Goal: Contribute content: Add original content to the website for others to see

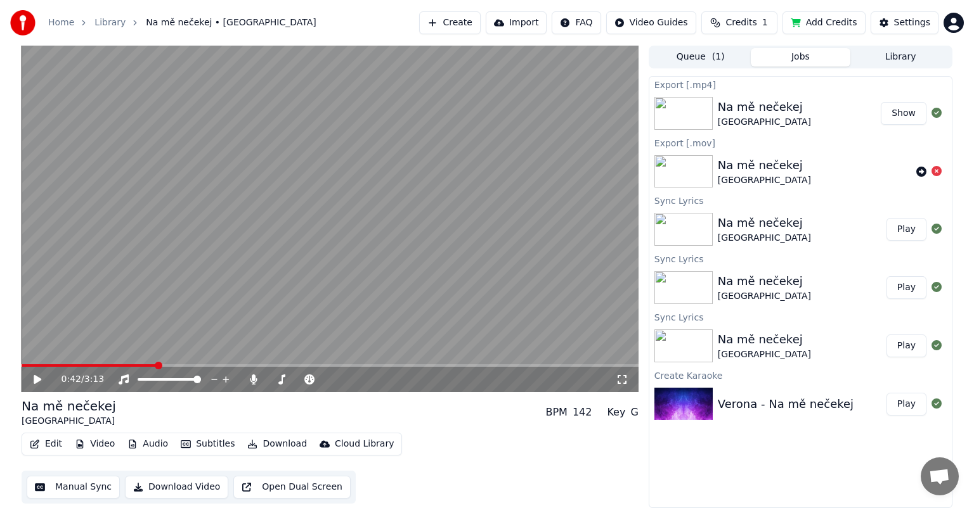
click at [905, 55] on button "Library" at bounding box center [900, 57] width 100 height 18
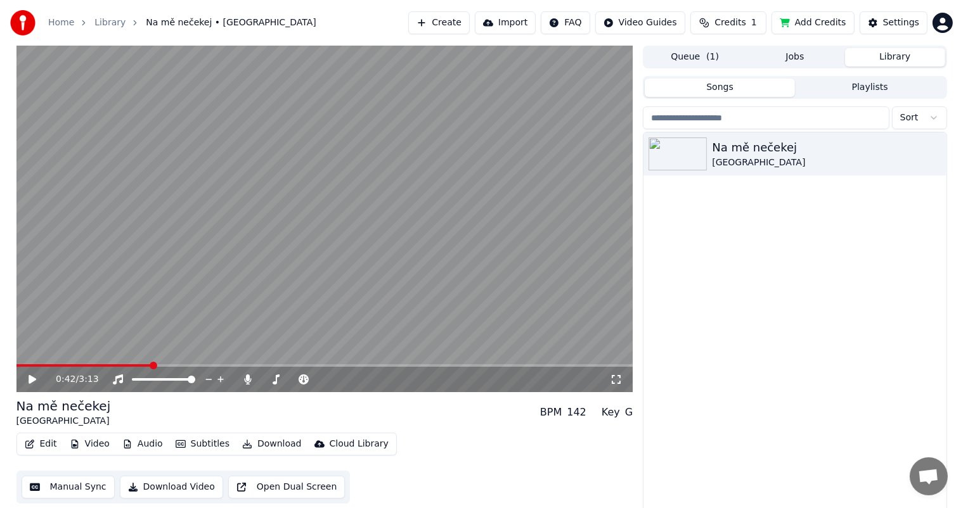
click at [801, 56] on button "Jobs" at bounding box center [795, 57] width 100 height 18
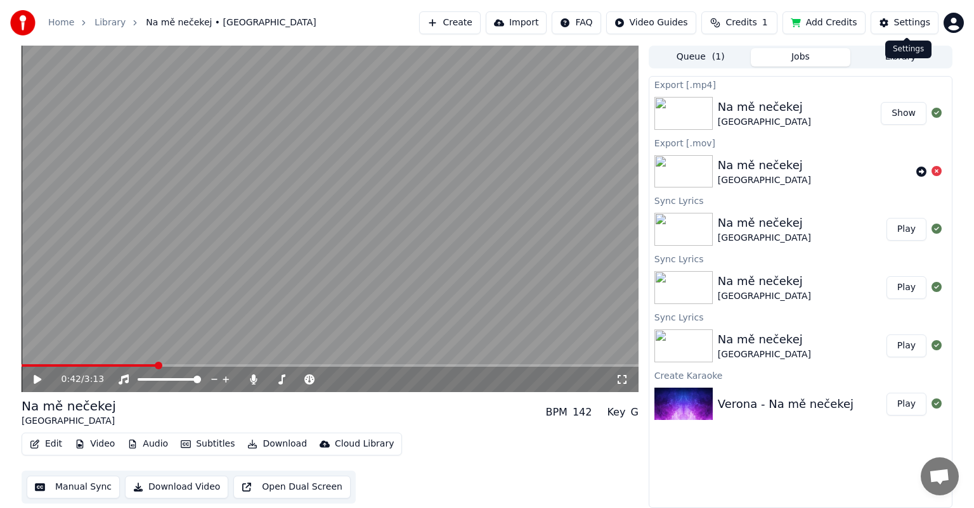
click at [910, 21] on div "Settings" at bounding box center [912, 22] width 36 height 13
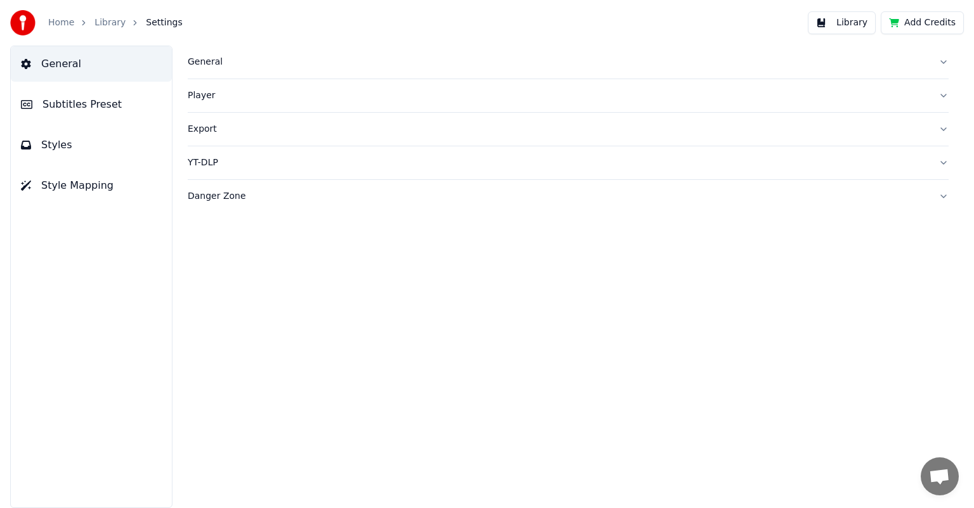
click at [193, 127] on div "Export" at bounding box center [558, 129] width 741 height 13
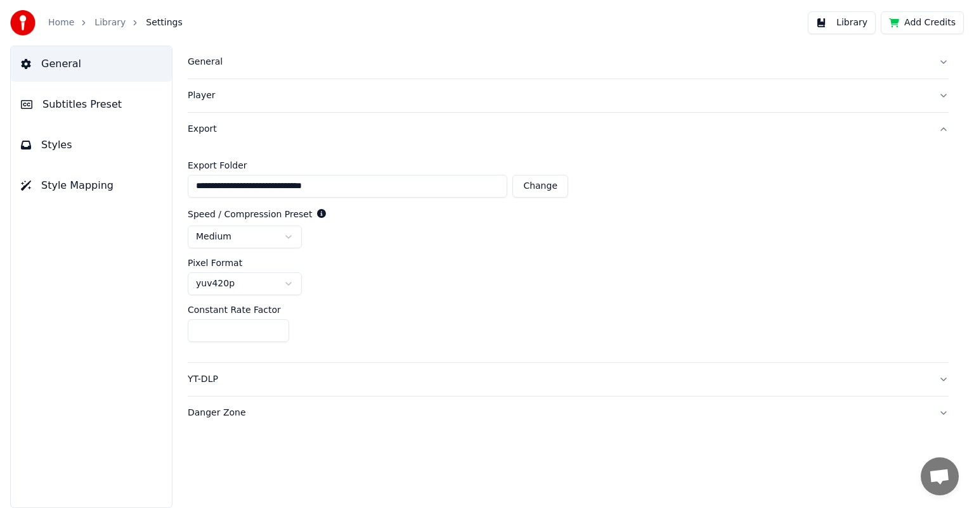
click at [533, 181] on button "Change" at bounding box center [540, 186] width 56 height 23
type input "***"
click at [59, 23] on link "Home" at bounding box center [61, 22] width 26 height 13
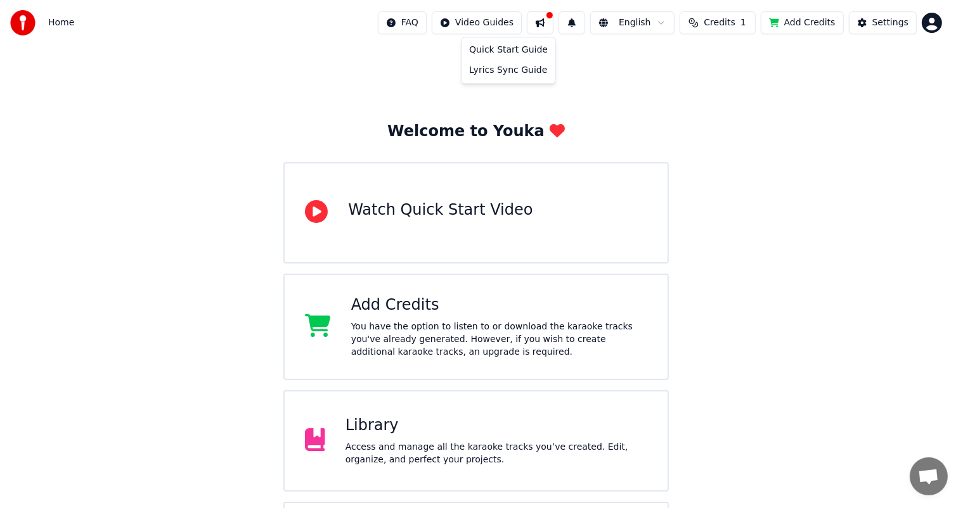
click at [497, 15] on html "Home FAQ Video Guides English Credits 1 Add Credits Settings Welcome to Youka W…" at bounding box center [481, 304] width 963 height 609
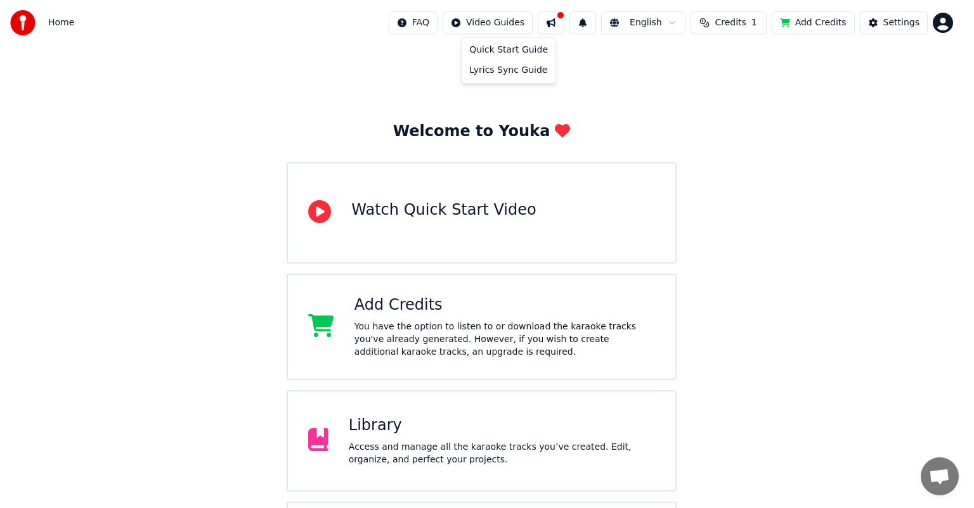
click at [311, 69] on html "Home FAQ Video Guides English Credits 1 Add Credits Settings Welcome to Youka W…" at bounding box center [487, 304] width 974 height 609
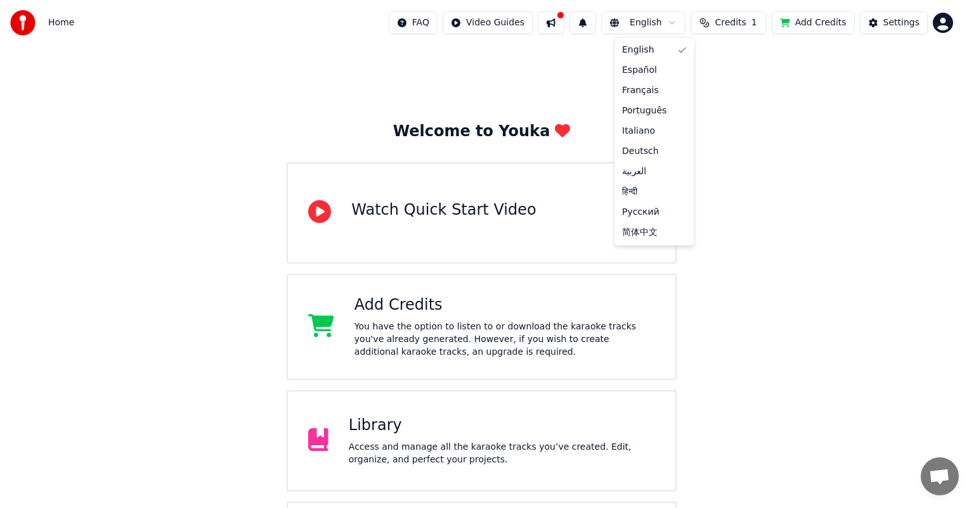
click at [683, 20] on html "Home FAQ Video Guides English Credits 1 Add Credits Settings Welcome to Youka W…" at bounding box center [487, 304] width 974 height 609
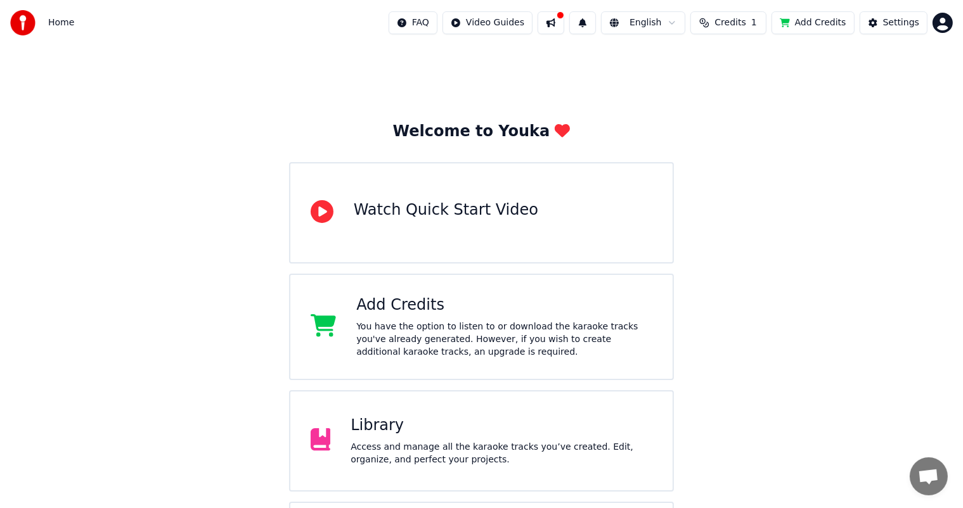
click at [735, 162] on html "Home FAQ Video Guides English Credits 1 Add Credits Settings Welcome to Youka W…" at bounding box center [481, 304] width 963 height 609
click at [439, 458] on div "Access and manage all the karaoke tracks you’ve created. Edit, organize, and pe…" at bounding box center [502, 453] width 302 height 25
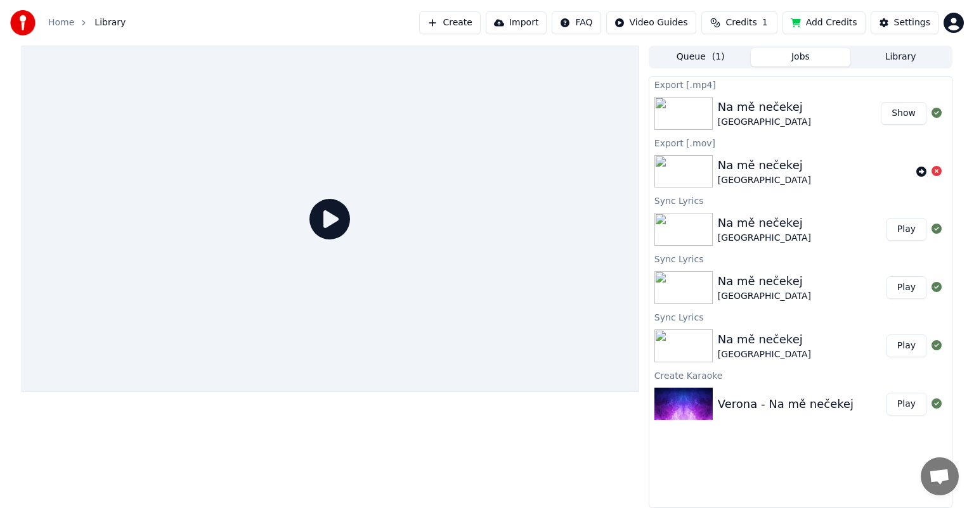
click at [765, 107] on div "Na mě nečekej" at bounding box center [764, 107] width 93 height 18
click at [912, 112] on button "Show" at bounding box center [904, 113] width 46 height 23
click at [908, 232] on button "Play" at bounding box center [906, 229] width 40 height 23
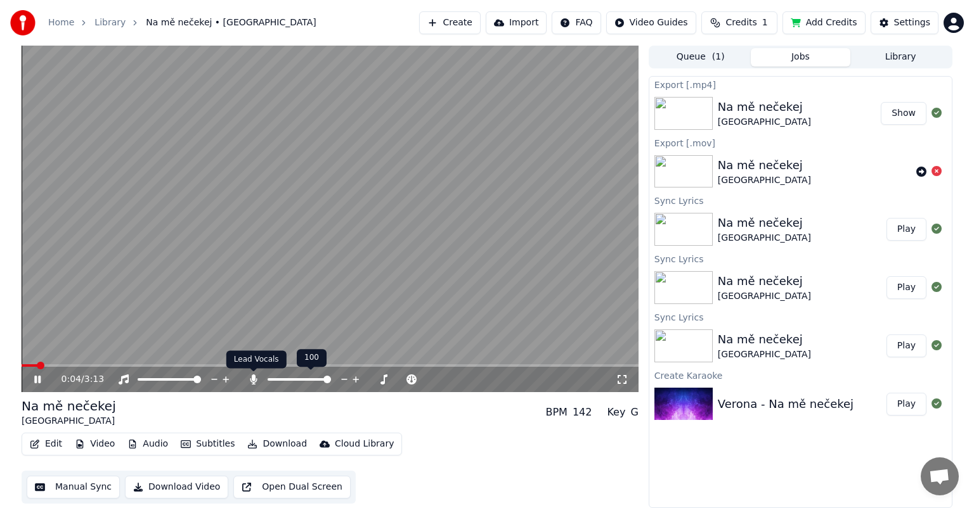
click at [252, 380] on icon at bounding box center [253, 380] width 7 height 10
click at [36, 379] on icon at bounding box center [37, 380] width 6 height 8
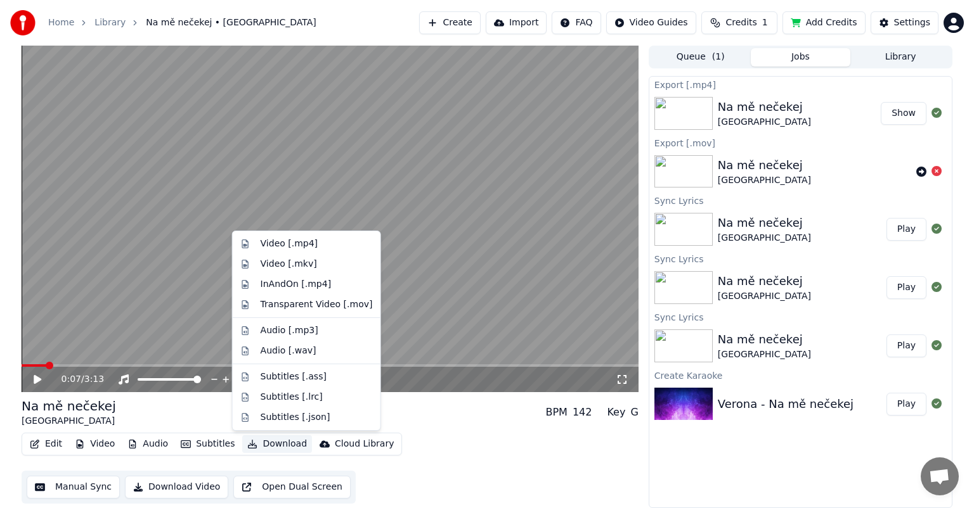
click at [266, 444] on button "Download" at bounding box center [277, 445] width 70 height 18
click at [282, 243] on div "Video [.mp4]" at bounding box center [289, 244] width 57 height 13
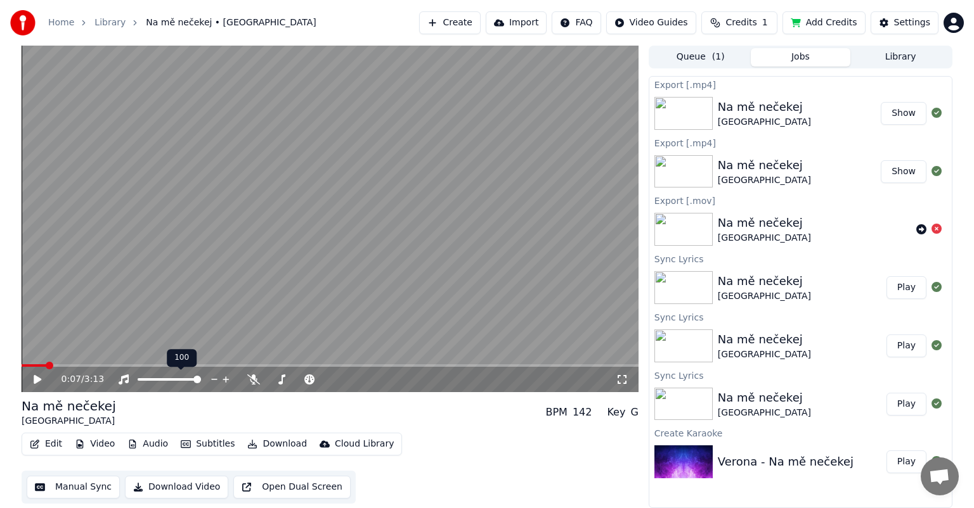
click at [215, 381] on icon at bounding box center [215, 379] width 12 height 13
click at [227, 380] on icon at bounding box center [226, 380] width 6 height 6
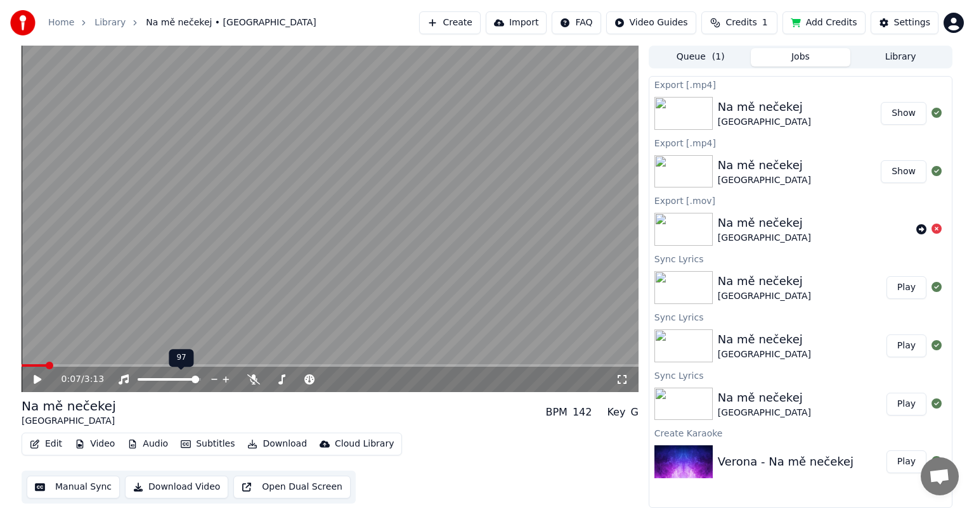
click at [227, 380] on icon at bounding box center [226, 380] width 6 height 6
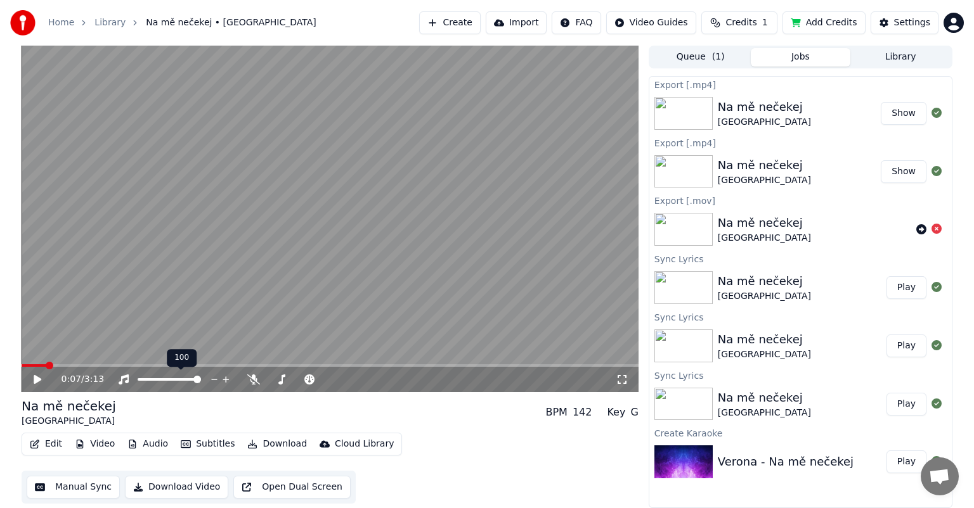
click at [227, 380] on icon at bounding box center [226, 380] width 6 height 6
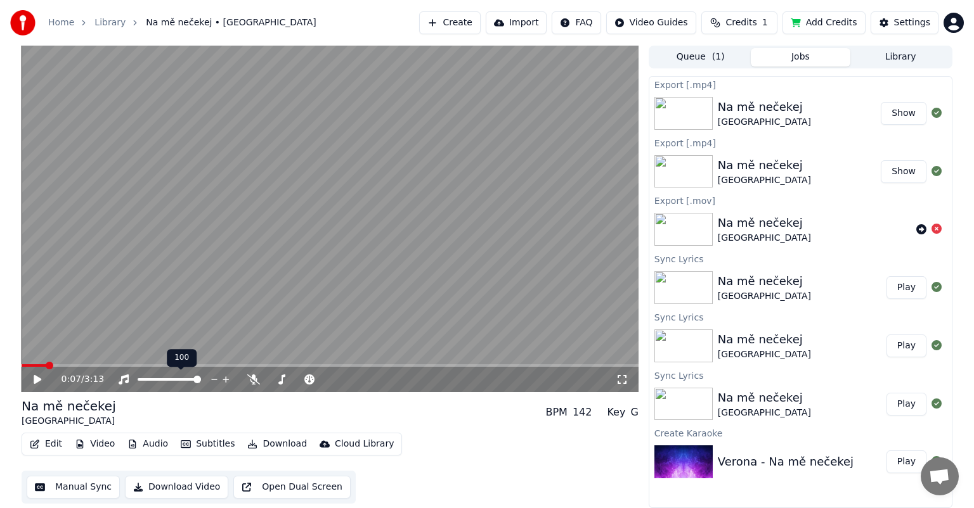
click at [227, 380] on icon at bounding box center [226, 380] width 6 height 6
click at [252, 379] on icon at bounding box center [253, 380] width 13 height 10
click at [36, 378] on icon at bounding box center [38, 379] width 8 height 9
click at [281, 380] on icon at bounding box center [281, 380] width 13 height 10
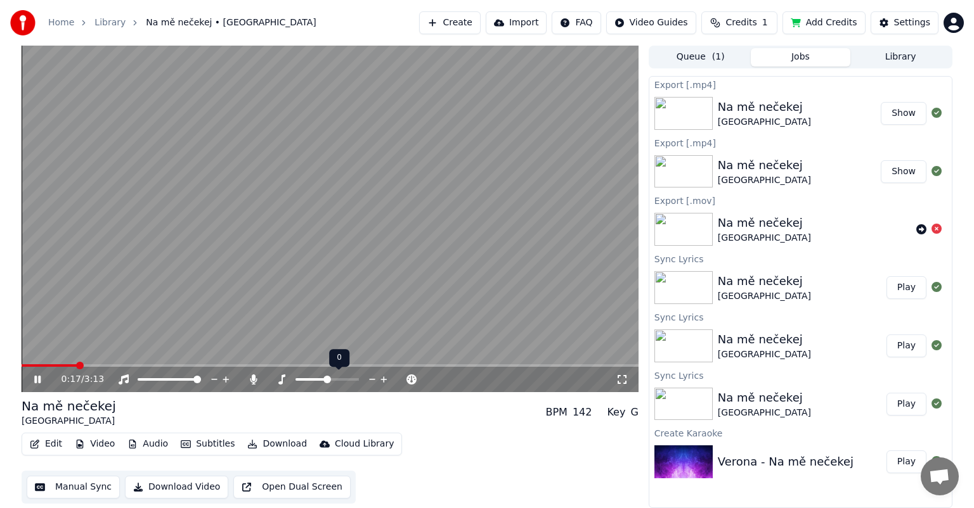
click at [281, 380] on icon at bounding box center [281, 380] width 13 height 10
click at [280, 379] on icon at bounding box center [281, 380] width 13 height 10
click at [308, 380] on icon at bounding box center [309, 380] width 13 height 10
click at [356, 381] on span at bounding box center [357, 380] width 8 height 8
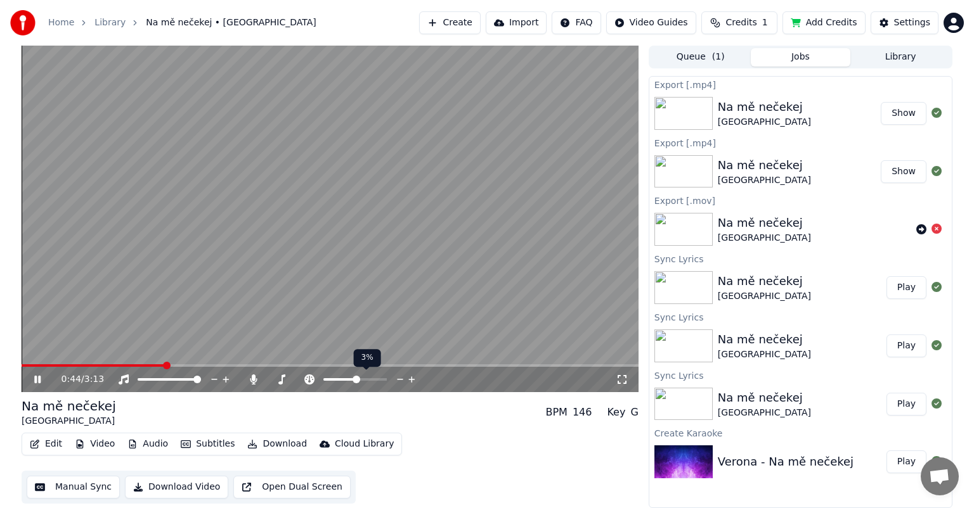
click at [398, 380] on icon at bounding box center [400, 379] width 6 height 1
click at [385, 379] on icon at bounding box center [384, 379] width 12 height 13
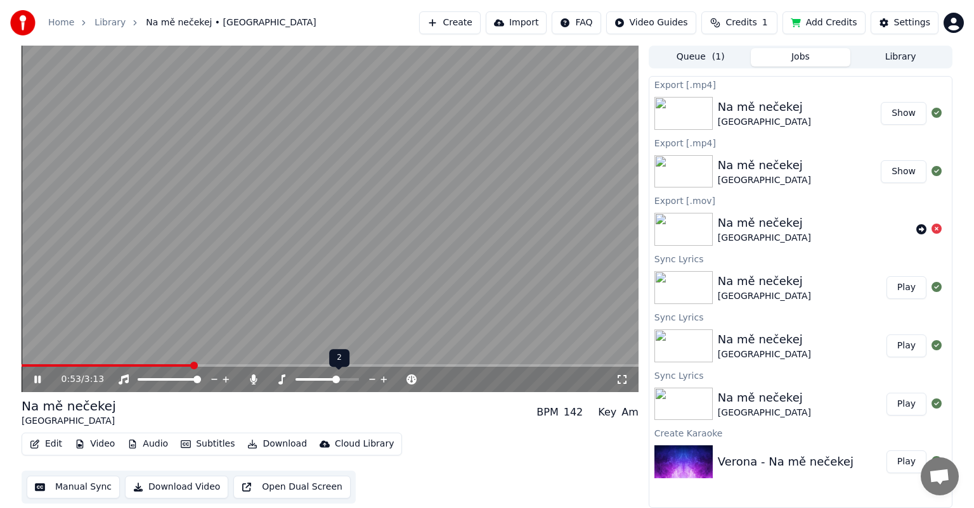
click at [385, 379] on icon at bounding box center [384, 379] width 12 height 13
click at [374, 380] on icon at bounding box center [372, 379] width 6 height 1
click at [102, 444] on button "Video" at bounding box center [95, 445] width 50 height 18
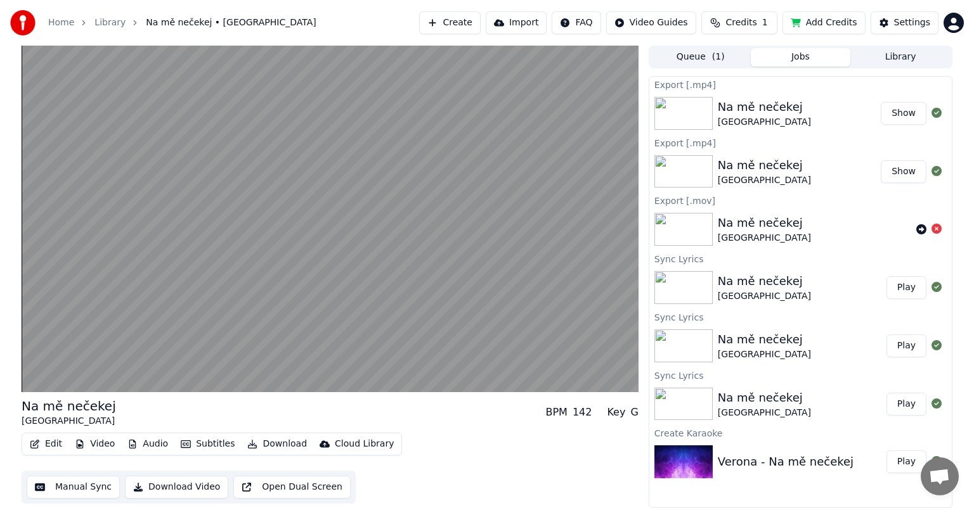
click at [474, 439] on div "Edit Video Audio Subtitles Download Cloud Library Manual Sync Download Video Op…" at bounding box center [330, 468] width 617 height 71
click at [209, 444] on button "Subtitles" at bounding box center [208, 445] width 64 height 18
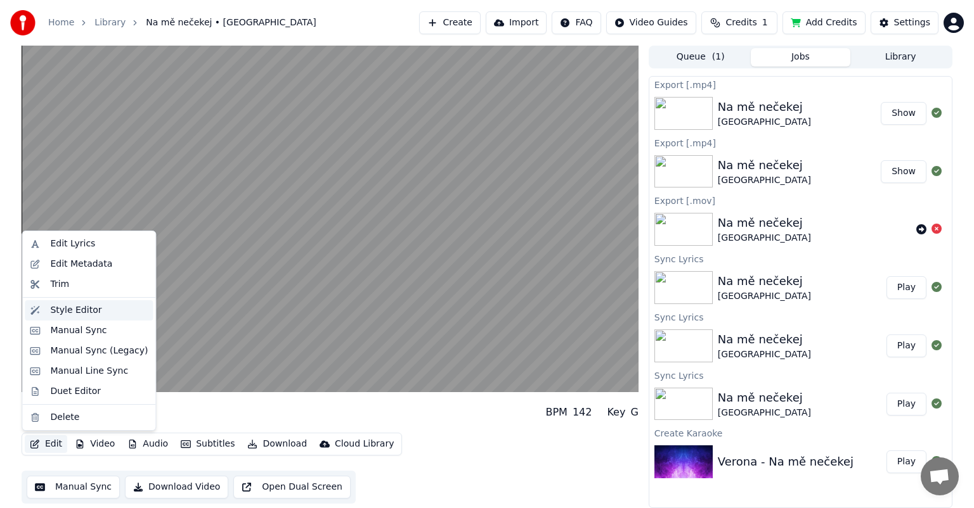
click at [87, 314] on div "Style Editor" at bounding box center [75, 310] width 51 height 13
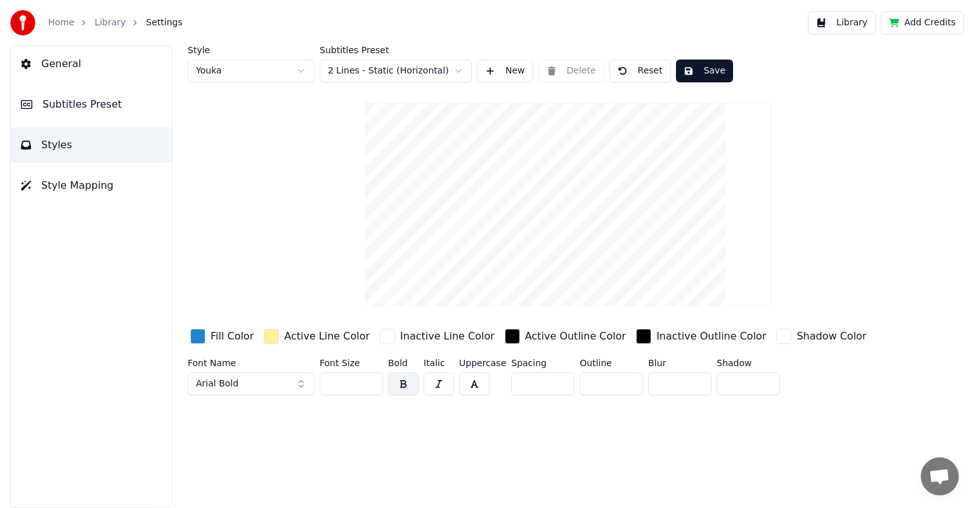
click at [103, 24] on link "Library" at bounding box center [109, 22] width 31 height 13
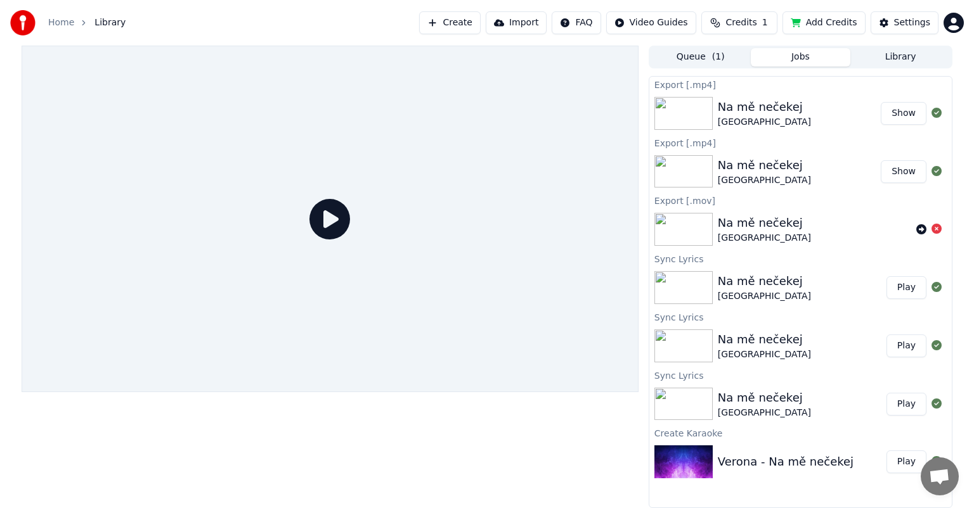
click at [751, 119] on div "[GEOGRAPHIC_DATA]" at bounding box center [764, 122] width 93 height 13
click at [935, 116] on icon at bounding box center [936, 113] width 10 height 10
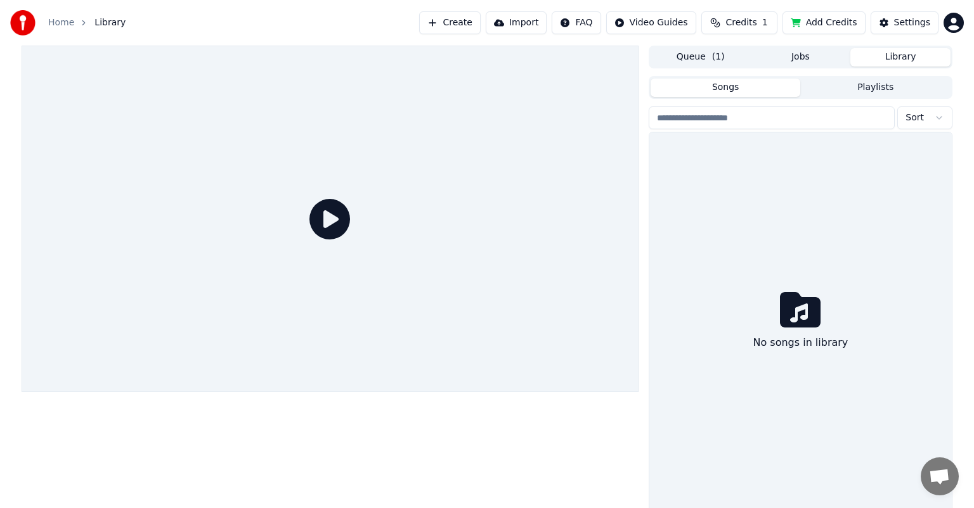
click at [898, 60] on button "Library" at bounding box center [900, 57] width 100 height 18
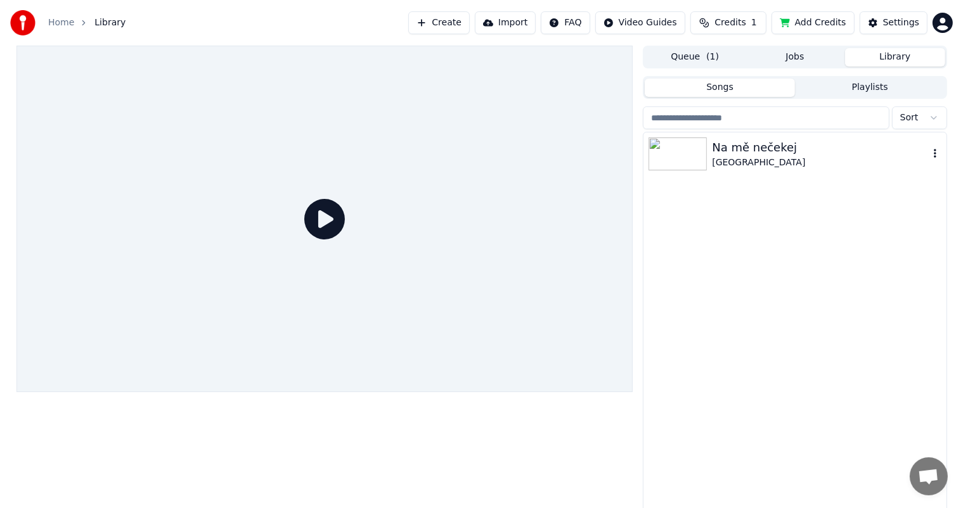
click at [738, 157] on div "[GEOGRAPHIC_DATA]" at bounding box center [820, 163] width 216 height 13
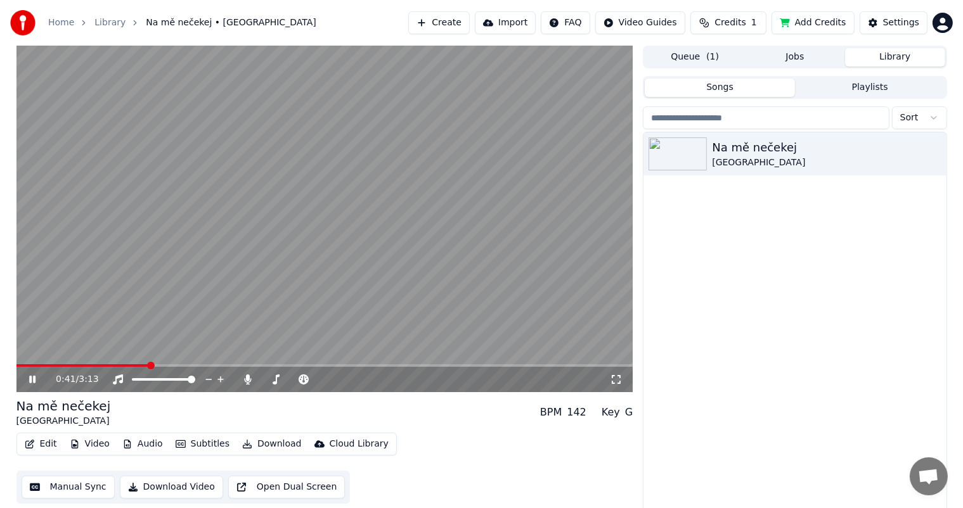
scroll to position [5, 0]
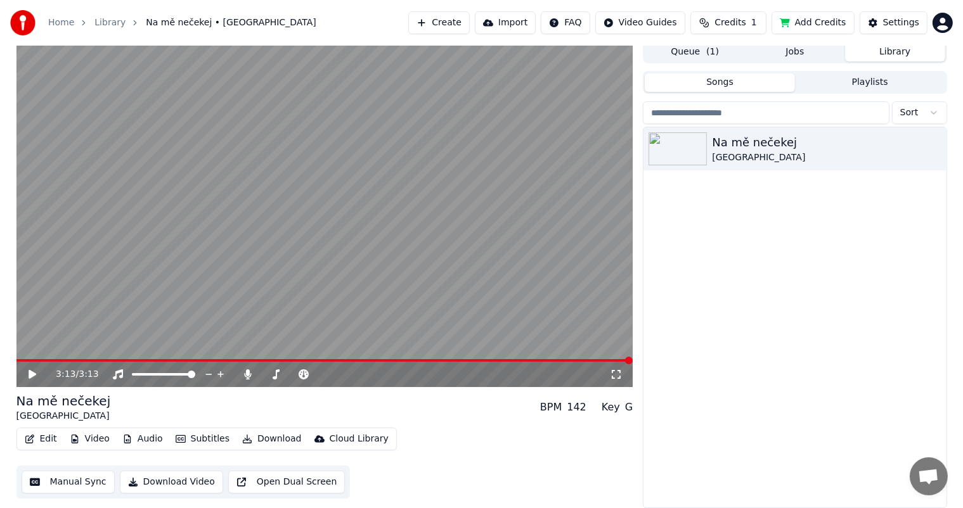
click at [36, 375] on icon at bounding box center [33, 374] width 8 height 9
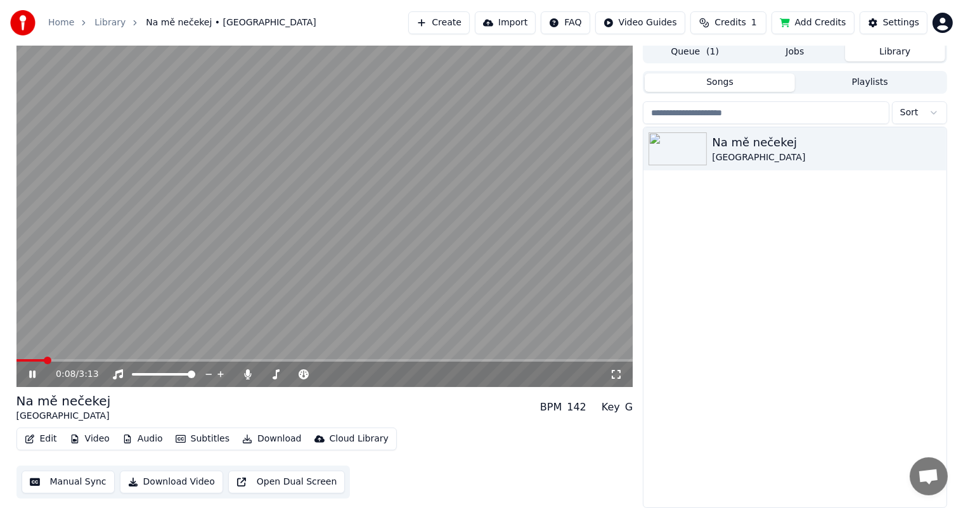
click at [193, 482] on button "Download Video" at bounding box center [171, 482] width 103 height 23
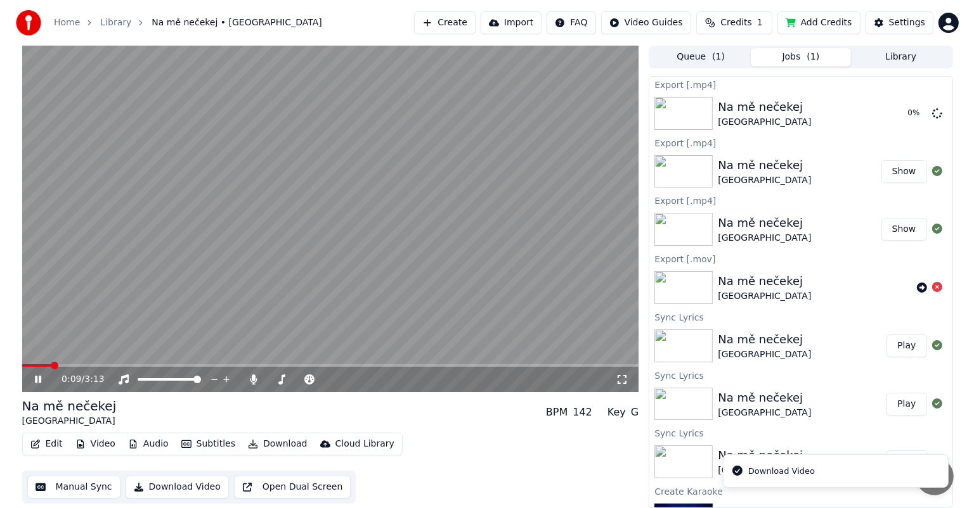
scroll to position [0, 0]
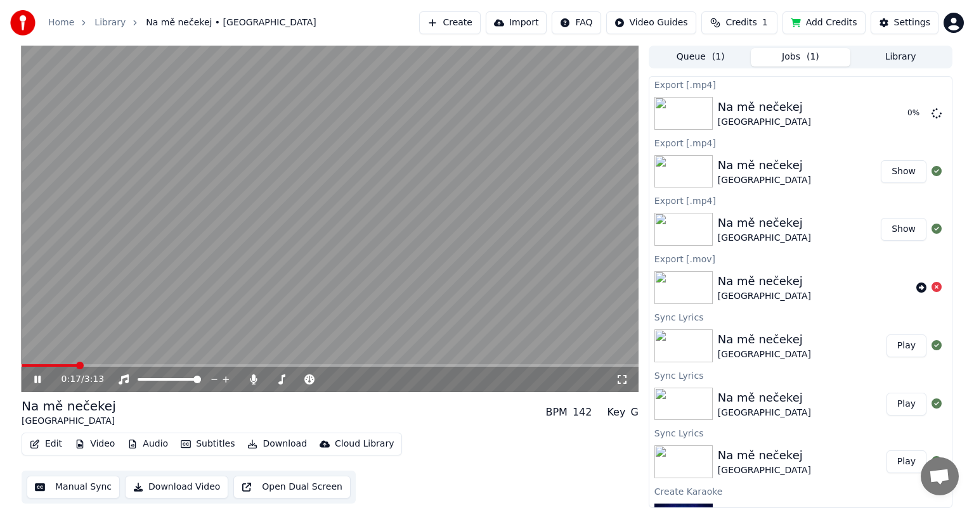
click at [107, 441] on button "Video" at bounding box center [95, 445] width 50 height 18
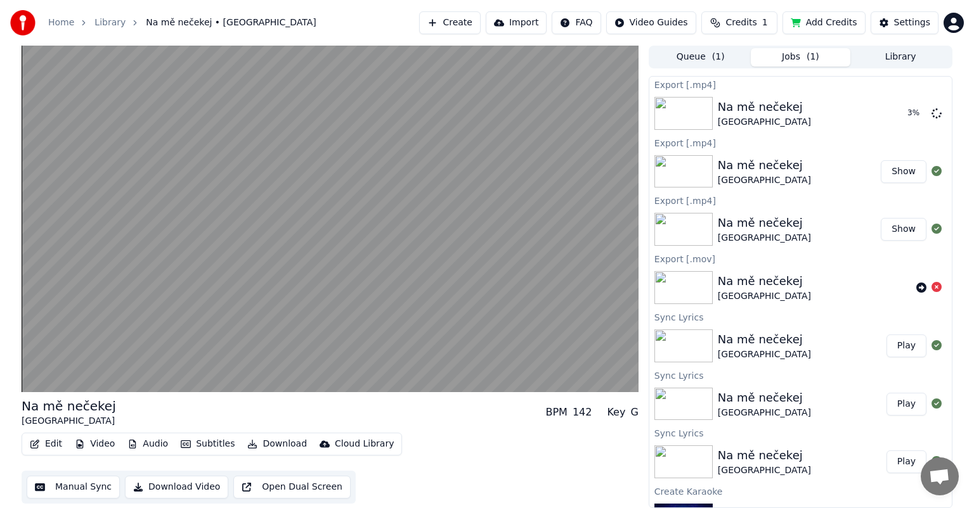
click at [482, 463] on div "Edit Video Audio Subtitles Download Cloud Library Manual Sync Download Video Op…" at bounding box center [330, 468] width 617 height 71
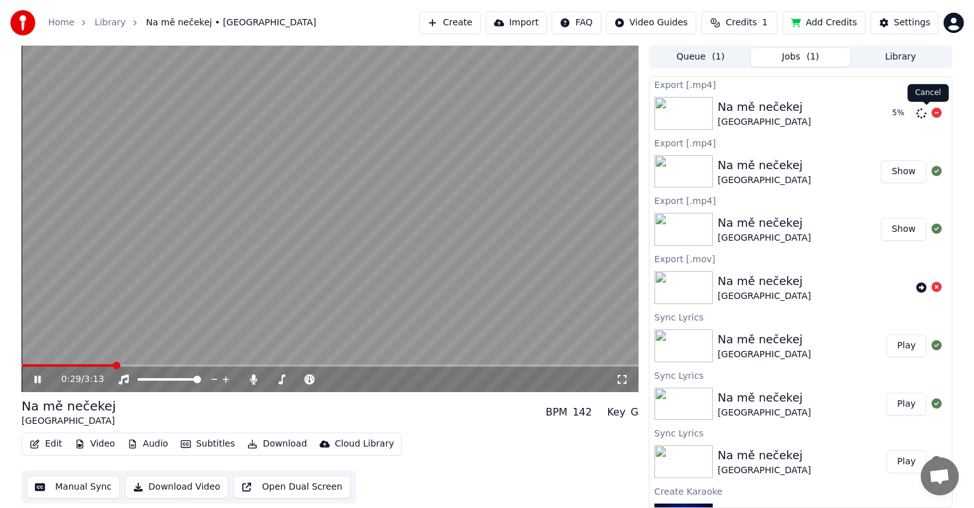
click at [931, 111] on icon at bounding box center [936, 113] width 10 height 10
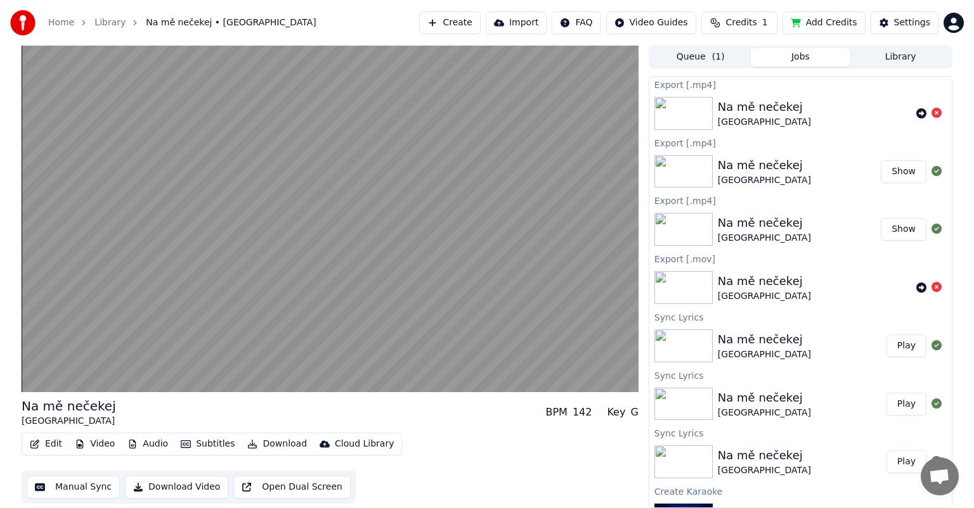
click at [410, 476] on div "Edit Video Audio Subtitles Download Cloud Library Manual Sync Download Video Op…" at bounding box center [330, 468] width 617 height 71
click at [165, 487] on button "Download Video" at bounding box center [176, 487] width 103 height 23
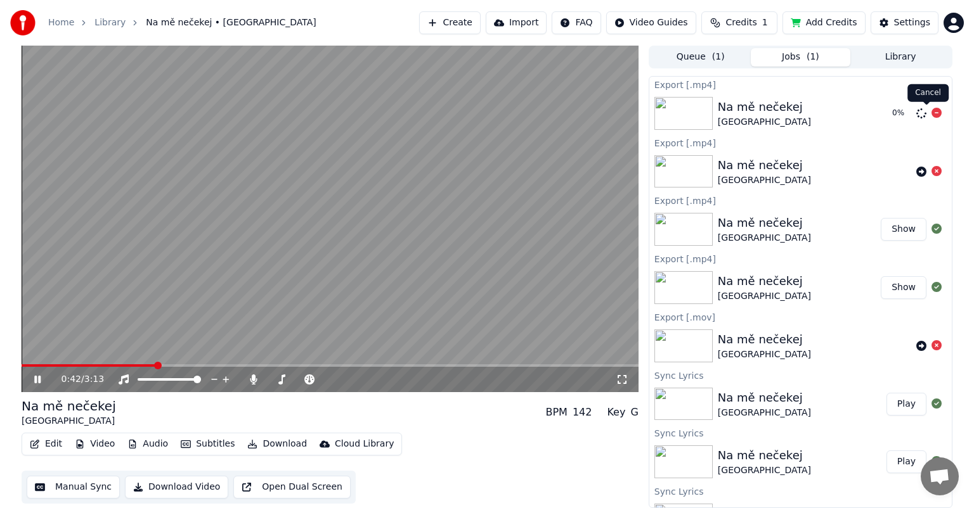
click at [931, 112] on icon at bounding box center [936, 113] width 10 height 10
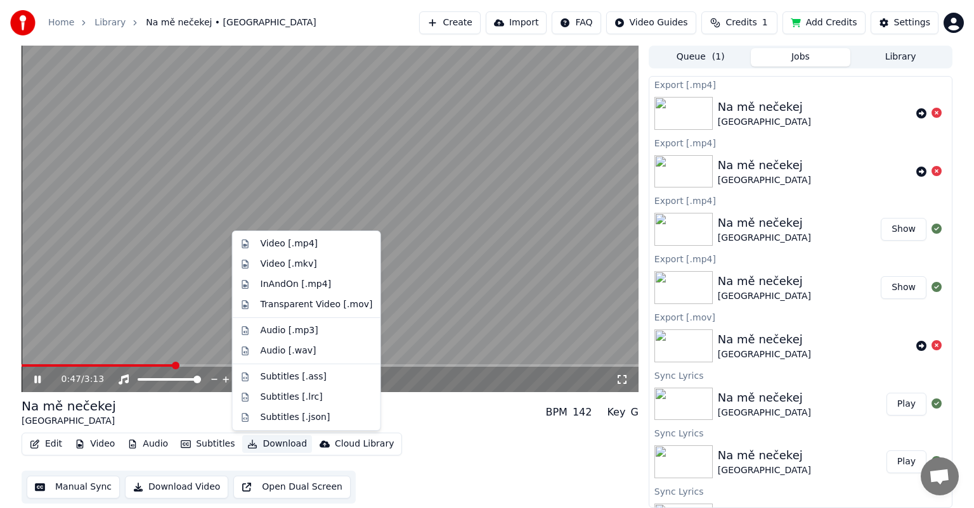
click at [264, 446] on button "Download" at bounding box center [277, 445] width 70 height 18
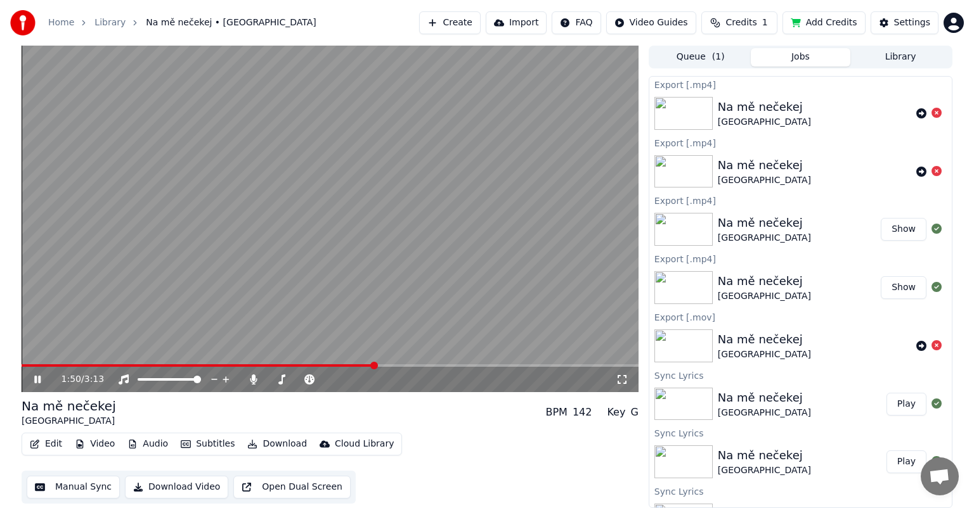
click at [475, 429] on div "Na mě nečekej Verona BPM 142 Key G Edit Video Audio Subtitles Download Cloud Li…" at bounding box center [330, 451] width 617 height 107
click at [251, 382] on icon at bounding box center [253, 380] width 7 height 10
click at [251, 382] on icon at bounding box center [253, 380] width 13 height 10
click at [251, 382] on icon at bounding box center [253, 380] width 7 height 10
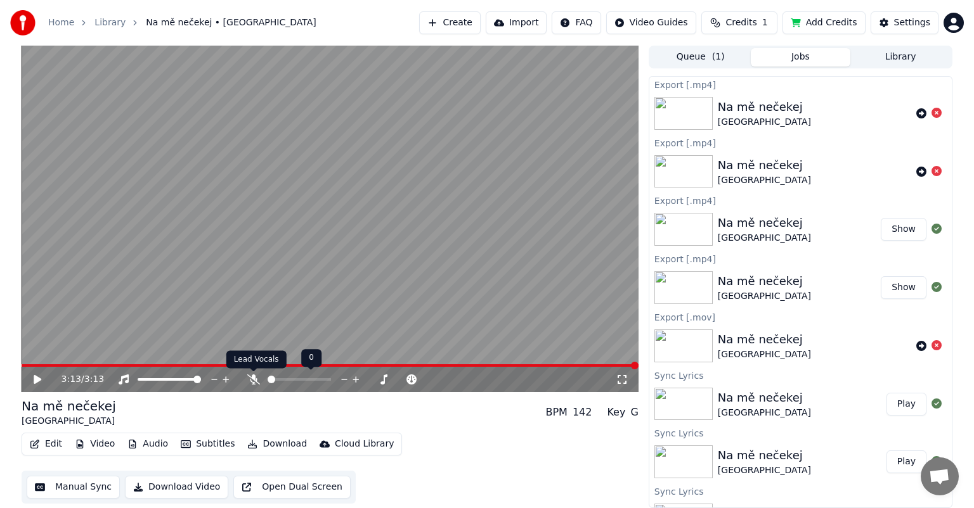
click at [254, 379] on icon at bounding box center [253, 380] width 13 height 10
click at [32, 376] on icon at bounding box center [47, 380] width 30 height 10
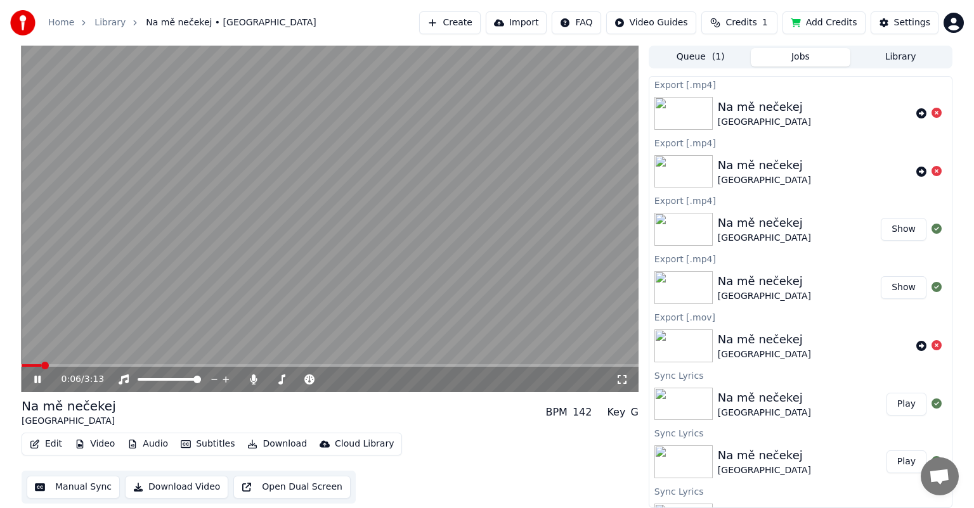
click at [694, 61] on button "Queue ( 1 )" at bounding box center [701, 57] width 100 height 18
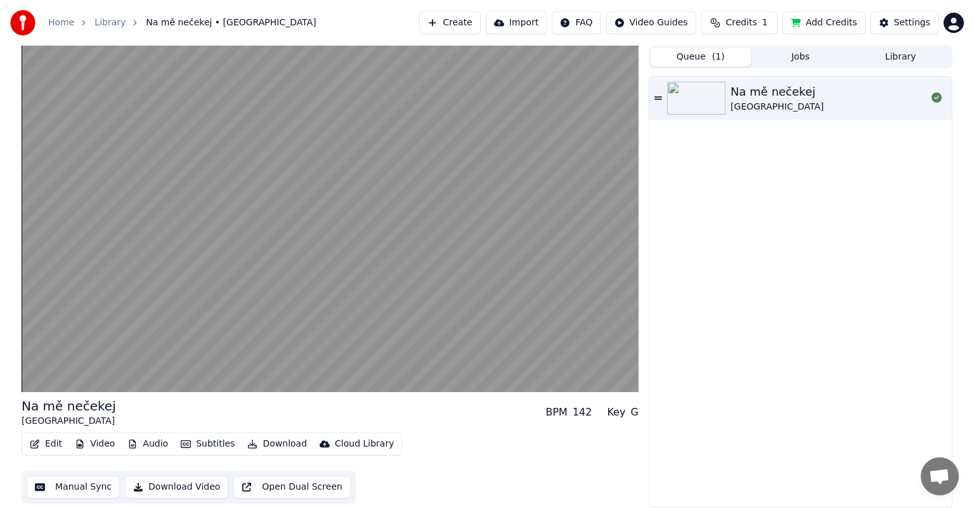
click at [746, 89] on div "Na mě nečekej" at bounding box center [776, 92] width 93 height 18
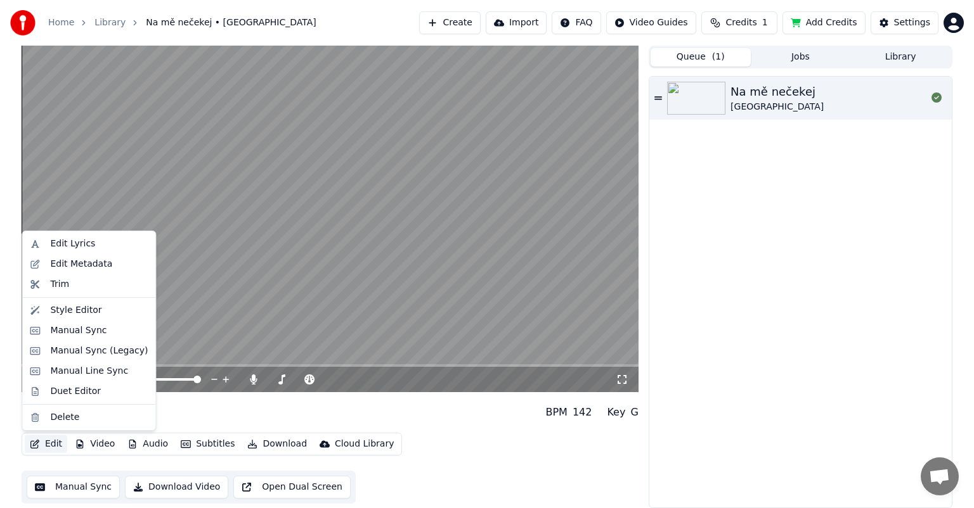
click at [44, 450] on button "Edit" at bounding box center [46, 445] width 42 height 18
click at [233, 401] on div "Na mě nečekej Verona BPM 142 Key G" at bounding box center [330, 413] width 617 height 30
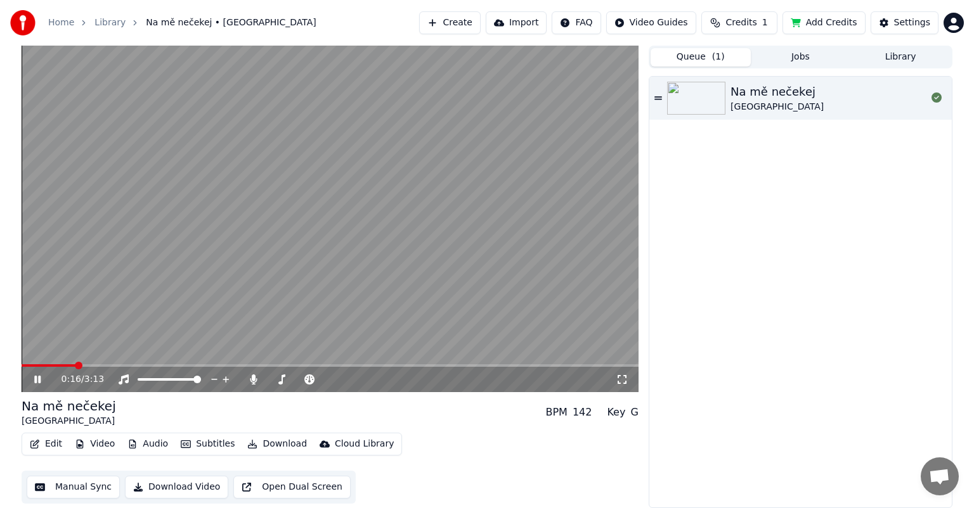
click at [47, 365] on span at bounding box center [49, 366] width 54 height 3
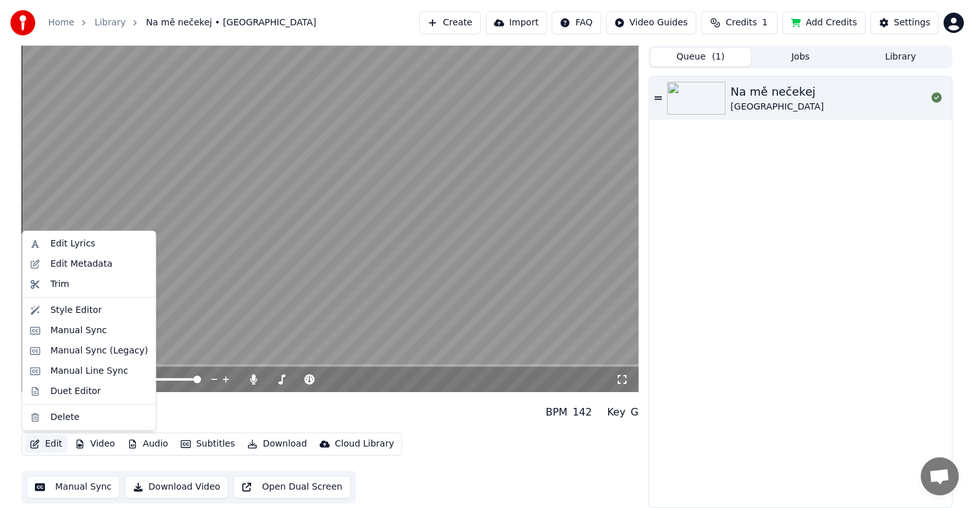
click at [44, 444] on button "Edit" at bounding box center [46, 445] width 42 height 18
click at [74, 243] on div "Edit Lyrics" at bounding box center [72, 244] width 45 height 13
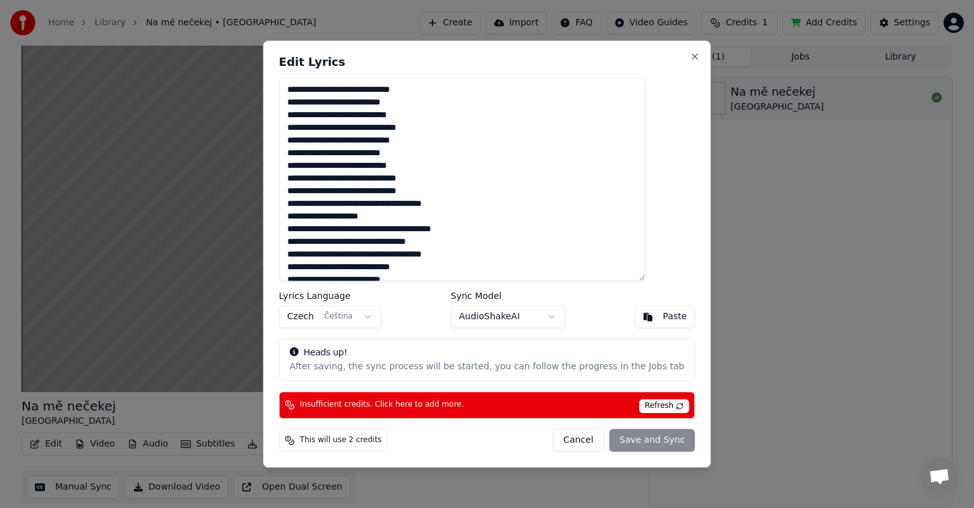
click at [375, 90] on textarea "**********" at bounding box center [462, 180] width 366 height 204
drag, startPoint x: 448, startPoint y: 53, endPoint x: 483, endPoint y: 52, distance: 34.9
click at [483, 52] on div "**********" at bounding box center [487, 254] width 448 height 427
click at [562, 436] on button "Cancel" at bounding box center [577, 440] width 51 height 23
type textarea "**********"
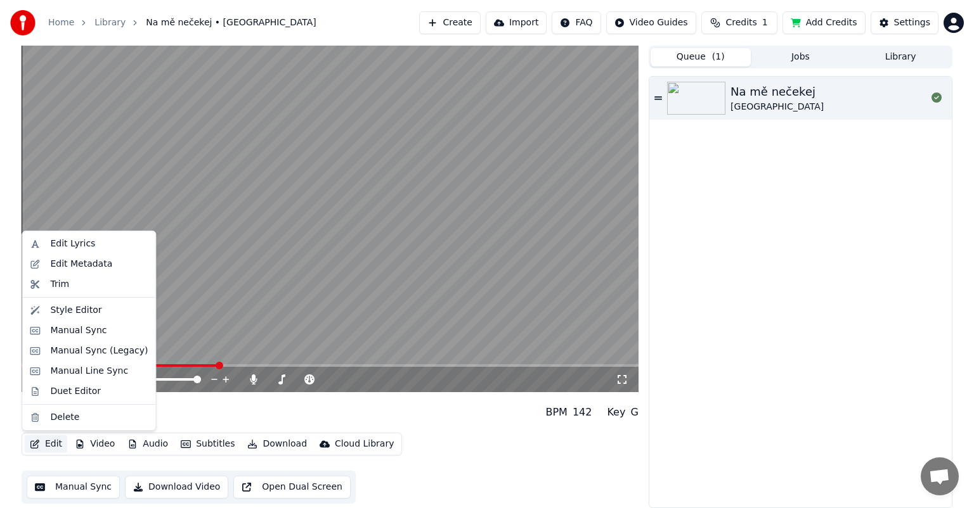
click at [53, 444] on button "Edit" at bounding box center [46, 445] width 42 height 18
click at [73, 241] on div "Edit Lyrics" at bounding box center [72, 244] width 45 height 13
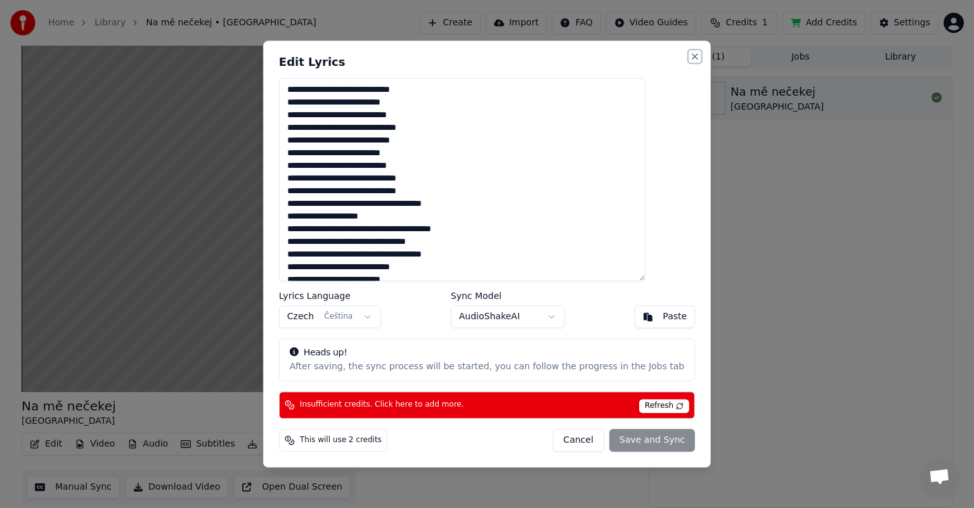
click at [690, 58] on button "Close" at bounding box center [695, 56] width 10 height 10
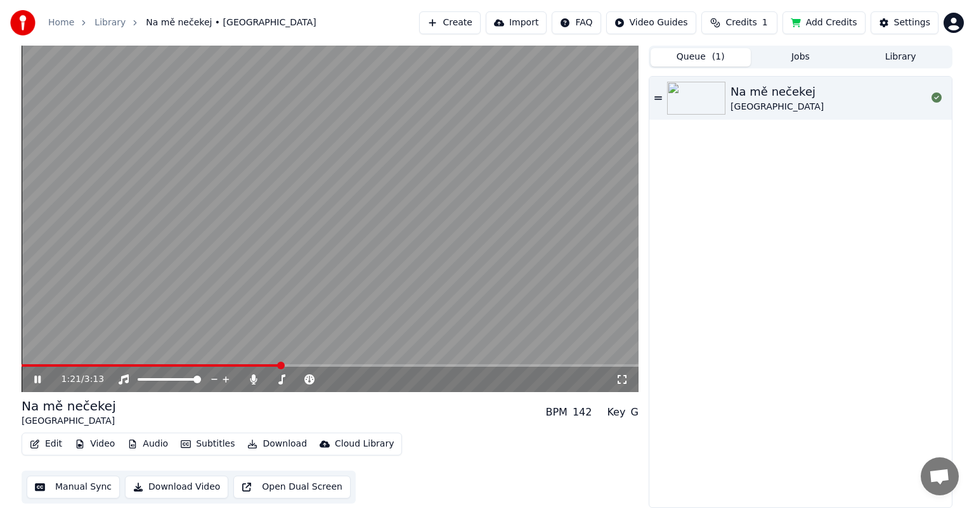
click at [42, 380] on icon at bounding box center [47, 380] width 30 height 10
click at [59, 23] on link "Home" at bounding box center [61, 22] width 26 height 13
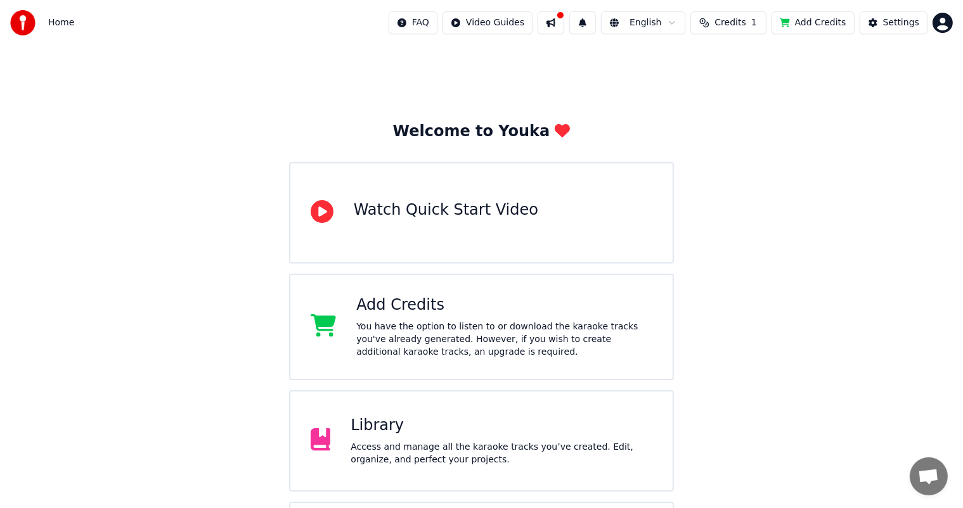
click at [403, 441] on div "Access and manage all the karaoke tracks you’ve created. Edit, organize, and pe…" at bounding box center [502, 453] width 302 height 25
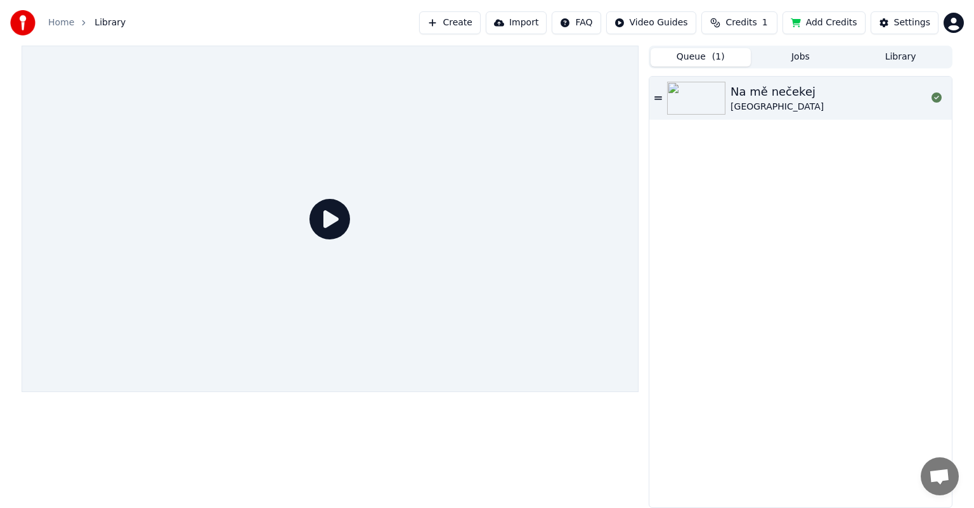
click at [476, 22] on button "Create" at bounding box center [450, 22] width 62 height 23
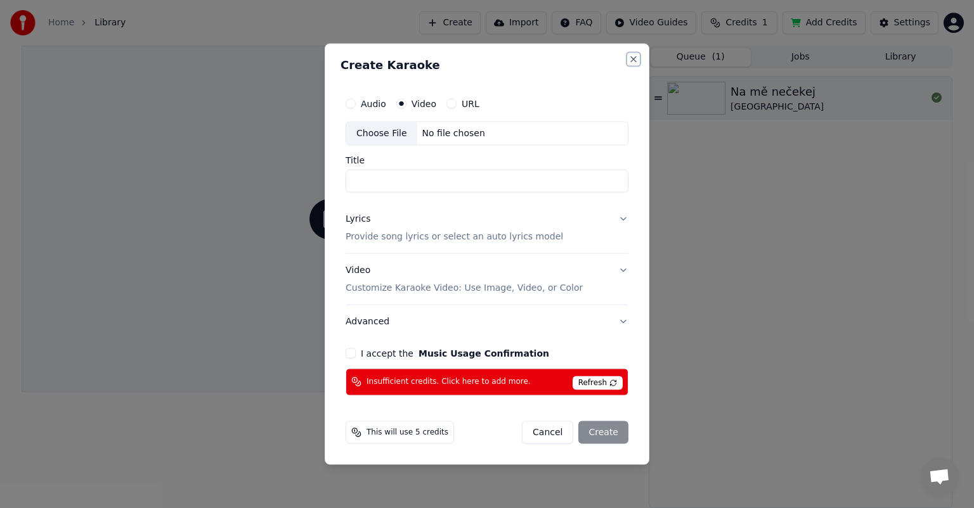
click at [634, 63] on button "Close" at bounding box center [633, 60] width 10 height 10
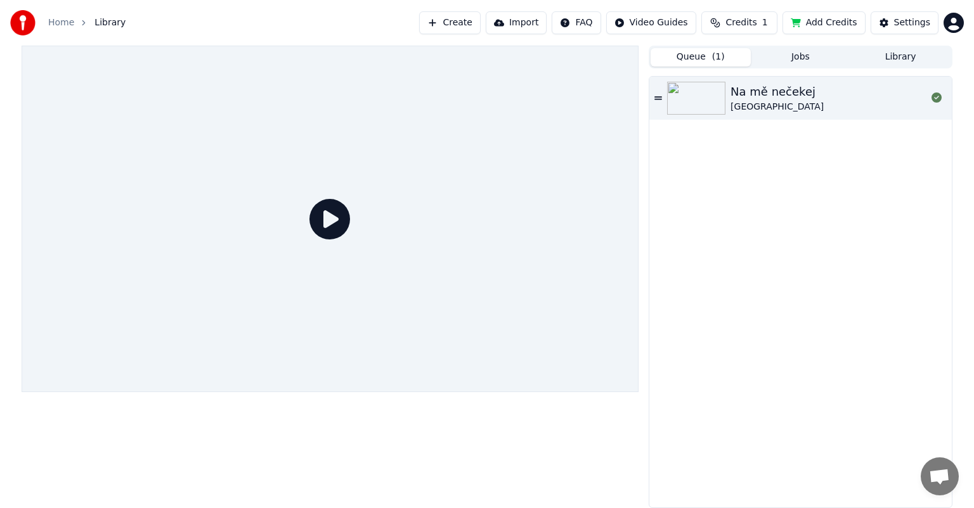
click at [534, 16] on button "Import" at bounding box center [516, 22] width 61 height 23
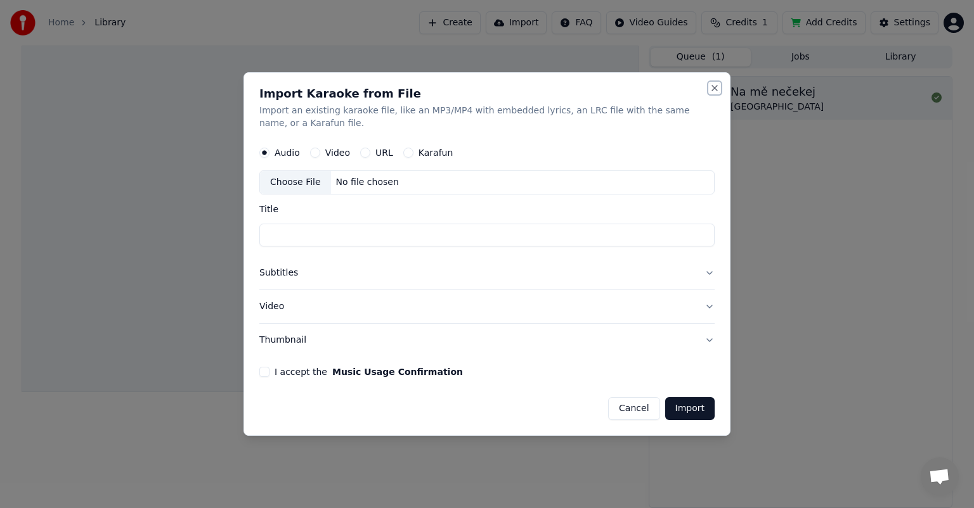
click at [713, 89] on button "Close" at bounding box center [714, 88] width 10 height 10
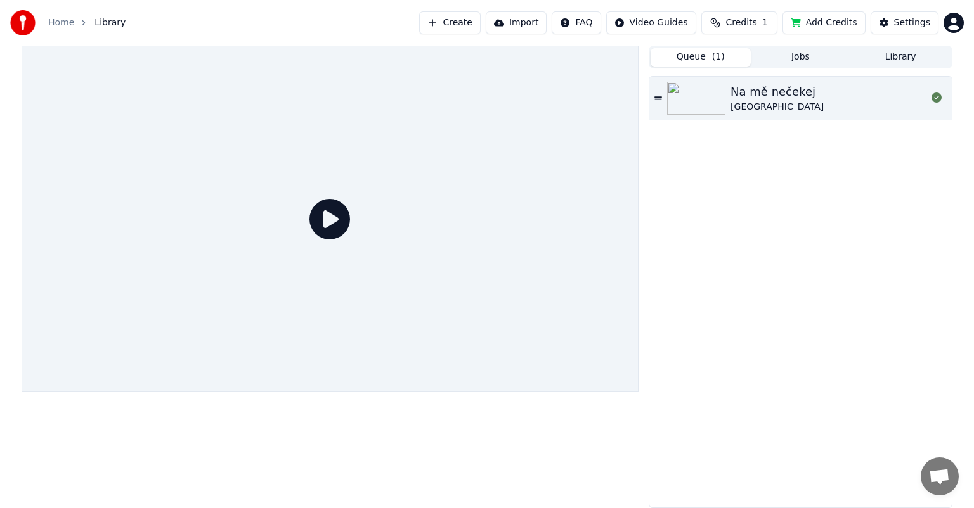
click at [481, 25] on button "Create" at bounding box center [450, 22] width 62 height 23
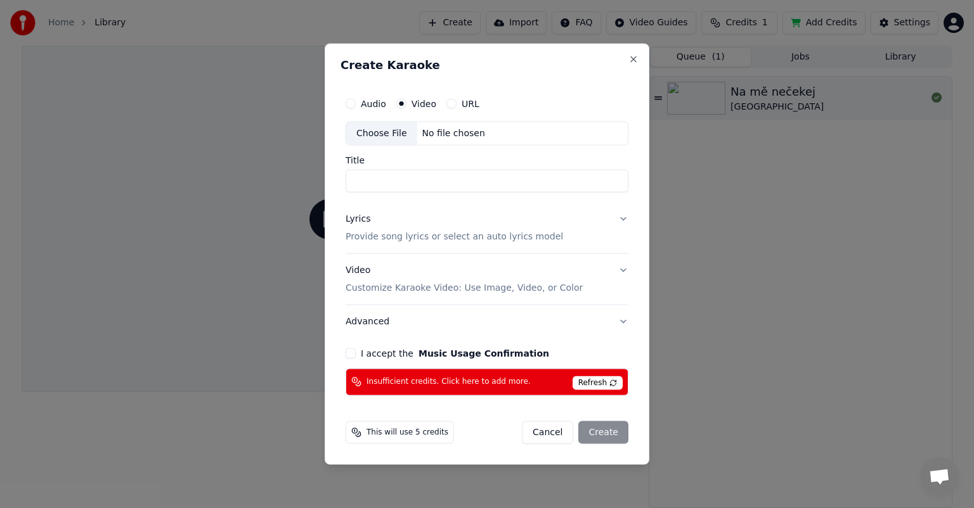
click at [351, 106] on button "Audio" at bounding box center [351, 104] width 10 height 10
type button "audio"
click at [352, 353] on button "I accept the Music Usage Confirmation" at bounding box center [351, 353] width 10 height 10
click at [386, 135] on div "Choose File" at bounding box center [381, 133] width 71 height 23
type input "**********"
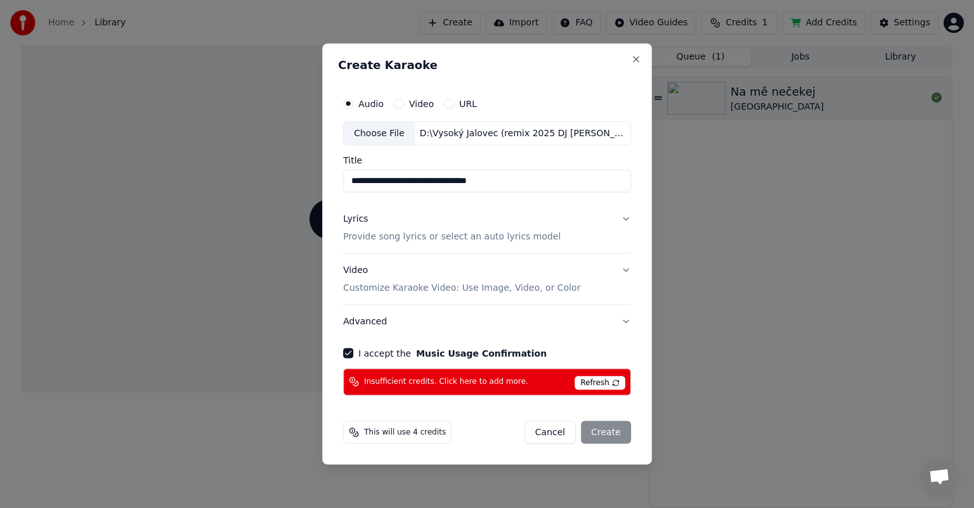
click at [621, 218] on button "Lyrics Provide song lyrics or select an auto lyrics model" at bounding box center [487, 228] width 288 height 51
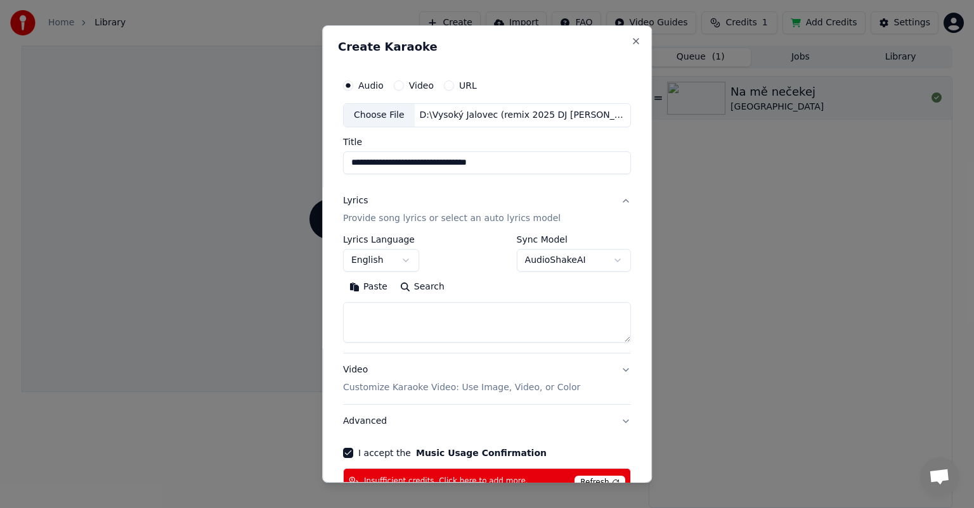
click at [406, 262] on body "**********" at bounding box center [487, 254] width 974 height 508
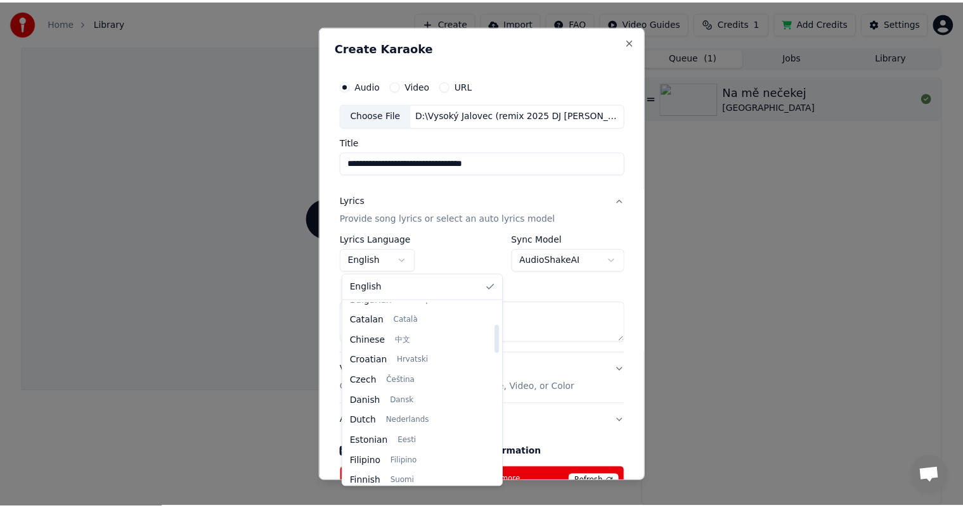
scroll to position [143, 0]
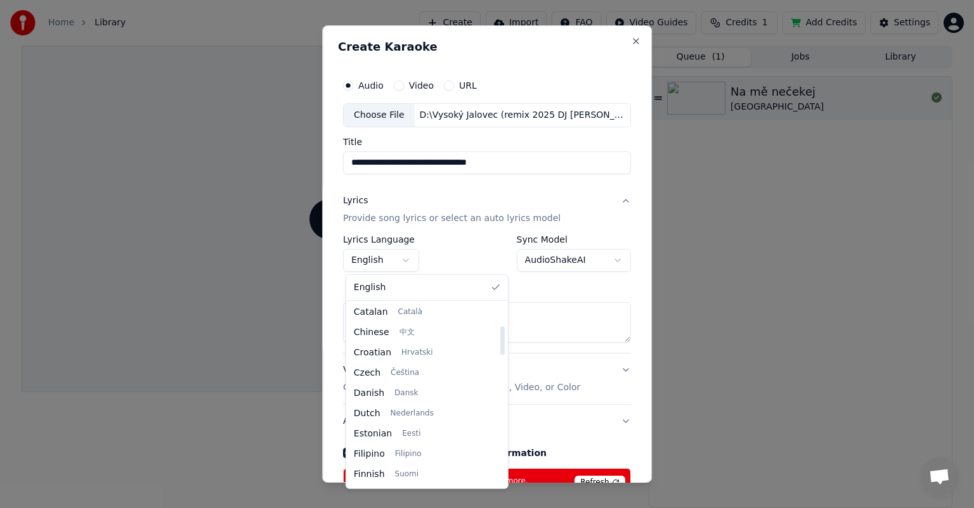
select select "**"
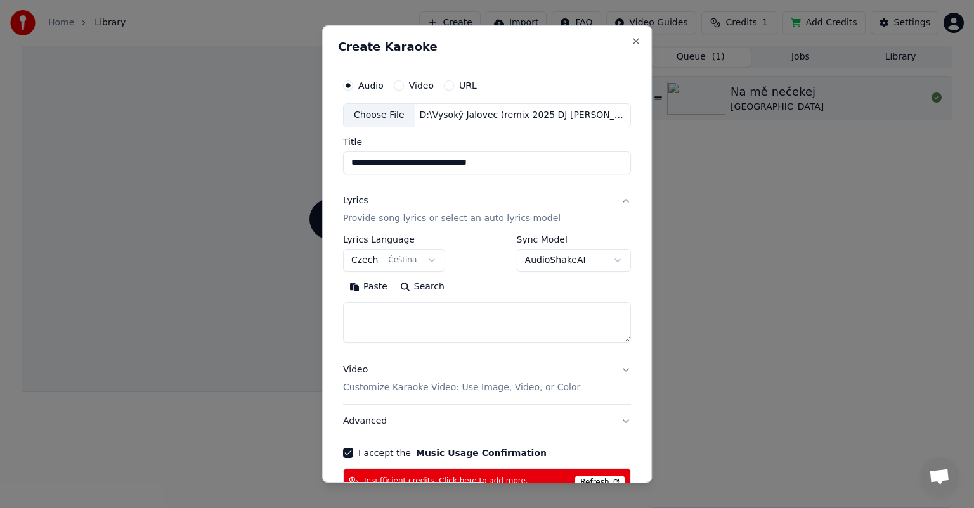
click at [608, 260] on body "**********" at bounding box center [487, 254] width 974 height 508
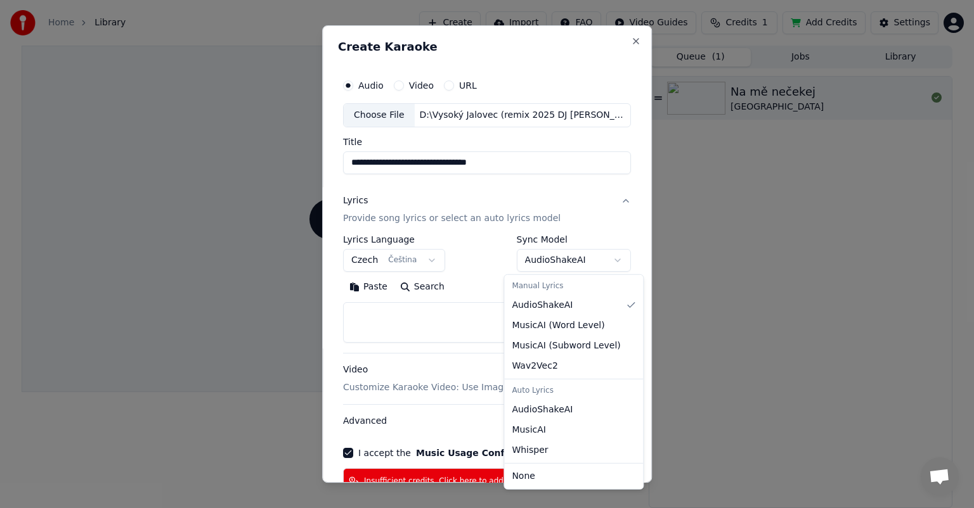
select select "**********"
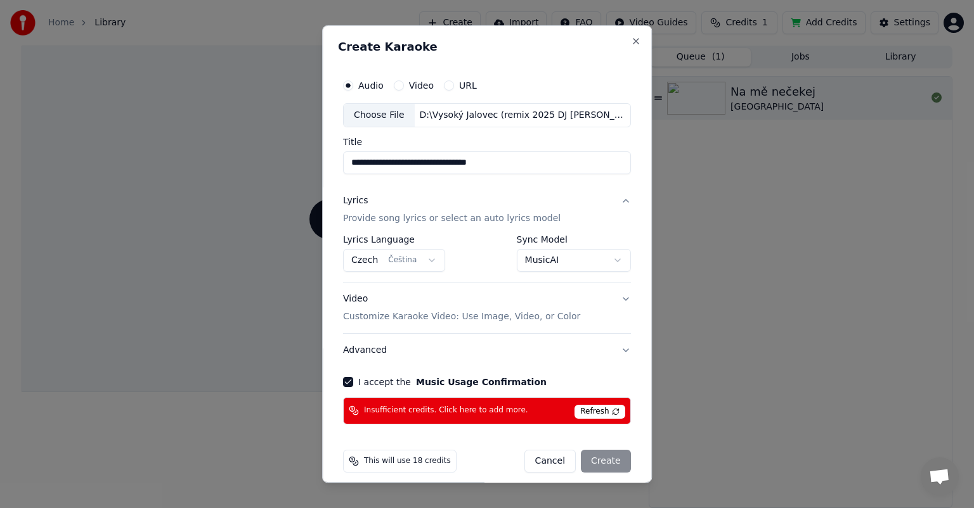
click at [585, 411] on span "Refresh" at bounding box center [599, 412] width 50 height 14
click at [415, 408] on span "Insufficient credits. Click here to add more." at bounding box center [446, 411] width 164 height 10
click at [484, 413] on span "Insufficient credits. Click here to add more." at bounding box center [446, 411] width 164 height 10
click at [589, 413] on span "Refresh" at bounding box center [599, 412] width 50 height 14
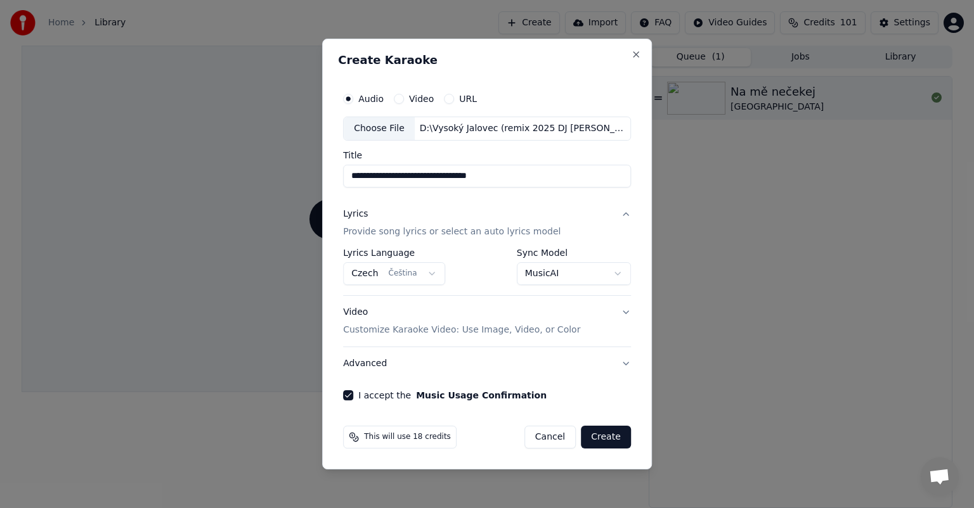
click at [621, 312] on button "Video Customize Karaoke Video: Use Image, Video, or Color" at bounding box center [487, 321] width 288 height 51
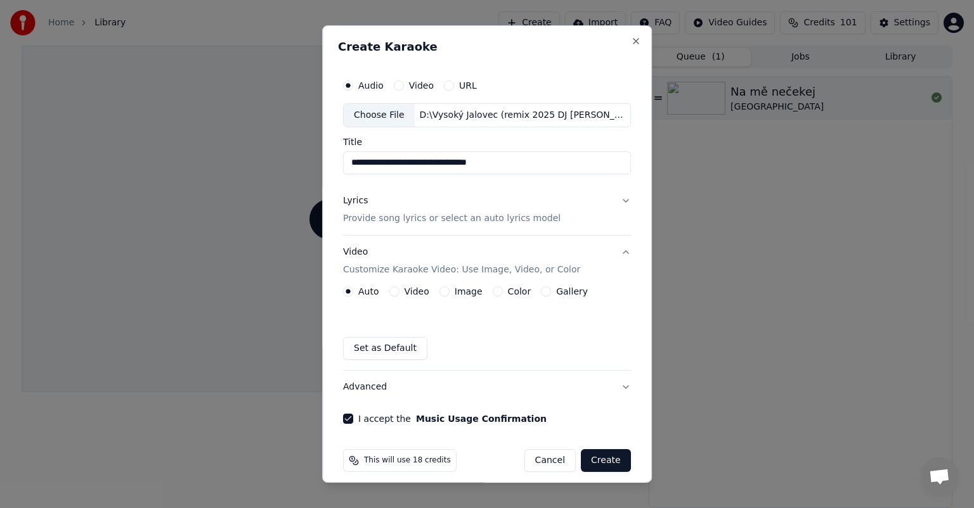
click at [583, 455] on button "Create" at bounding box center [606, 461] width 50 height 23
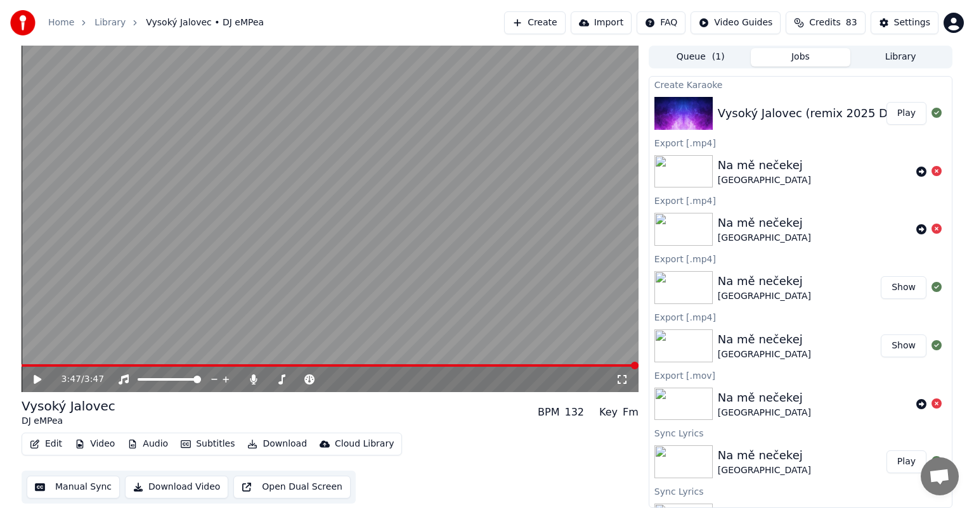
click at [38, 375] on icon at bounding box center [47, 380] width 30 height 10
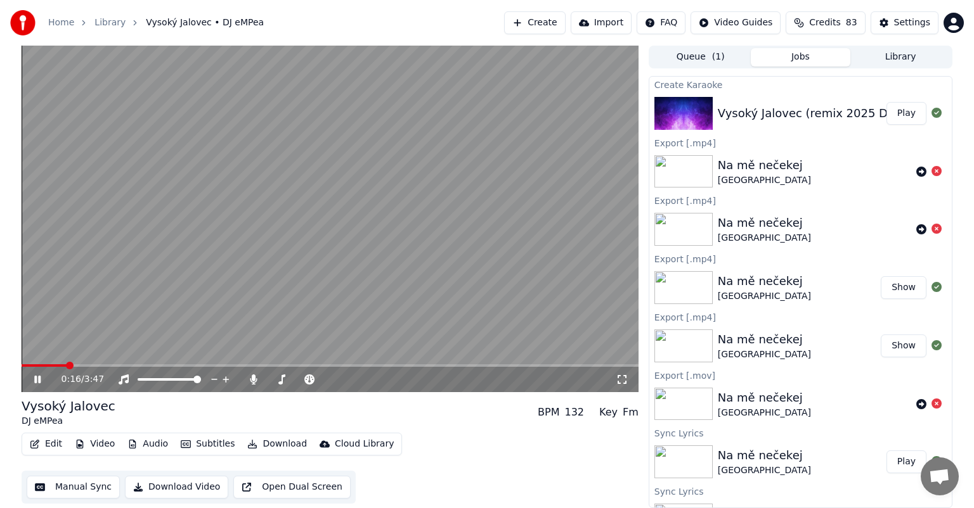
click at [38, 375] on icon at bounding box center [47, 380] width 30 height 10
click at [53, 442] on button "Edit" at bounding box center [46, 445] width 42 height 18
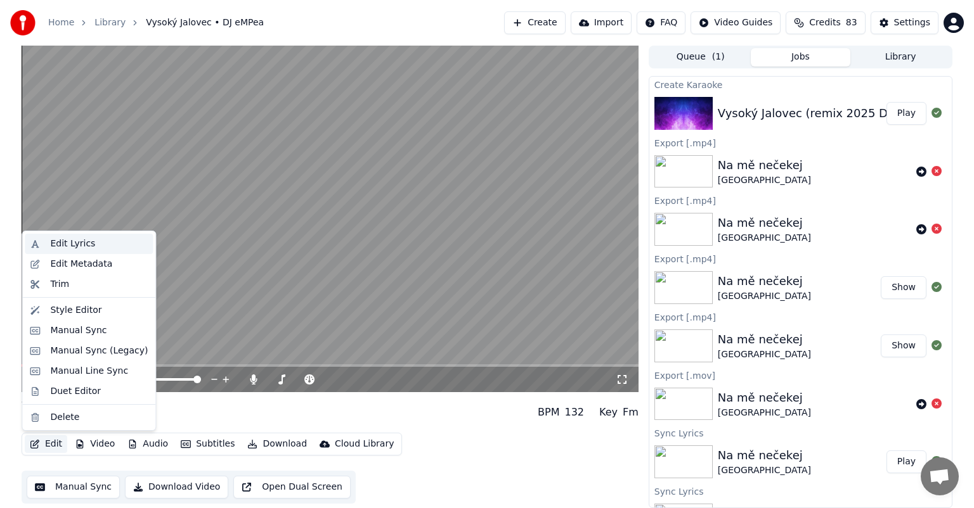
click at [84, 242] on div "Edit Lyrics" at bounding box center [72, 244] width 45 height 13
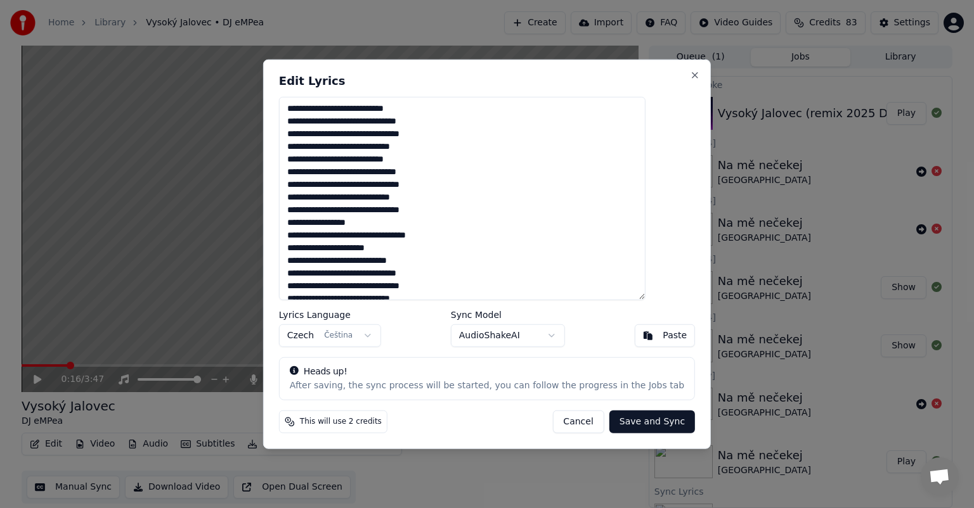
click at [413, 122] on textarea "**********" at bounding box center [462, 199] width 366 height 204
click at [356, 157] on textarea "**********" at bounding box center [462, 199] width 366 height 204
click at [352, 160] on textarea "**********" at bounding box center [462, 199] width 366 height 204
click at [385, 162] on textarea "**********" at bounding box center [462, 199] width 366 height 204
click at [368, 223] on textarea "**********" at bounding box center [462, 199] width 366 height 204
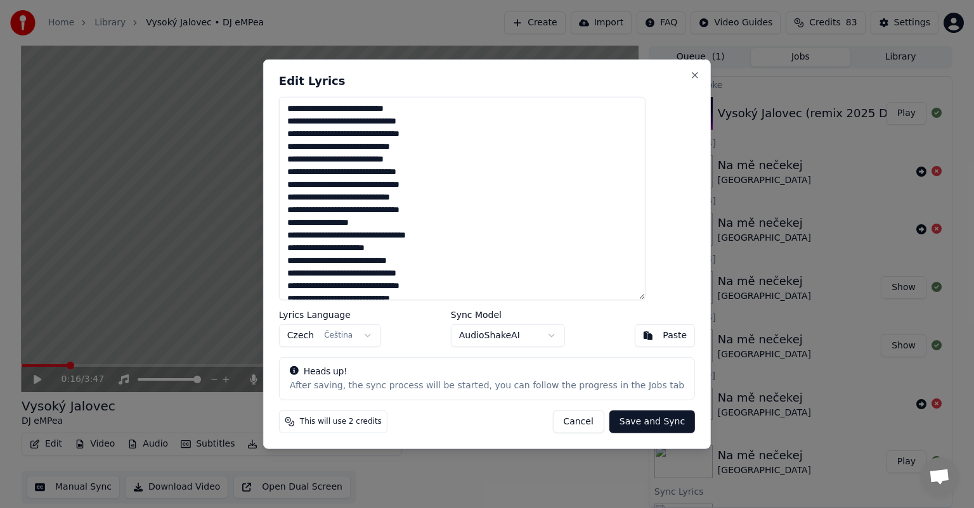
type textarea "**********"
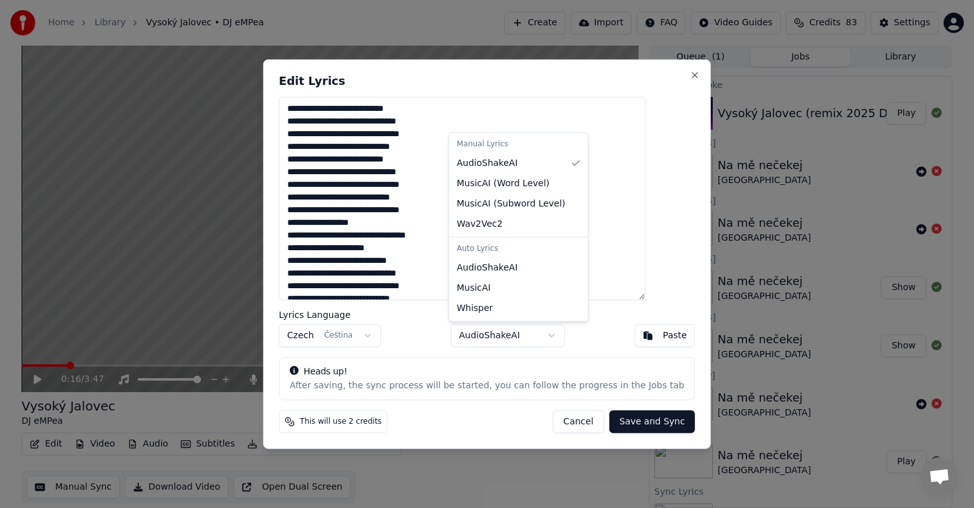
click at [550, 338] on body "Home Library Vysoký Jalovec • DJ eMPea Create Import FAQ Video Guides Credits 8…" at bounding box center [487, 254] width 974 height 508
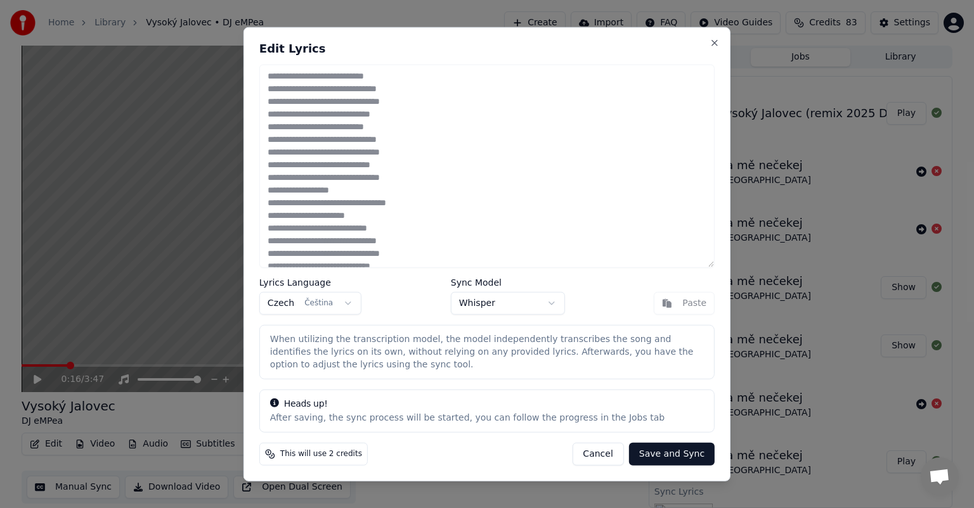
click at [548, 302] on body "Home Library Vysoký Jalovec • DJ eMPea Create Import FAQ Video Guides Credits 8…" at bounding box center [487, 254] width 974 height 508
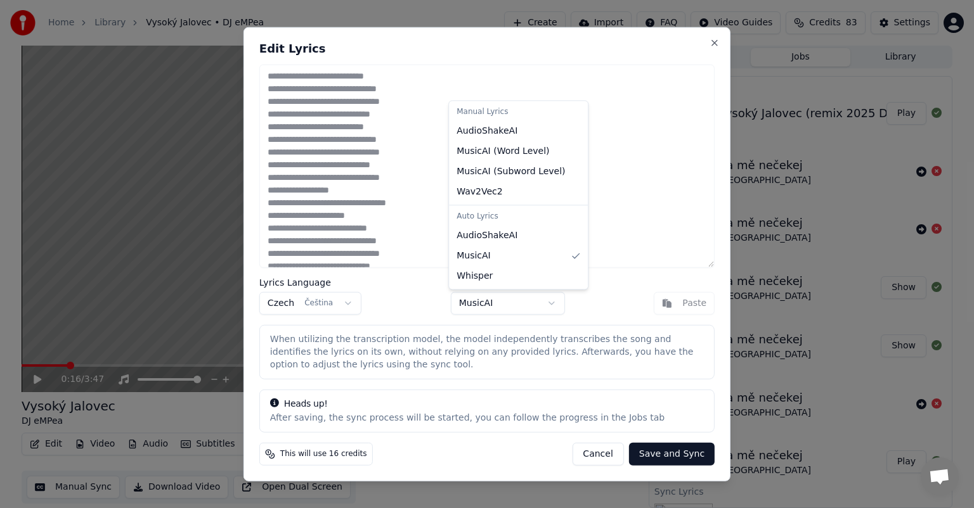
click at [550, 301] on body "Home Library Vysoký Jalovec • DJ eMPea Create Import FAQ Video Guides Credits 8…" at bounding box center [487, 254] width 974 height 508
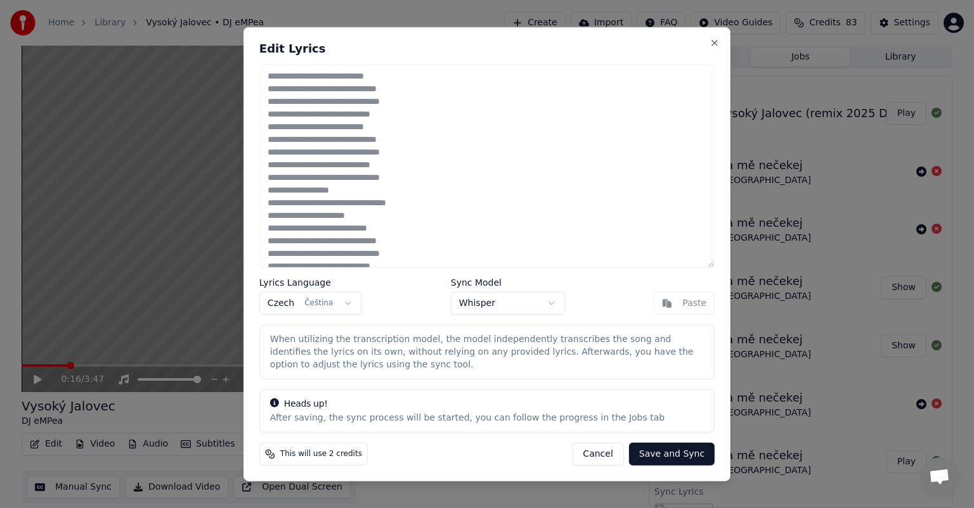
click at [673, 455] on button "Save and Sync" at bounding box center [672, 454] width 86 height 23
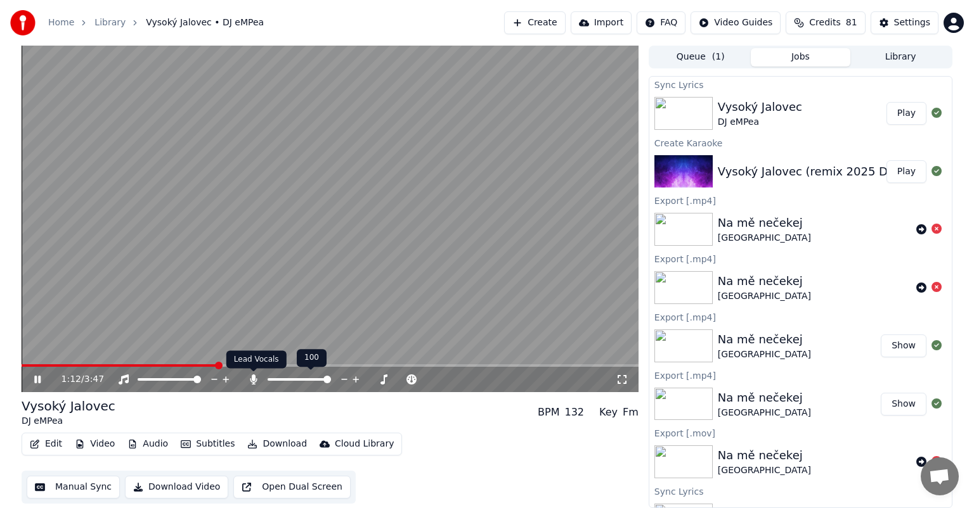
click at [252, 379] on icon at bounding box center [253, 380] width 7 height 10
click at [252, 379] on icon at bounding box center [253, 380] width 13 height 10
click at [895, 114] on button "Play" at bounding box center [906, 113] width 40 height 23
click at [891, 169] on button "Play" at bounding box center [906, 171] width 40 height 23
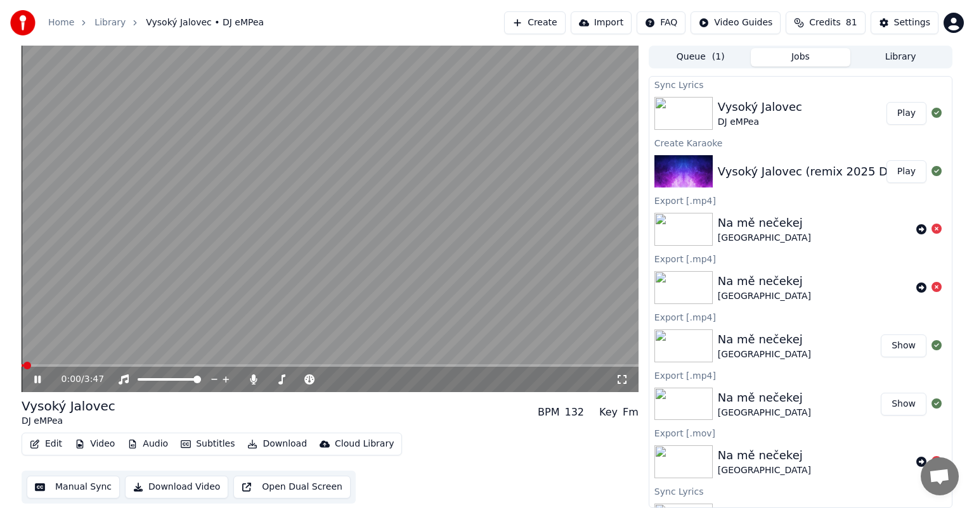
click at [53, 445] on button "Edit" at bounding box center [46, 445] width 42 height 18
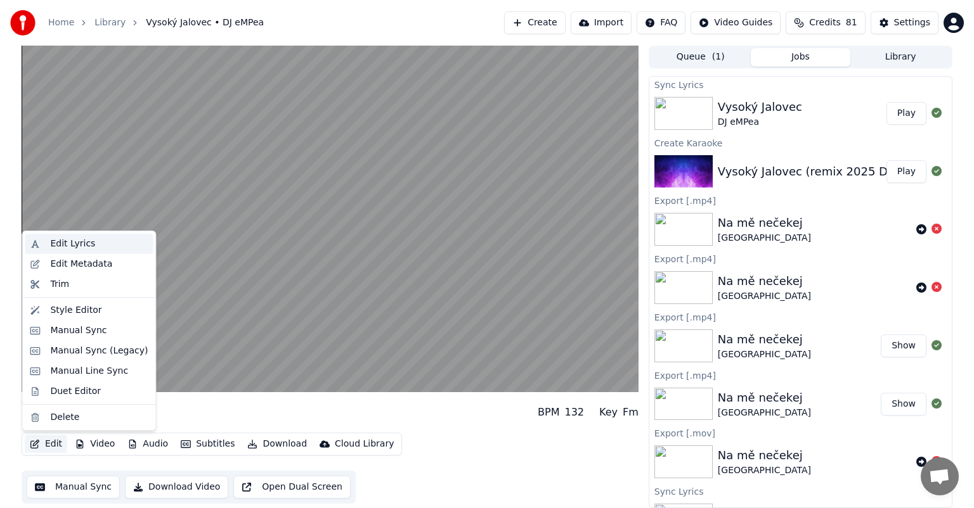
click at [81, 249] on div "Edit Lyrics" at bounding box center [72, 244] width 45 height 13
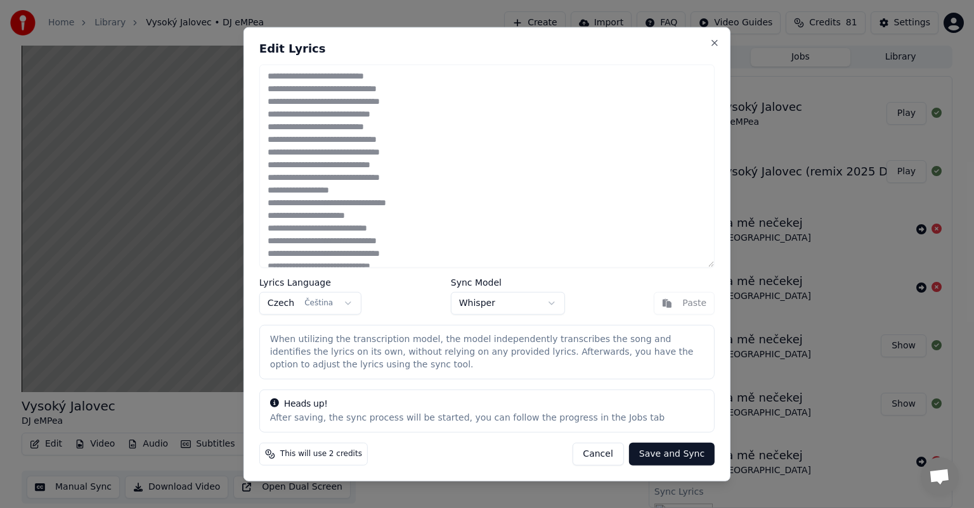
click at [548, 305] on body "Home Library Vysoký Jalovec • DJ eMPea Create Import FAQ Video Guides Credits 8…" at bounding box center [487, 254] width 974 height 508
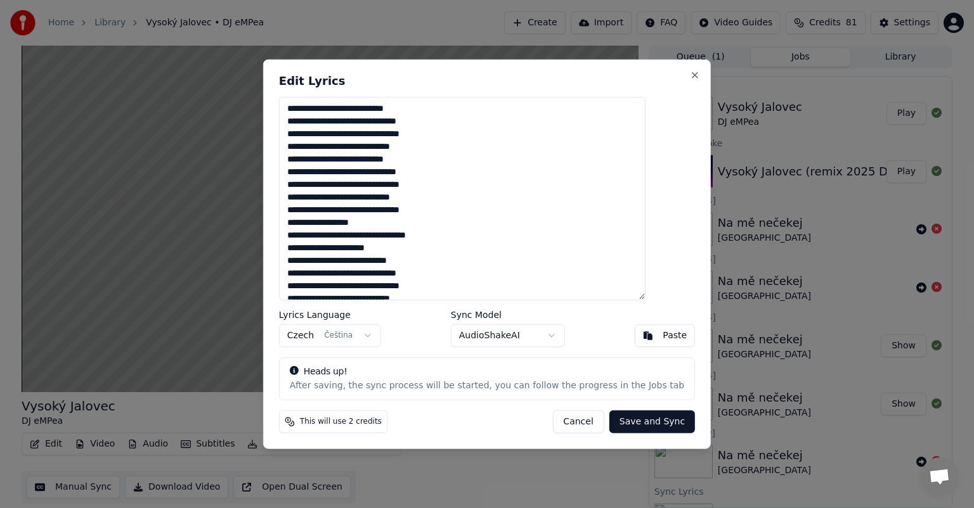
click at [354, 110] on textarea "**********" at bounding box center [462, 199] width 366 height 204
click at [375, 107] on textarea "**********" at bounding box center [462, 199] width 366 height 204
click at [391, 135] on textarea "**********" at bounding box center [462, 199] width 366 height 204
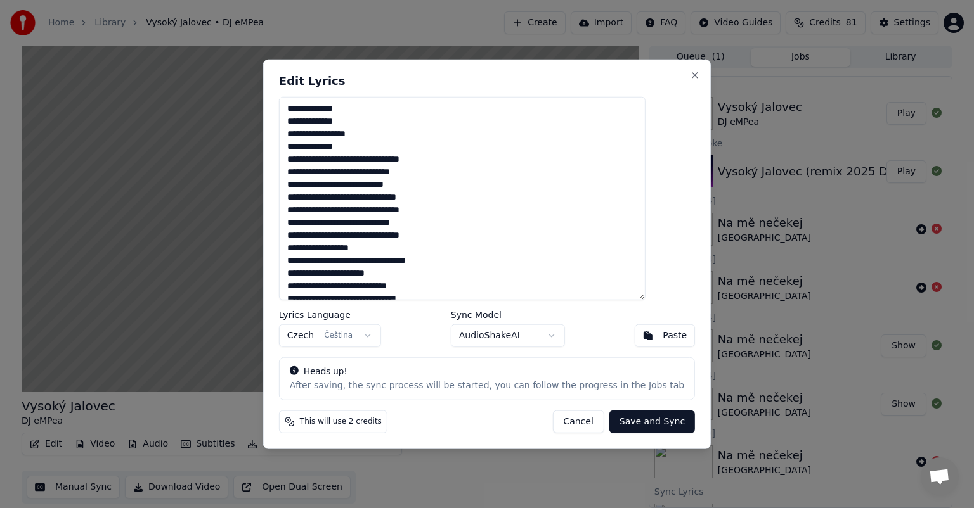
click at [388, 158] on textarea "**********" at bounding box center [462, 199] width 366 height 204
click at [315, 146] on textarea "**********" at bounding box center [462, 199] width 366 height 204
click at [677, 71] on div "**********" at bounding box center [487, 255] width 448 height 390
click at [690, 75] on button "Close" at bounding box center [695, 75] width 10 height 10
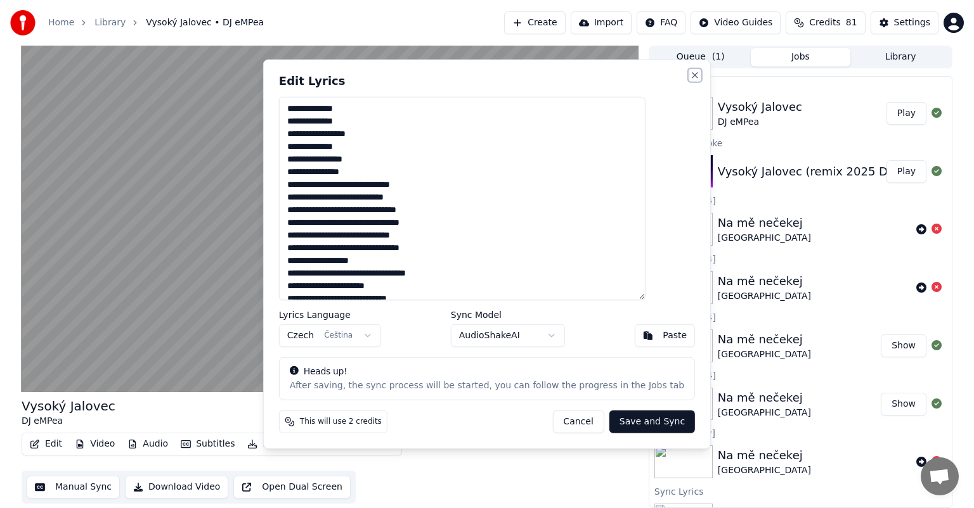
type textarea "**********"
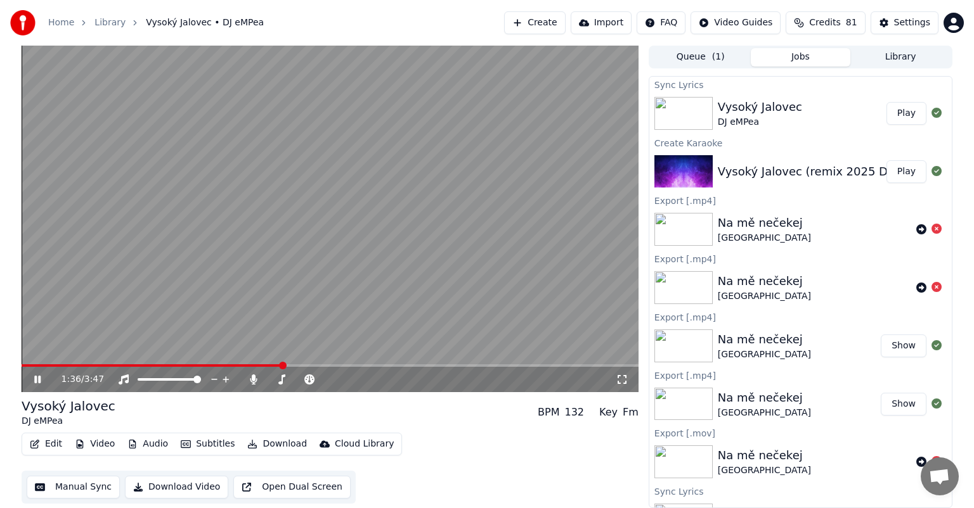
click at [202, 444] on button "Subtitles" at bounding box center [208, 445] width 64 height 18
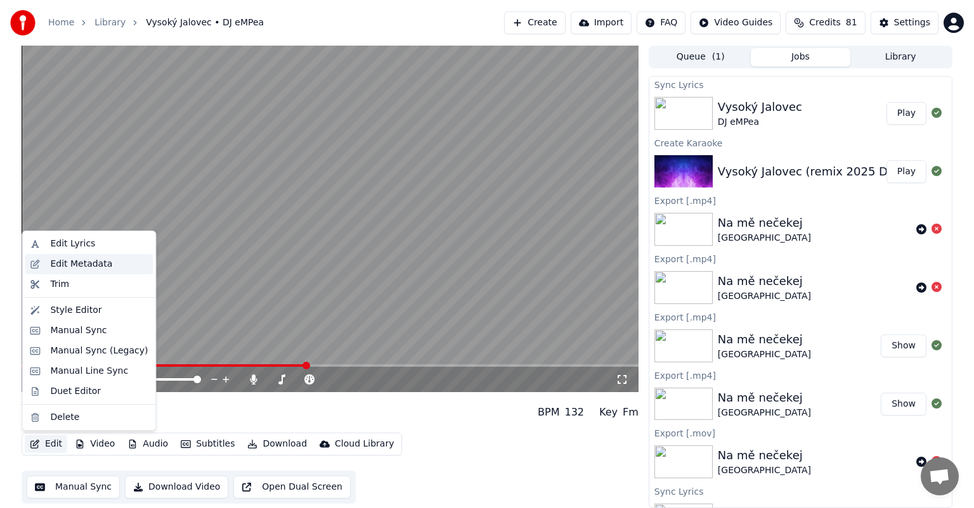
click at [75, 265] on div "Edit Metadata" at bounding box center [81, 264] width 62 height 13
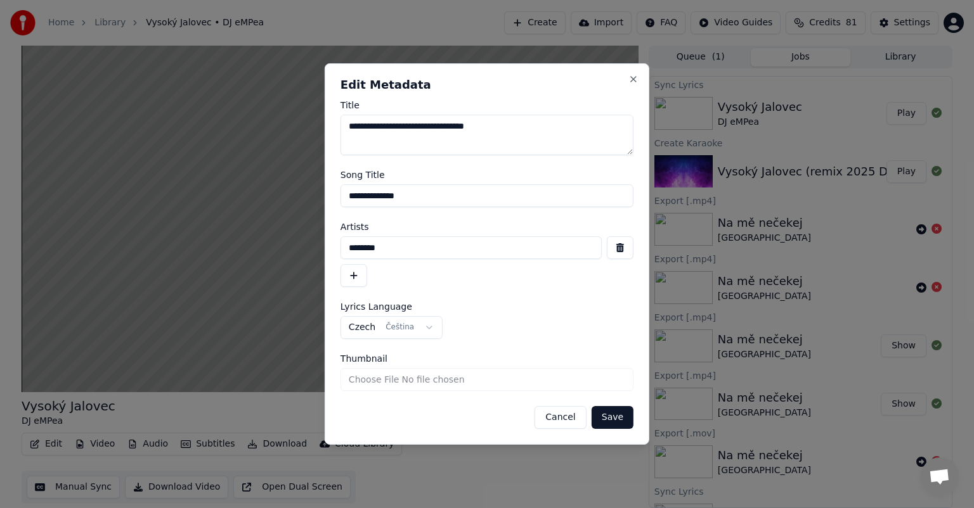
click at [380, 196] on input "**********" at bounding box center [486, 196] width 293 height 23
type input "**********"
click at [609, 418] on button "Save" at bounding box center [613, 417] width 42 height 23
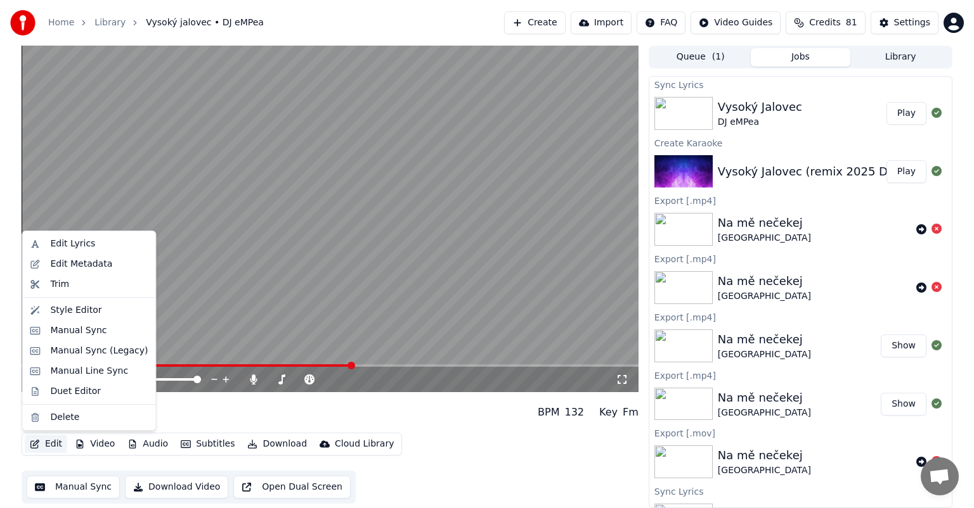
click at [44, 437] on button "Edit" at bounding box center [46, 445] width 42 height 18
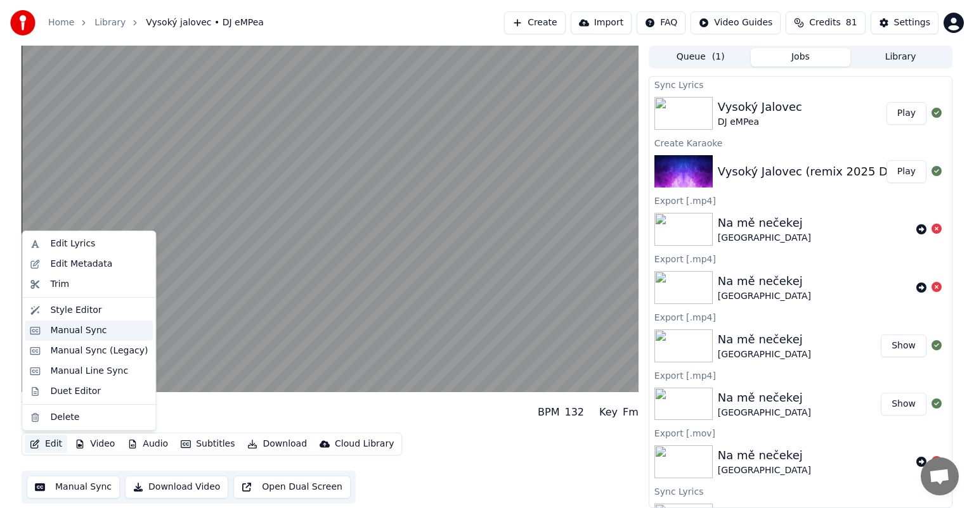
click at [71, 330] on div "Manual Sync" at bounding box center [78, 331] width 56 height 13
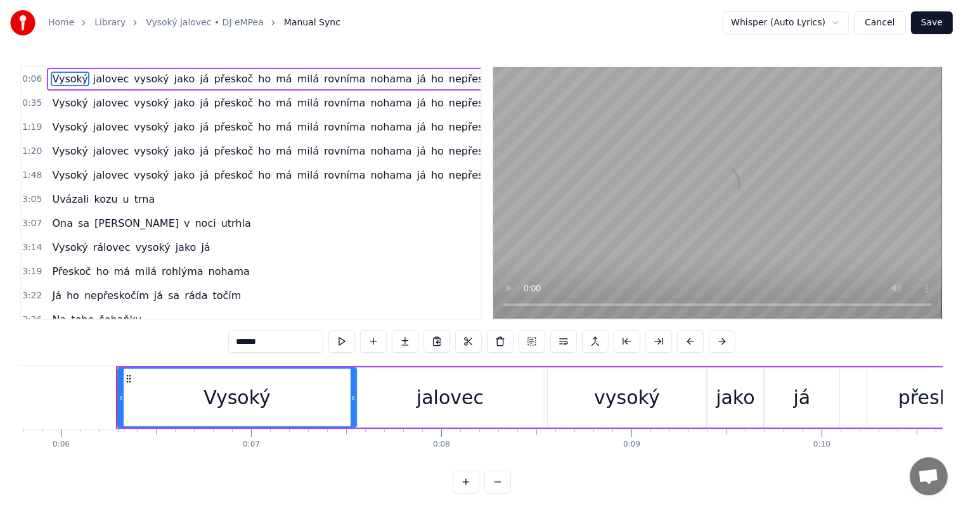
scroll to position [0, 1132]
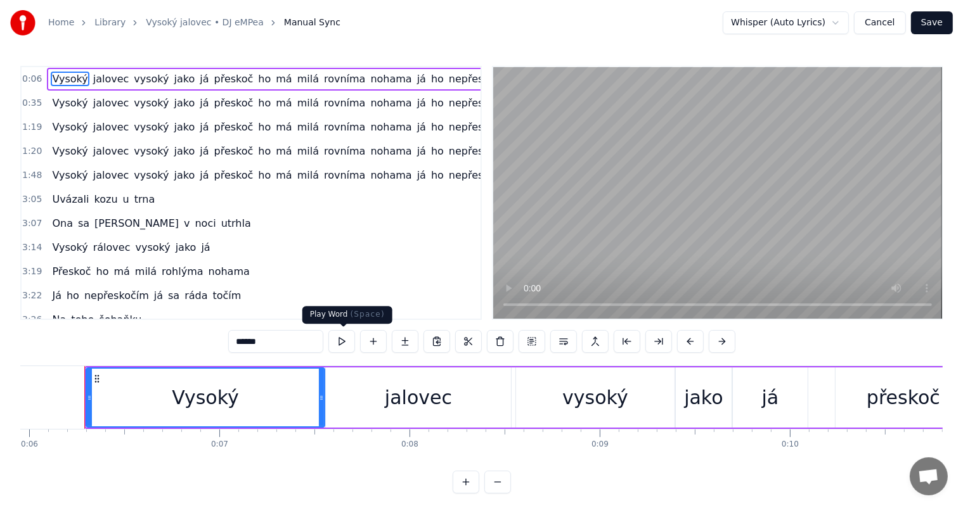
click at [344, 344] on button at bounding box center [341, 341] width 27 height 23
click at [464, 494] on button at bounding box center [466, 482] width 27 height 23
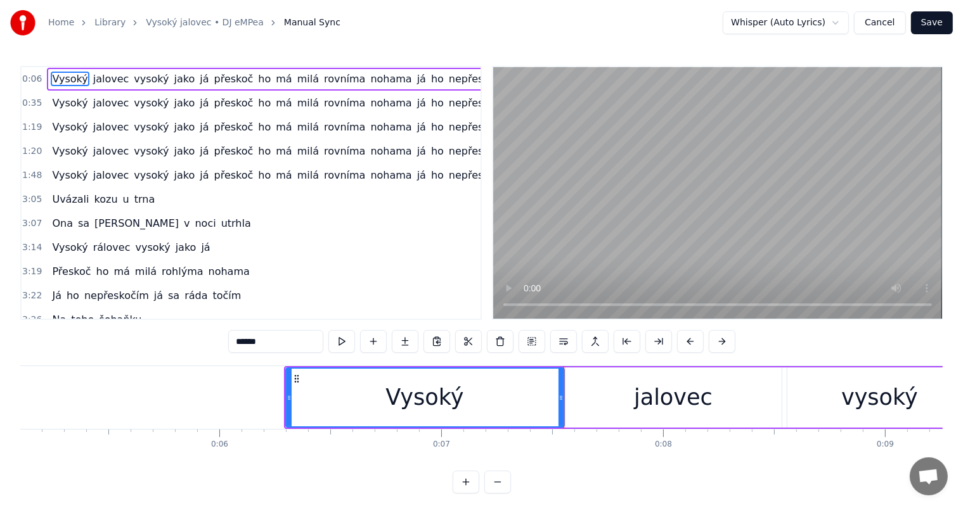
click at [465, 494] on button at bounding box center [466, 482] width 27 height 23
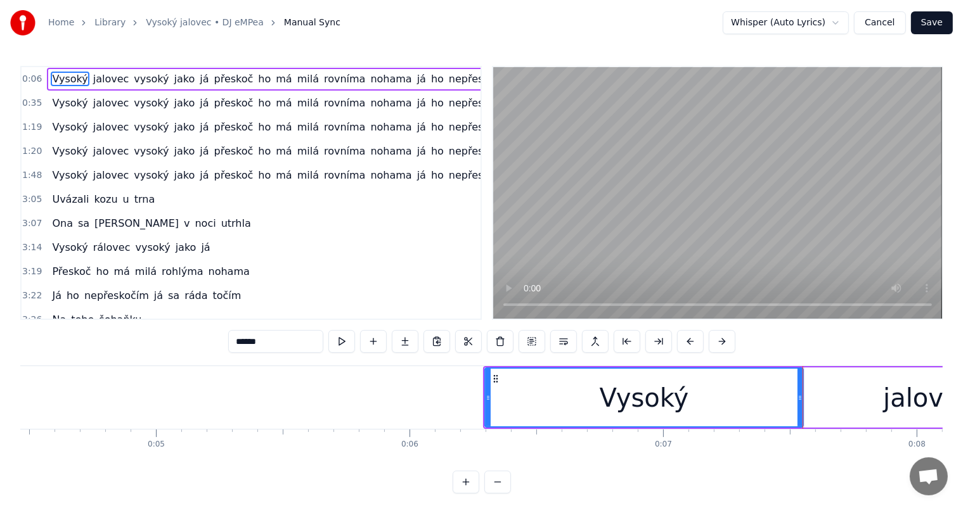
click at [495, 494] on button at bounding box center [497, 482] width 27 height 23
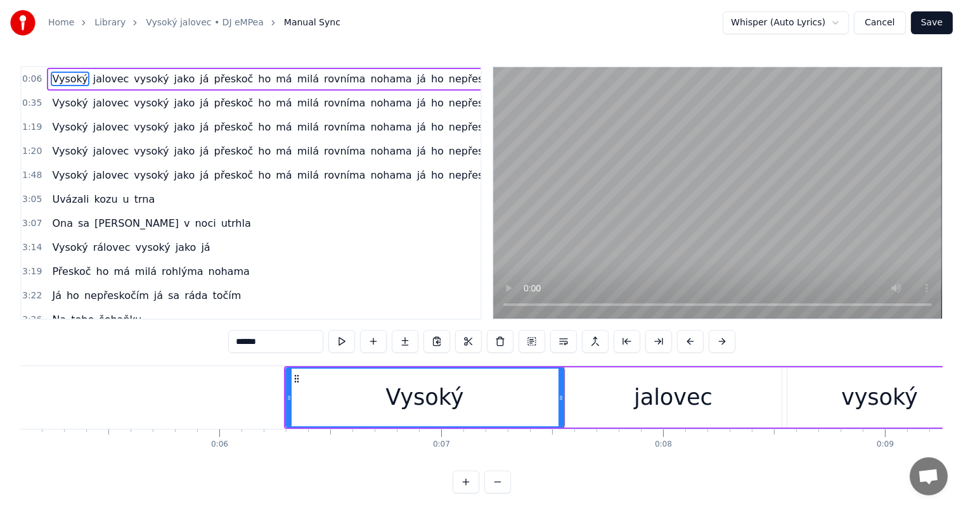
click at [495, 494] on button at bounding box center [497, 482] width 27 height 23
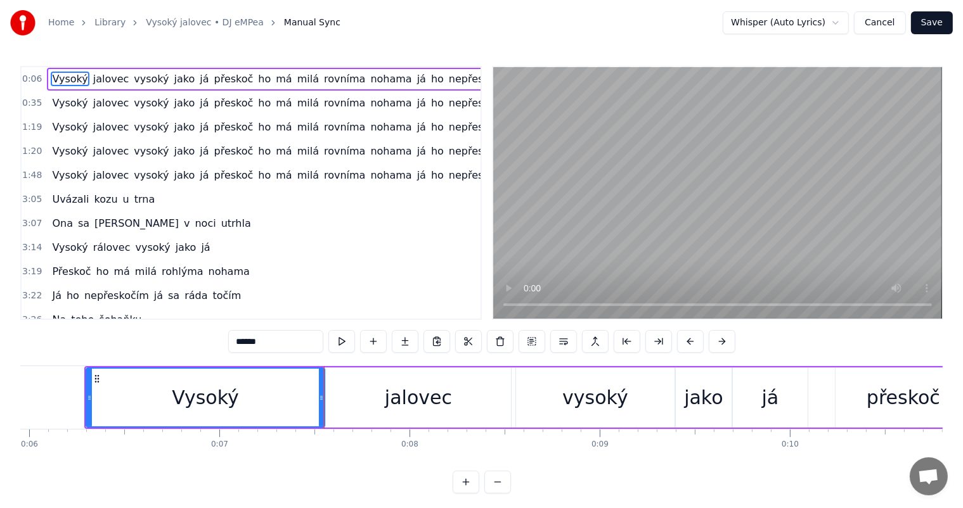
click at [882, 25] on button "Cancel" at bounding box center [879, 22] width 51 height 23
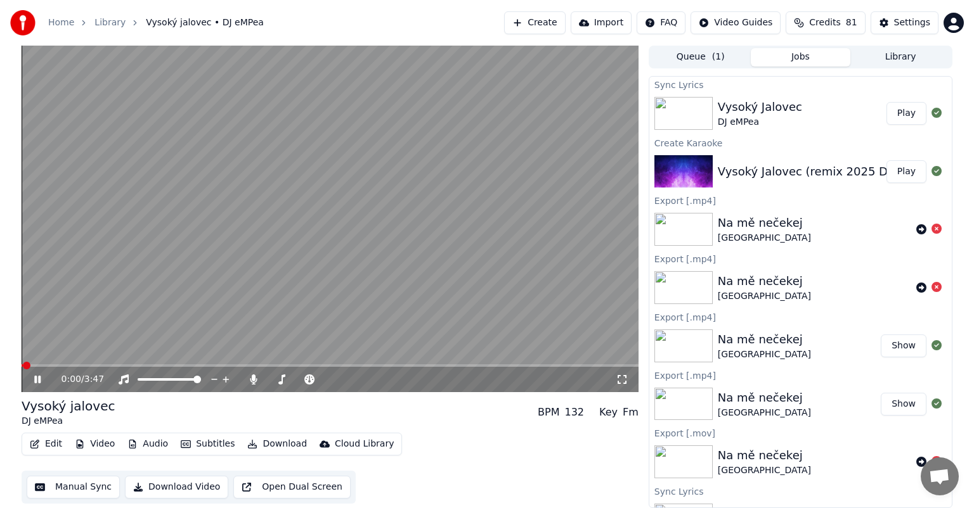
click at [44, 446] on button "Edit" at bounding box center [46, 445] width 42 height 18
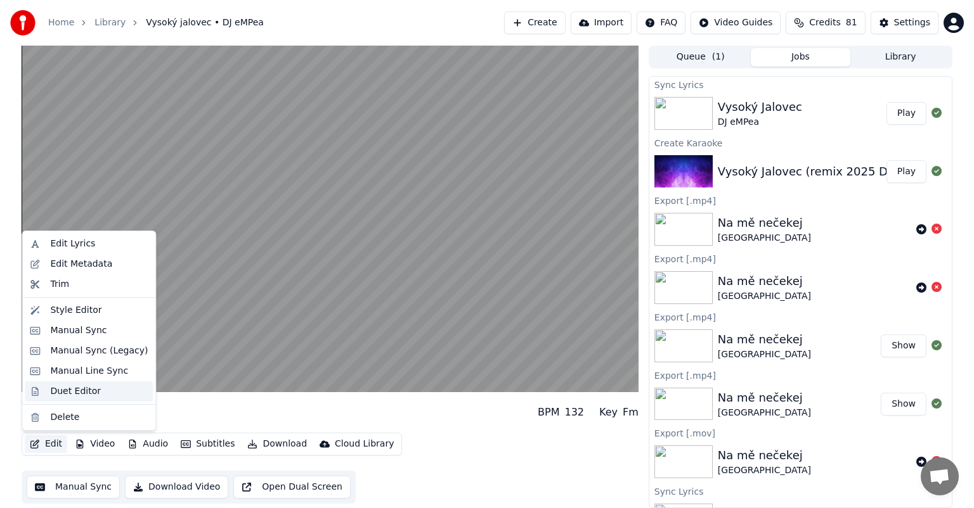
click at [60, 391] on div "Duet Editor" at bounding box center [75, 391] width 51 height 13
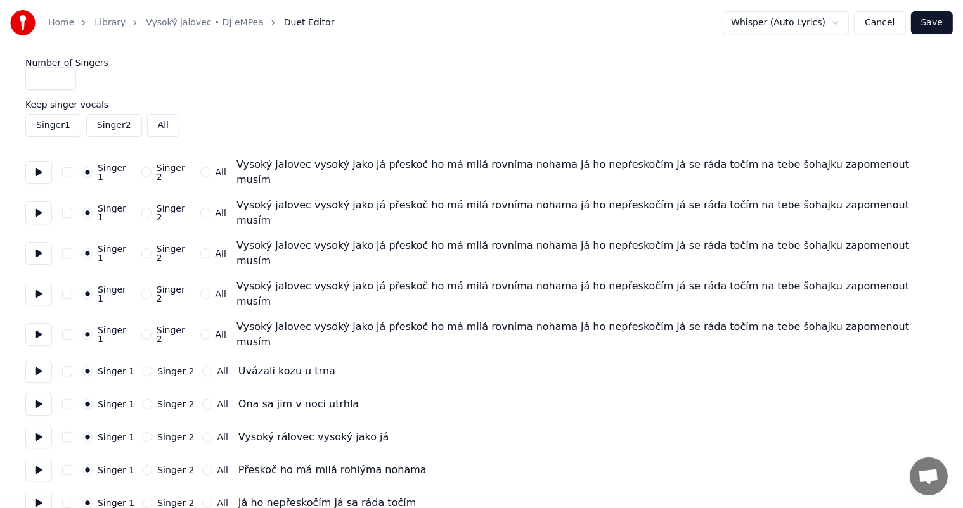
click at [877, 18] on button "Cancel" at bounding box center [879, 22] width 51 height 23
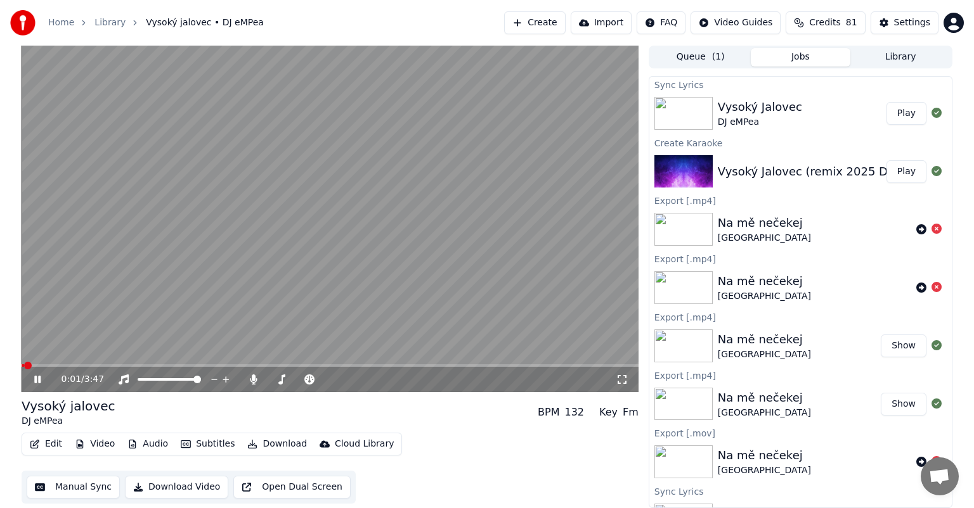
click at [51, 446] on button "Edit" at bounding box center [46, 445] width 42 height 18
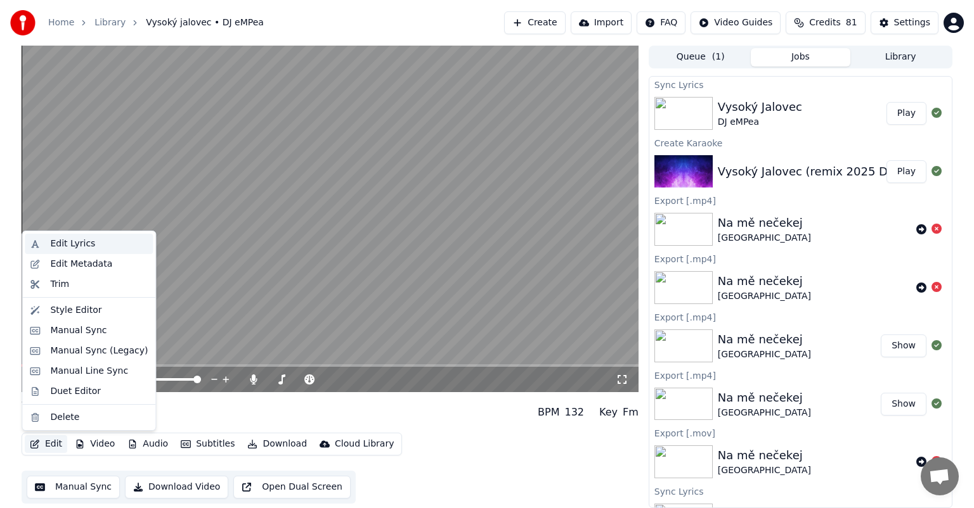
click at [73, 245] on div "Edit Lyrics" at bounding box center [72, 244] width 45 height 13
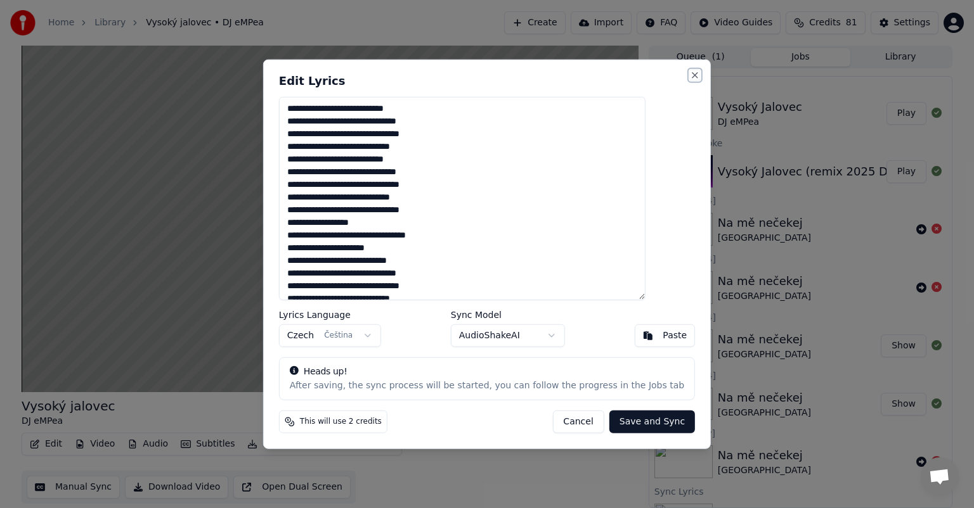
click at [690, 74] on button "Close" at bounding box center [695, 75] width 10 height 10
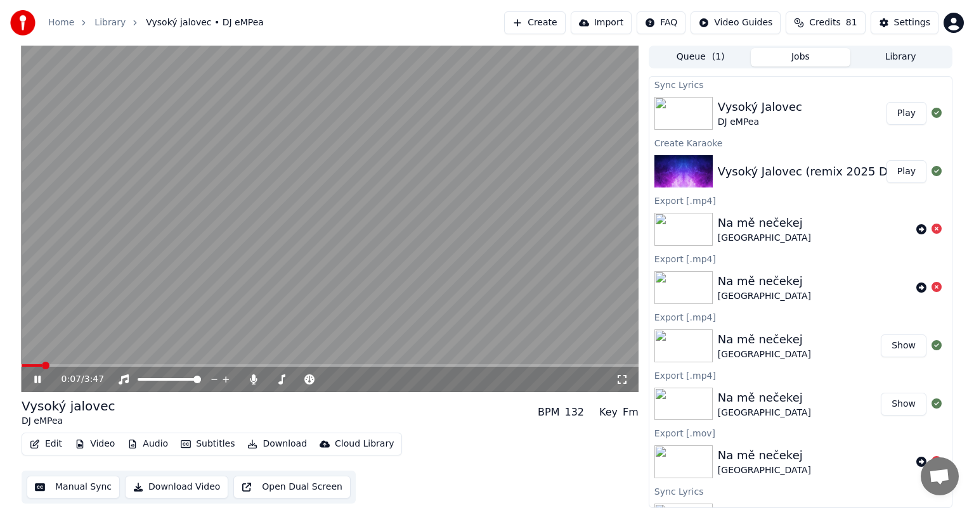
click at [23, 365] on span at bounding box center [32, 366] width 20 height 3
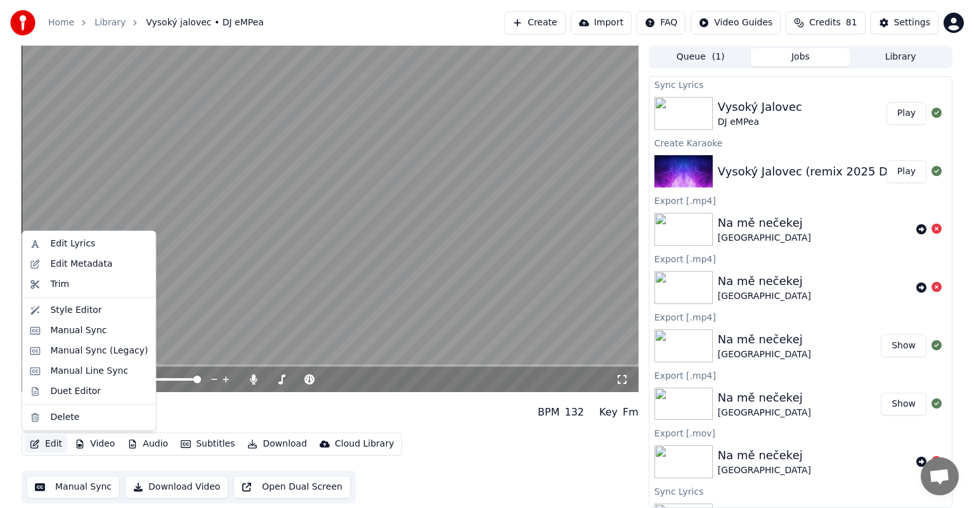
click at [52, 445] on button "Edit" at bounding box center [46, 445] width 42 height 18
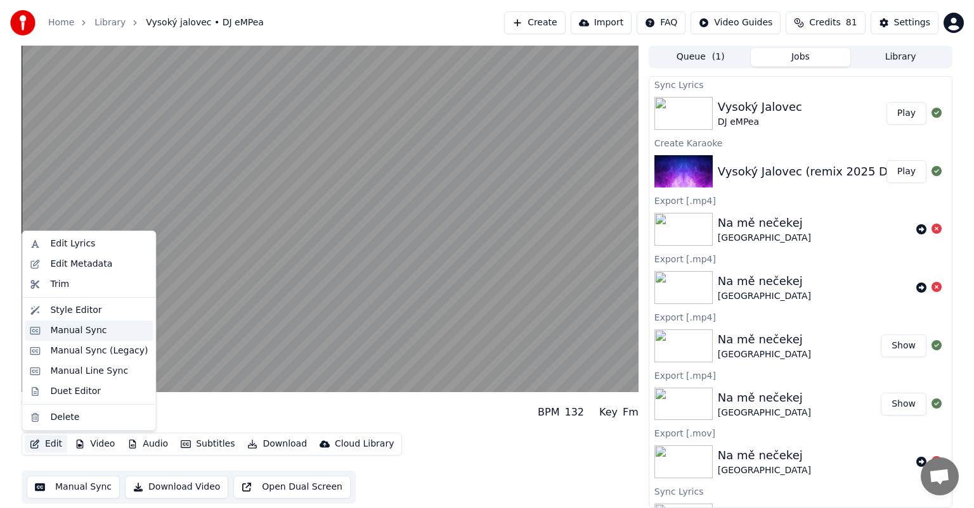
click at [86, 335] on div "Manual Sync" at bounding box center [78, 331] width 56 height 13
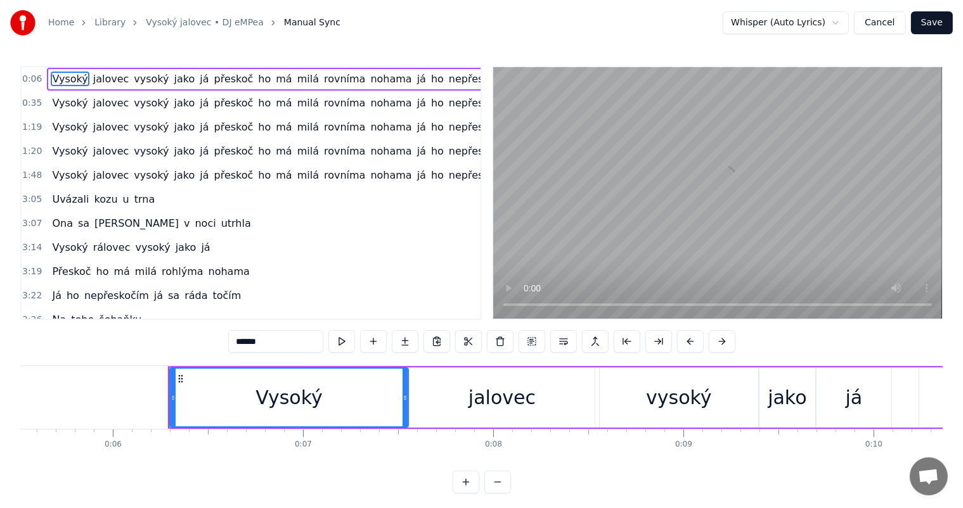
scroll to position [0, 1132]
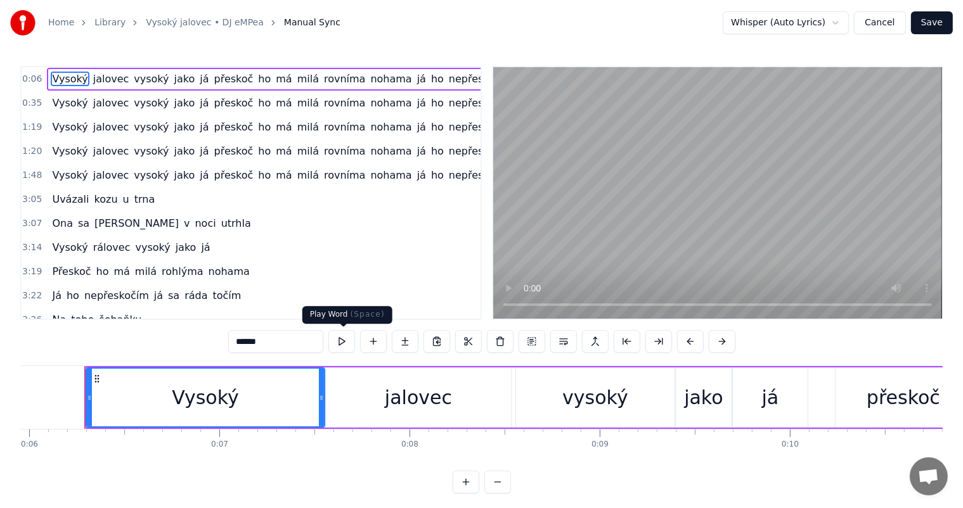
click at [346, 347] on button at bounding box center [341, 341] width 27 height 23
drag, startPoint x: 226, startPoint y: 397, endPoint x: 262, endPoint y: 398, distance: 36.1
click at [262, 398] on div "Vysoký" at bounding box center [205, 398] width 237 height 58
click at [209, 390] on div "Vysoký" at bounding box center [205, 398] width 67 height 29
click at [200, 401] on div "Vysoký" at bounding box center [205, 398] width 67 height 29
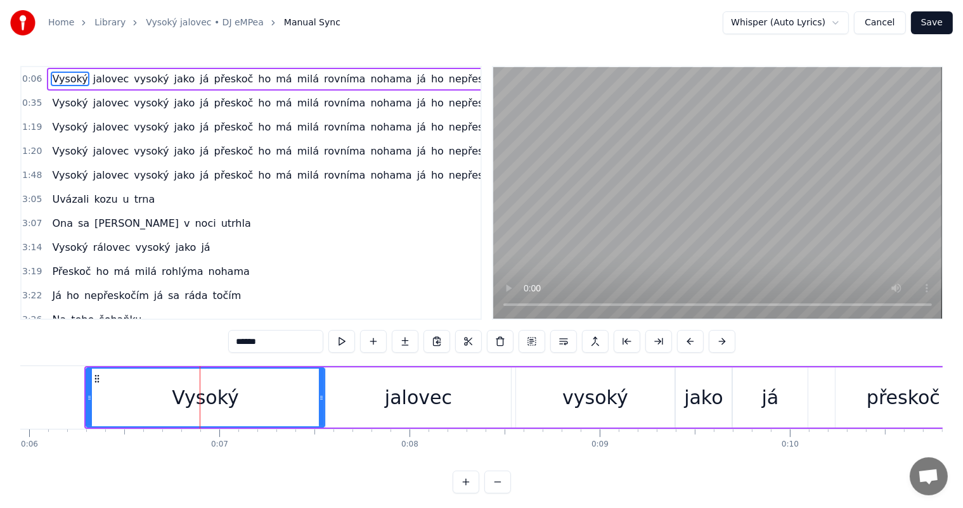
click at [202, 401] on div "Vysoký" at bounding box center [205, 398] width 67 height 29
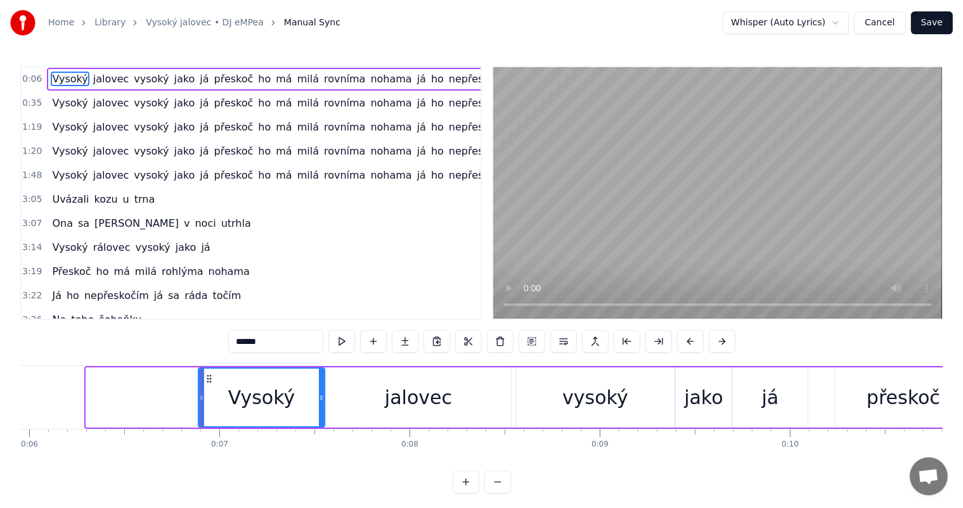
drag, startPoint x: 87, startPoint y: 397, endPoint x: 200, endPoint y: 407, distance: 112.7
click at [200, 407] on div at bounding box center [201, 398] width 5 height 58
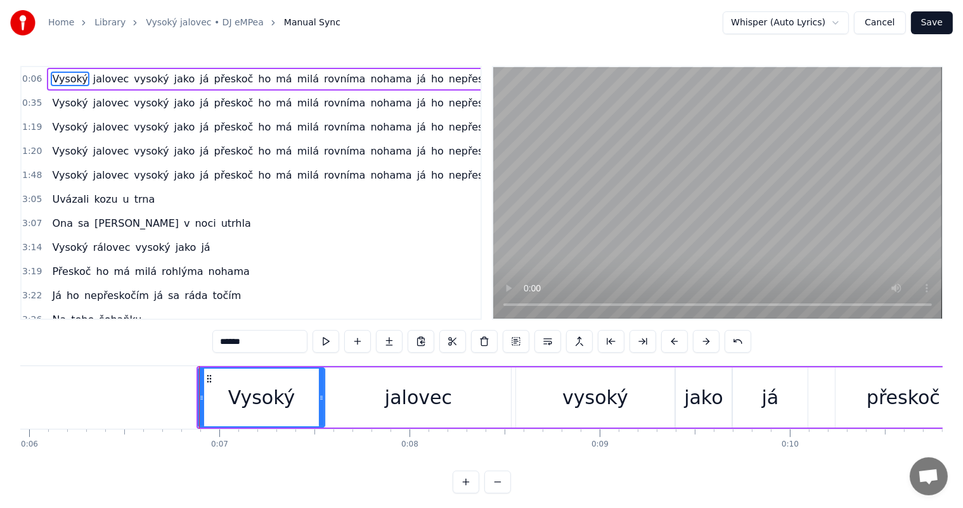
click at [236, 398] on div "Vysoký" at bounding box center [261, 398] width 67 height 29
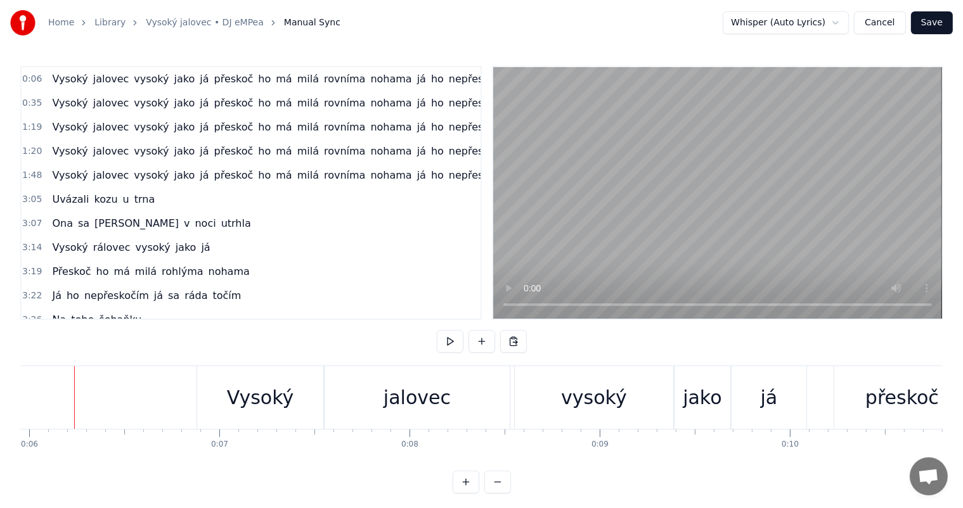
scroll to position [0, 1123]
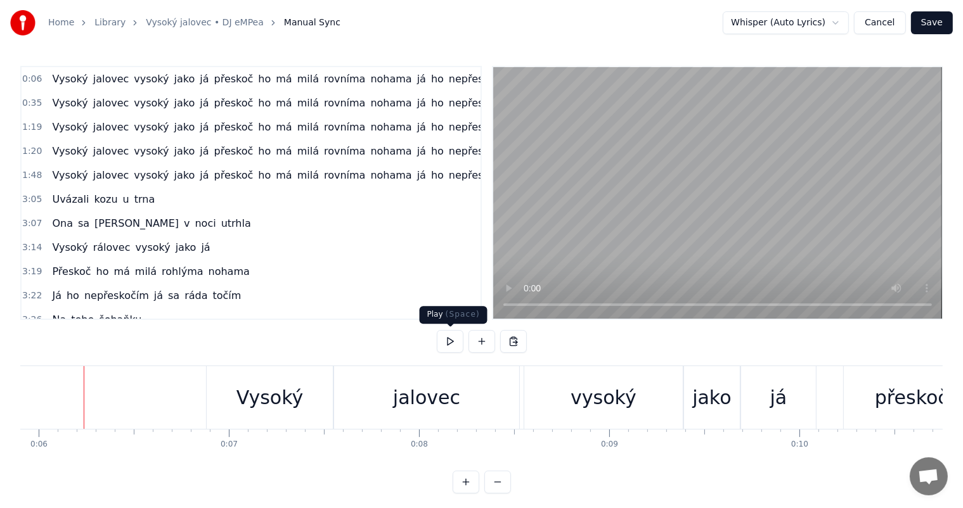
click at [444, 340] on button at bounding box center [450, 341] width 27 height 23
click at [455, 340] on button at bounding box center [450, 341] width 27 height 23
click at [345, 396] on div "jalovec" at bounding box center [426, 397] width 185 height 63
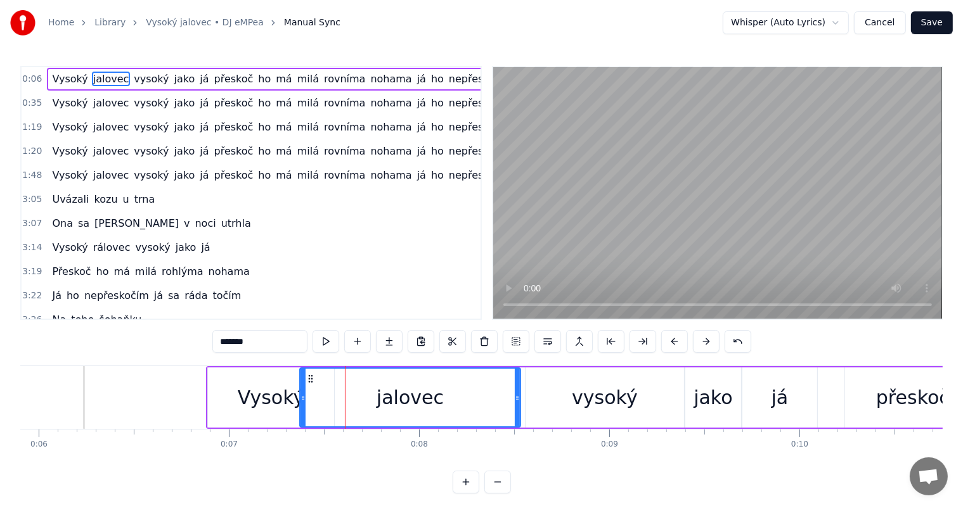
drag, startPoint x: 337, startPoint y: 399, endPoint x: 302, endPoint y: 403, distance: 35.8
click at [302, 403] on div at bounding box center [303, 398] width 5 height 58
drag, startPoint x: 515, startPoint y: 398, endPoint x: 505, endPoint y: 403, distance: 11.9
click at [505, 403] on div at bounding box center [506, 398] width 5 height 58
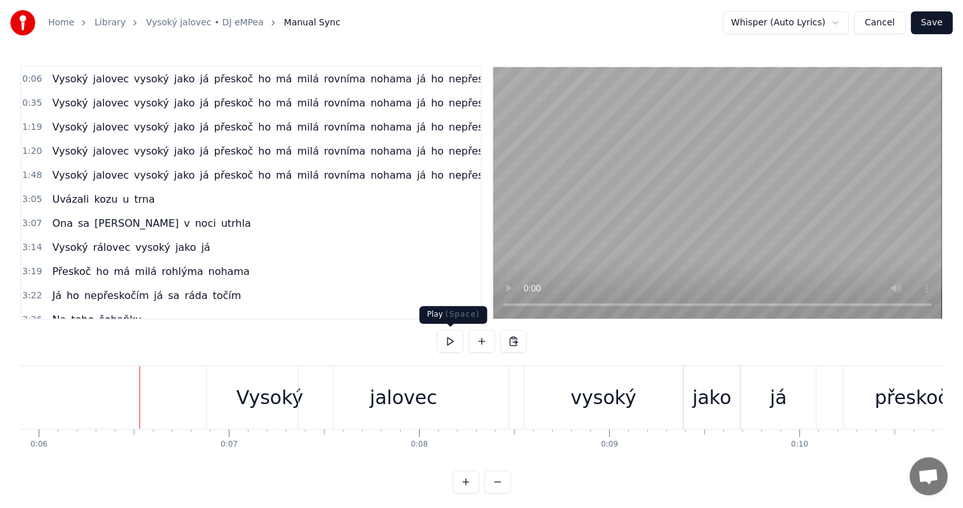
click at [451, 340] on button at bounding box center [450, 341] width 27 height 23
click at [456, 344] on button at bounding box center [450, 341] width 27 height 23
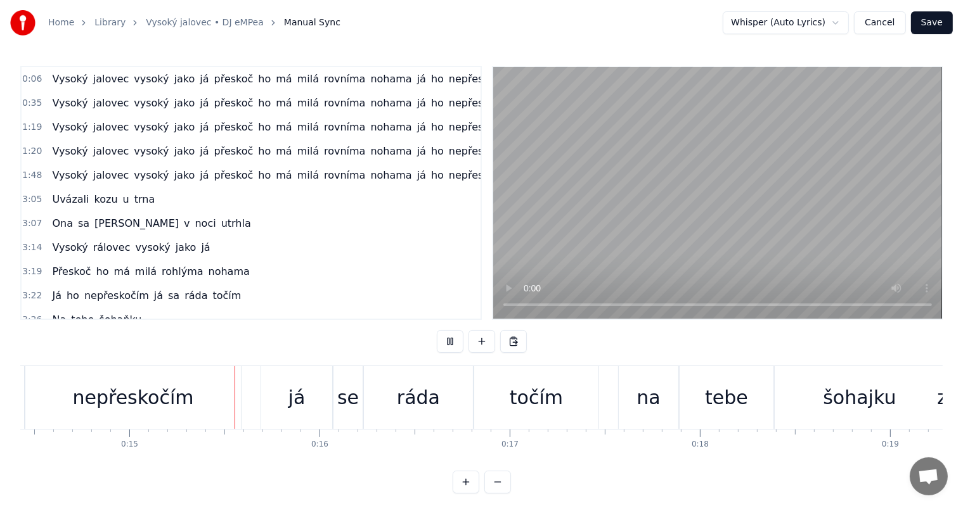
scroll to position [0, 2769]
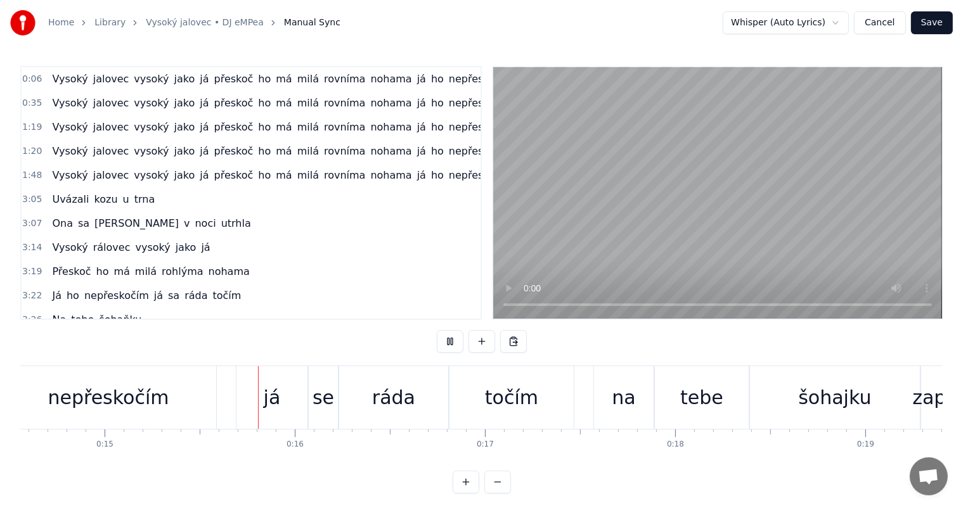
click at [884, 25] on button "Cancel" at bounding box center [879, 22] width 51 height 23
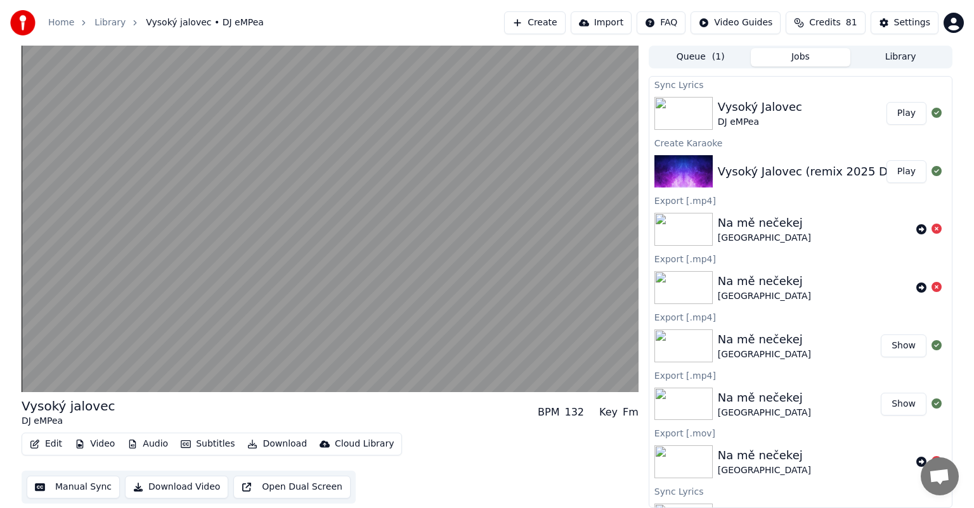
click at [895, 171] on button "Play" at bounding box center [906, 171] width 40 height 23
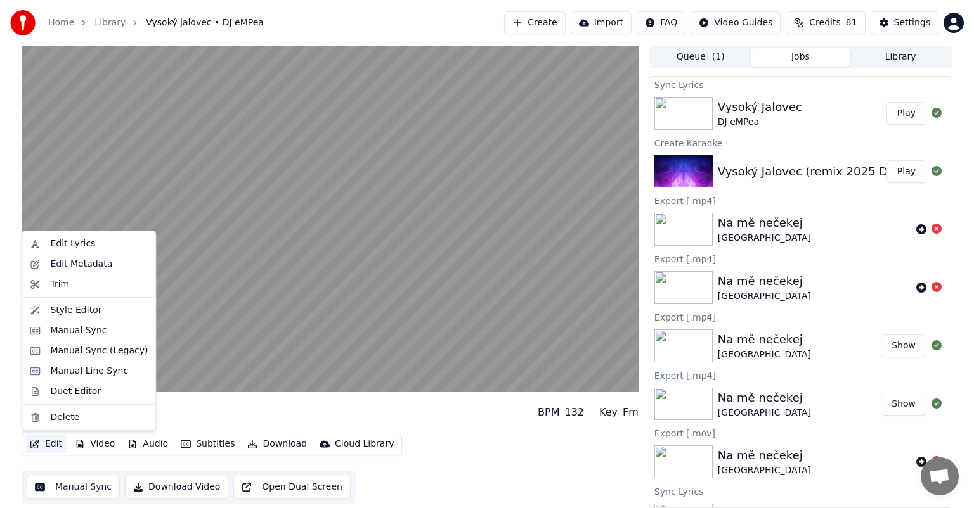
click at [49, 441] on button "Edit" at bounding box center [46, 445] width 42 height 18
click at [81, 330] on div "Manual Sync" at bounding box center [78, 331] width 56 height 13
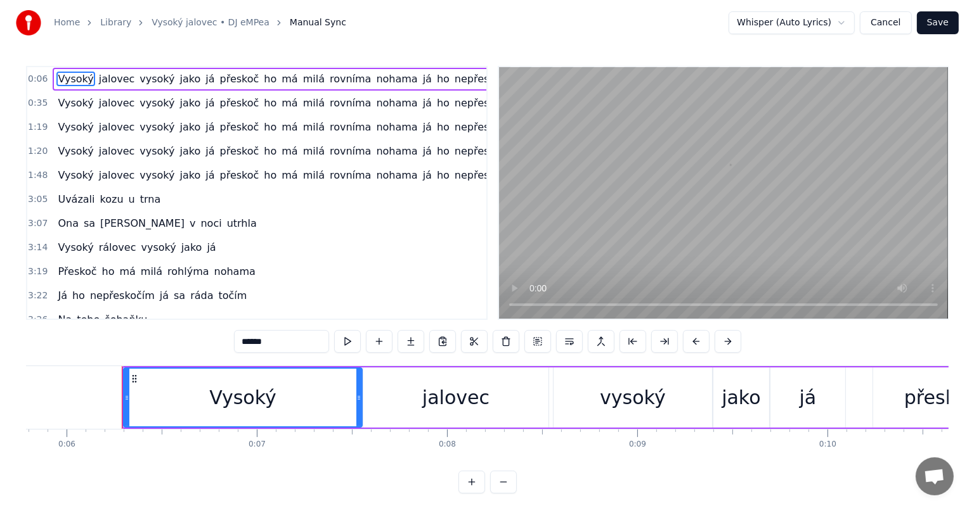
scroll to position [0, 1132]
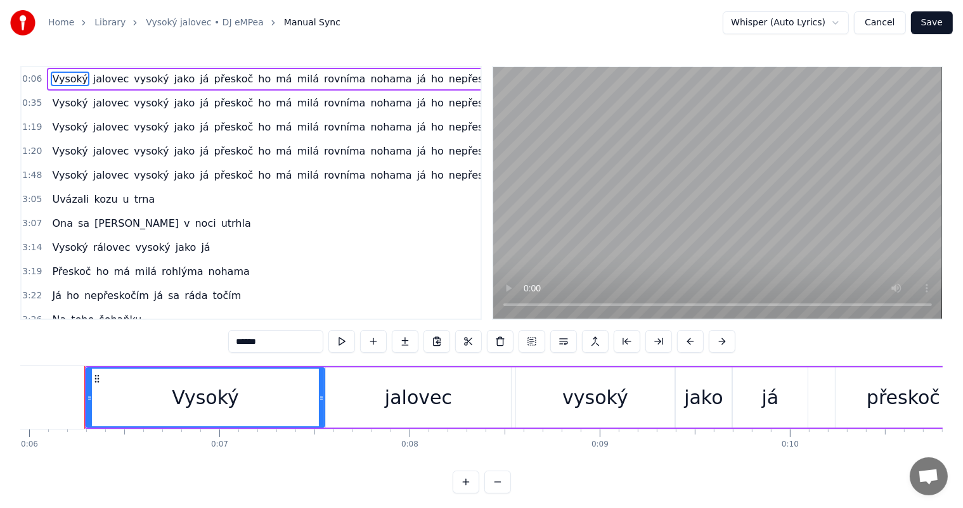
click at [843, 22] on html "Home Library Vysoký jalovec • DJ eMPea Manual Sync Whisper (Auto Lyrics) Cancel…" at bounding box center [481, 257] width 963 height 514
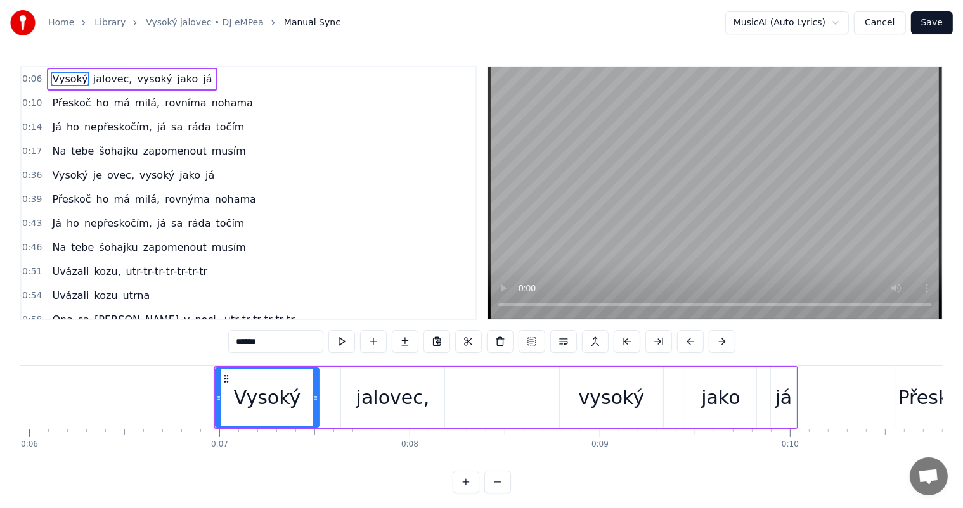
click at [931, 25] on button "Save" at bounding box center [932, 22] width 42 height 23
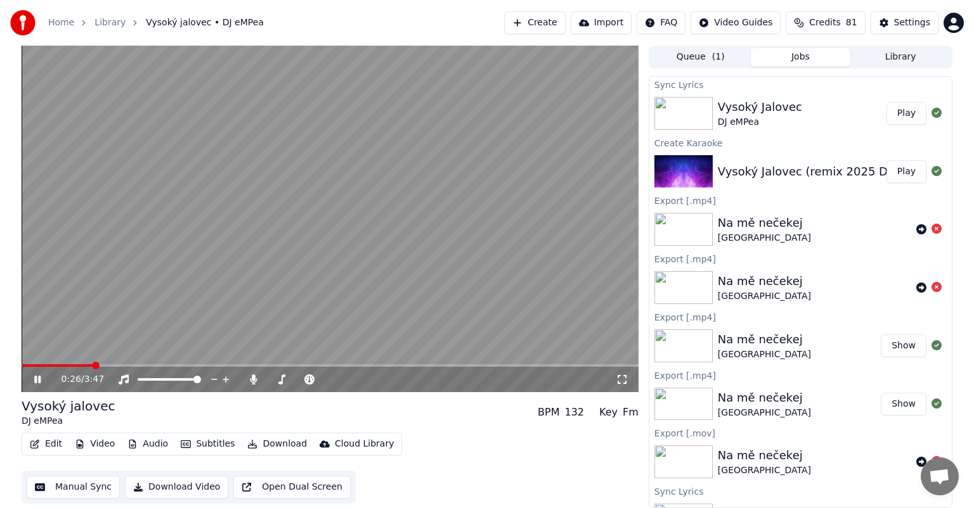
click at [40, 379] on icon at bounding box center [37, 380] width 6 height 8
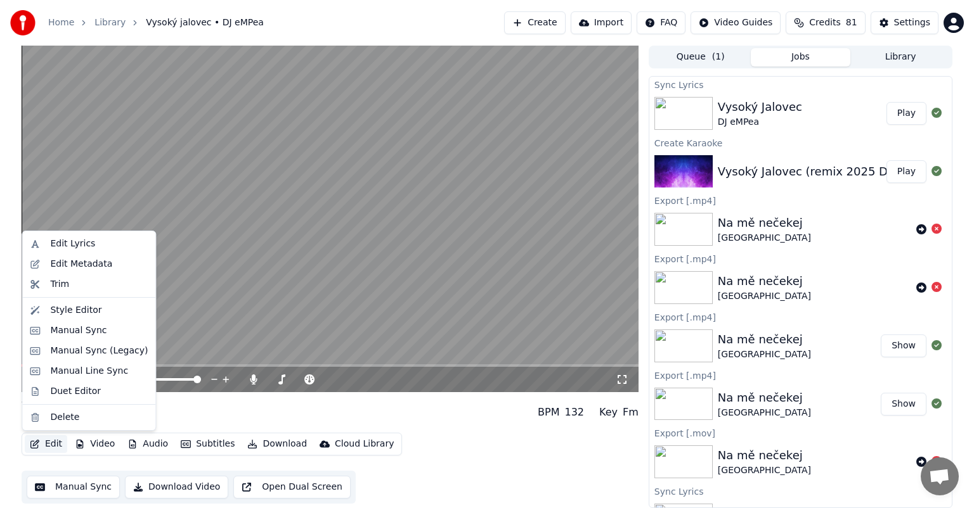
click at [48, 446] on button "Edit" at bounding box center [46, 445] width 42 height 18
click at [87, 242] on div "Edit Lyrics" at bounding box center [72, 244] width 45 height 13
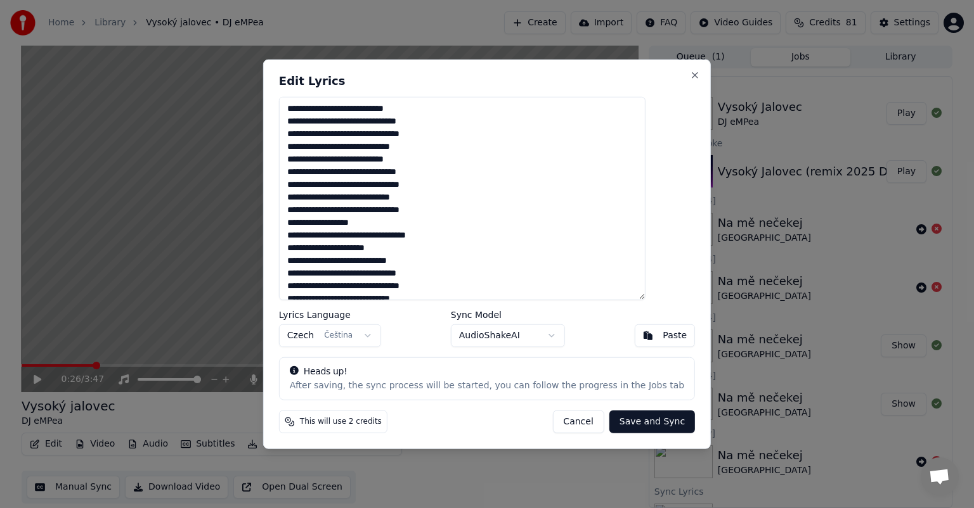
click at [424, 146] on textarea "**********" at bounding box center [462, 199] width 366 height 204
click at [419, 147] on textarea "**********" at bounding box center [462, 199] width 366 height 204
click at [423, 198] on textarea "**********" at bounding box center [462, 199] width 366 height 204
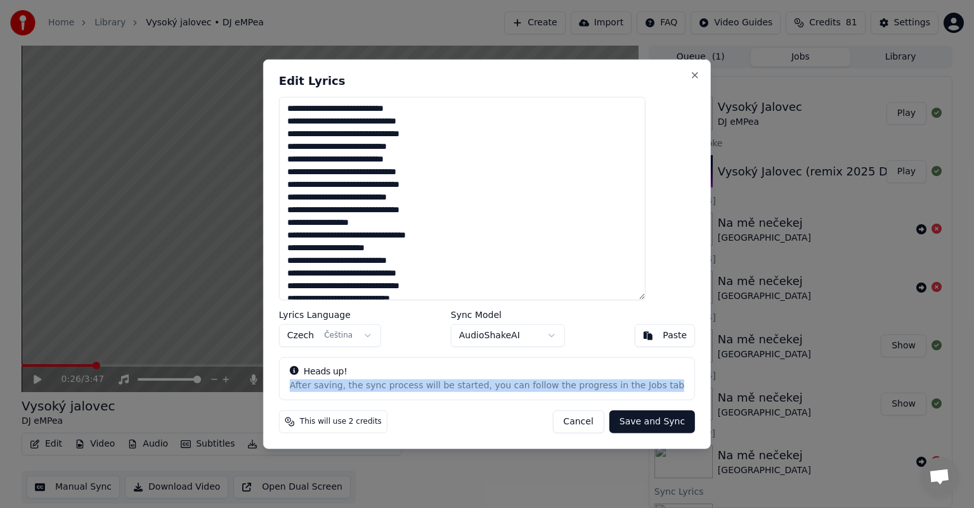
drag, startPoint x: 314, startPoint y: 385, endPoint x: 671, endPoint y: 387, distance: 357.0
click at [671, 387] on div "**********" at bounding box center [487, 255] width 448 height 390
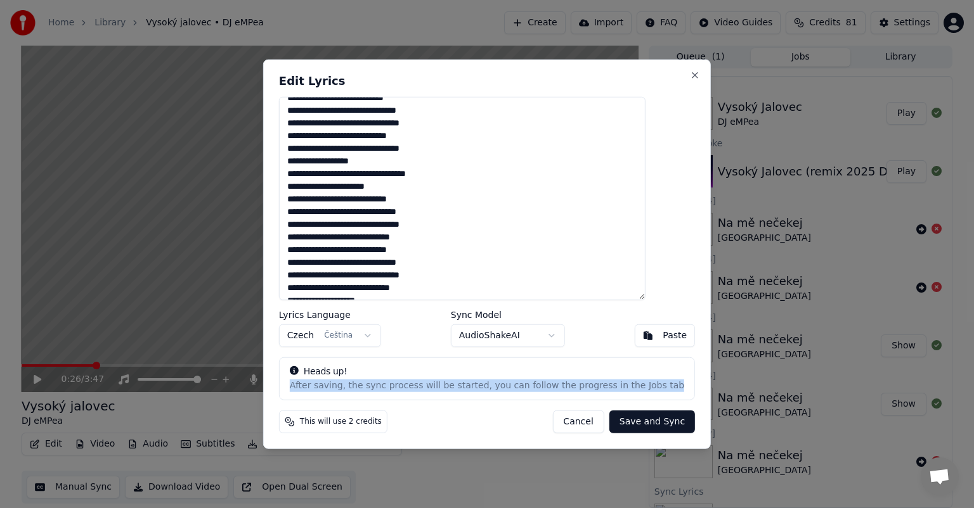
scroll to position [58, 0]
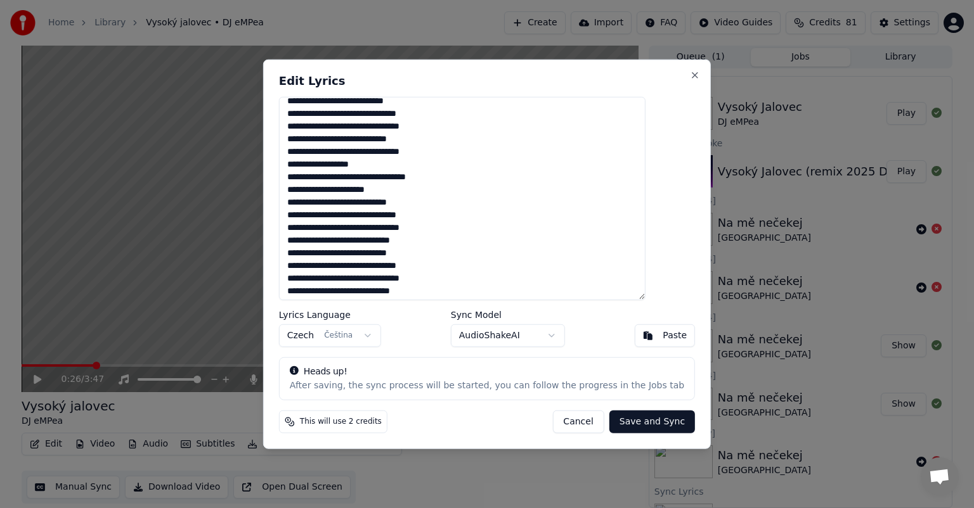
click at [425, 241] on textarea "**********" at bounding box center [462, 199] width 366 height 204
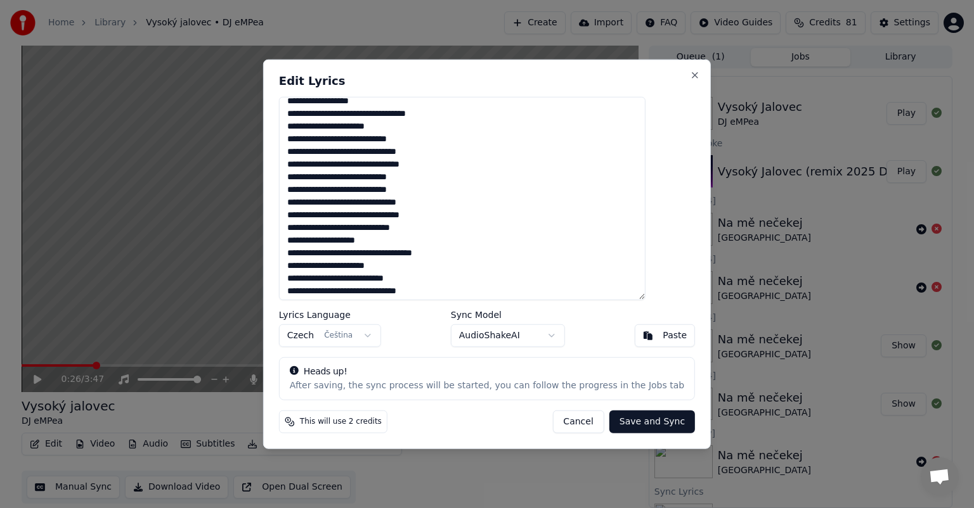
scroll to position [124, 0]
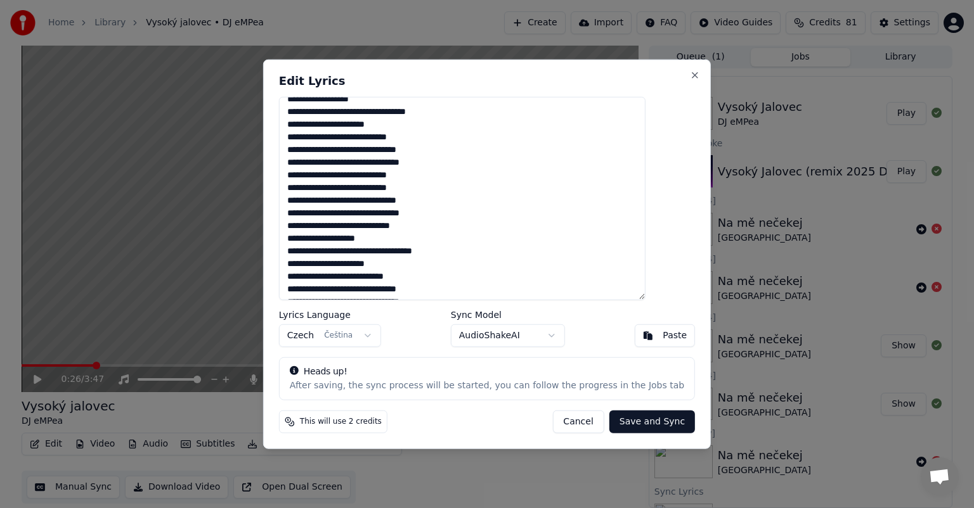
click at [432, 213] on textarea "**********" at bounding box center [462, 199] width 366 height 204
click at [422, 224] on textarea "**********" at bounding box center [462, 199] width 366 height 204
click at [320, 237] on textarea "**********" at bounding box center [462, 199] width 366 height 204
click at [321, 175] on textarea "**********" at bounding box center [462, 199] width 366 height 204
click at [354, 188] on textarea "**********" at bounding box center [462, 199] width 366 height 204
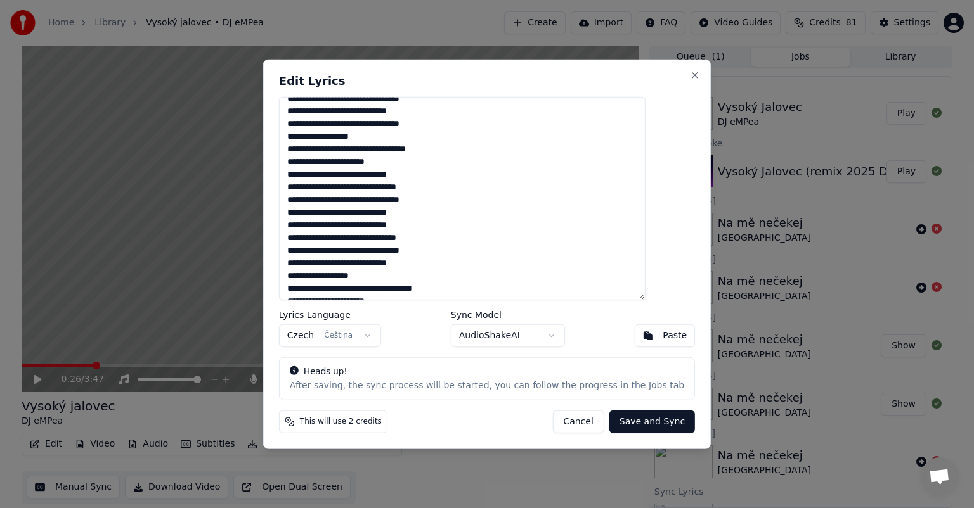
scroll to position [89, 0]
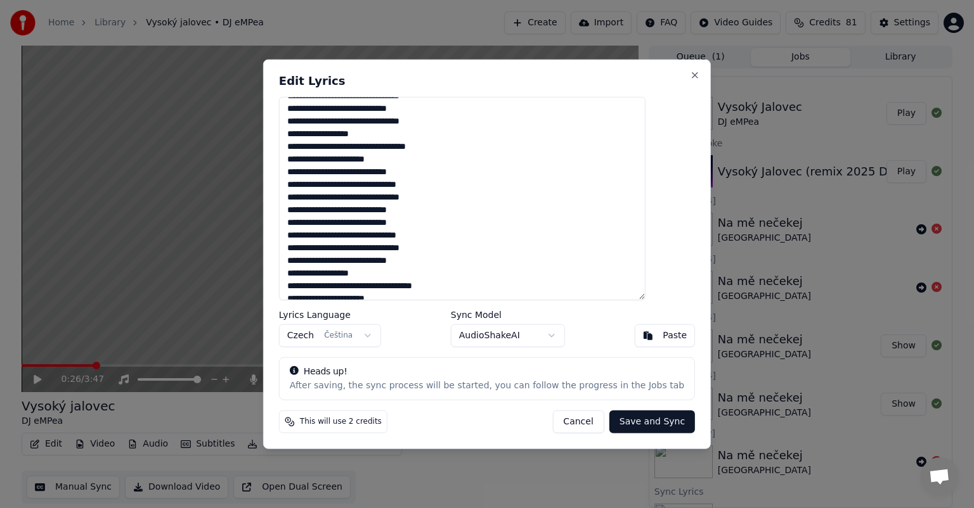
click at [362, 220] on textarea "**********" at bounding box center [462, 199] width 366 height 204
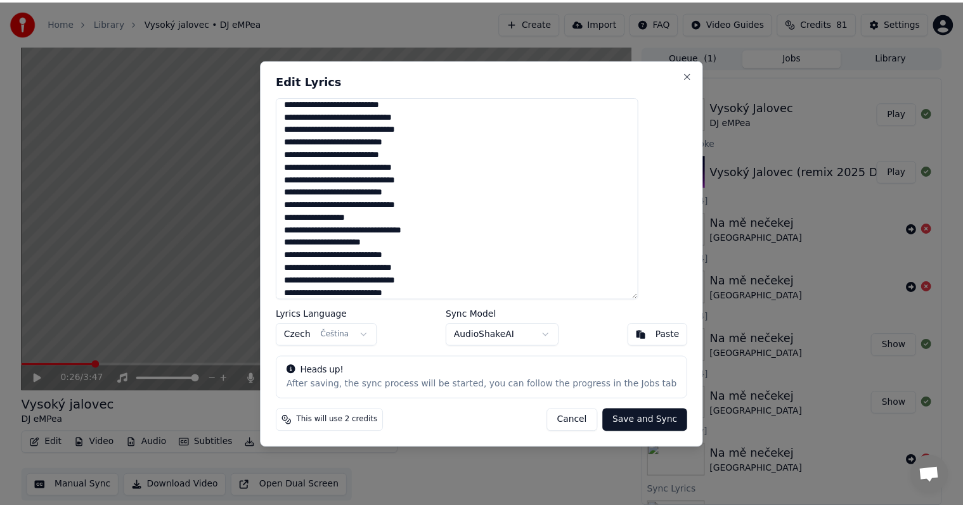
scroll to position [0, 0]
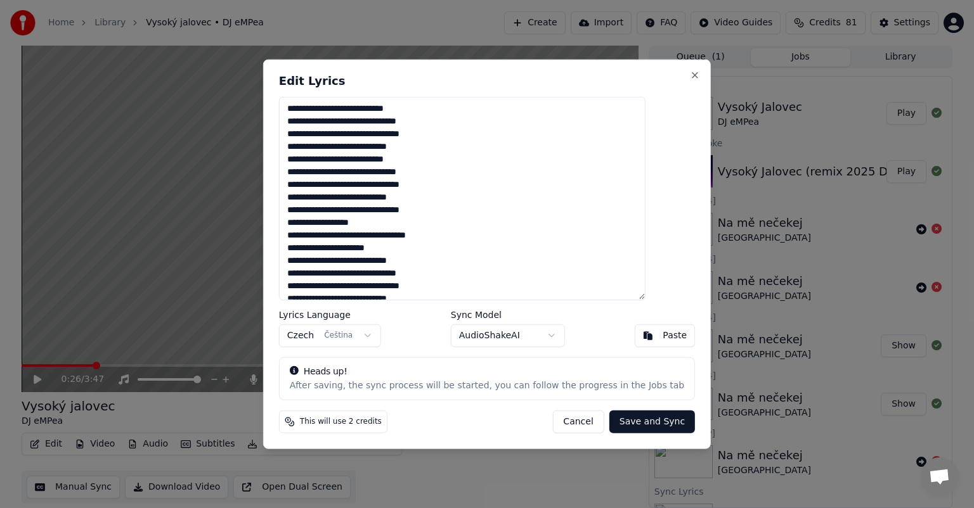
type textarea "**********"
click at [612, 426] on button "Save and Sync" at bounding box center [652, 421] width 86 height 23
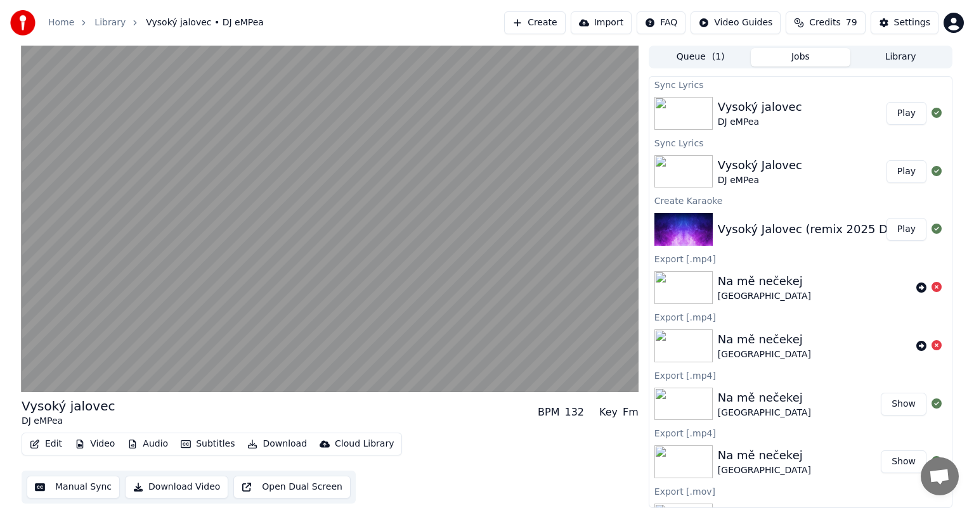
click at [892, 113] on button "Play" at bounding box center [906, 113] width 40 height 23
click at [82, 497] on button "Manual Sync" at bounding box center [73, 487] width 93 height 23
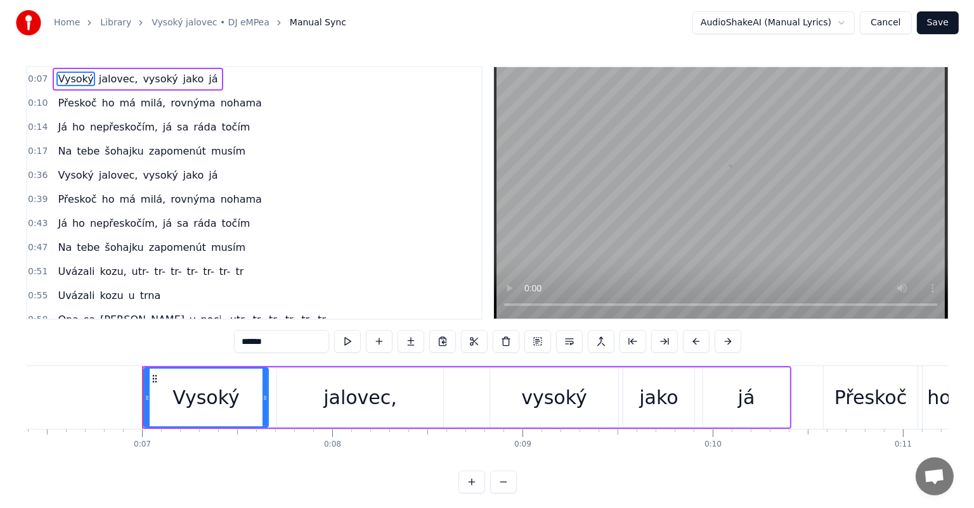
scroll to position [0, 1268]
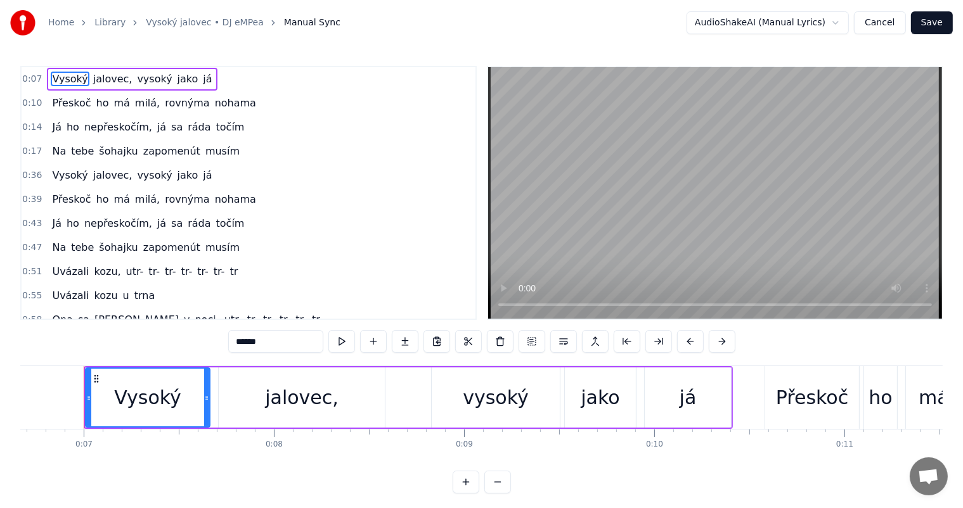
click at [879, 18] on button "Cancel" at bounding box center [879, 22] width 51 height 23
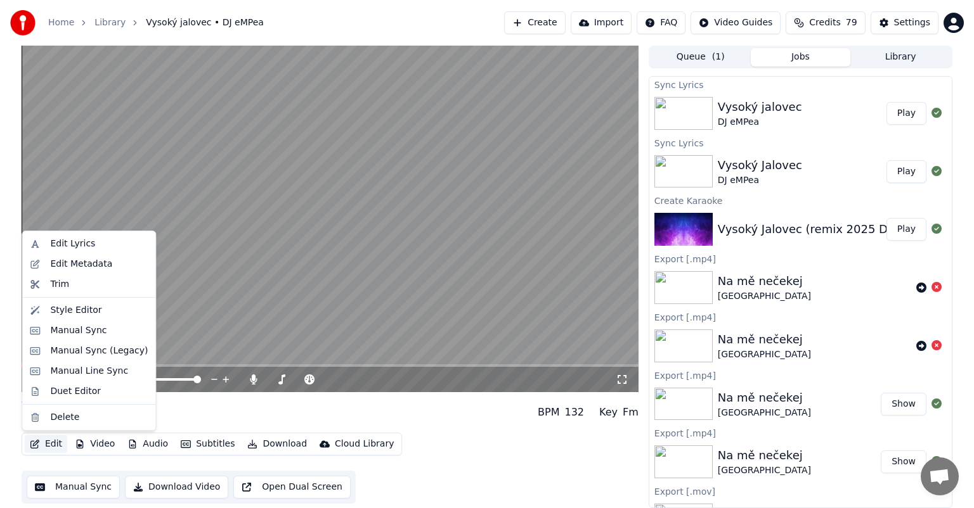
click at [53, 446] on button "Edit" at bounding box center [46, 445] width 42 height 18
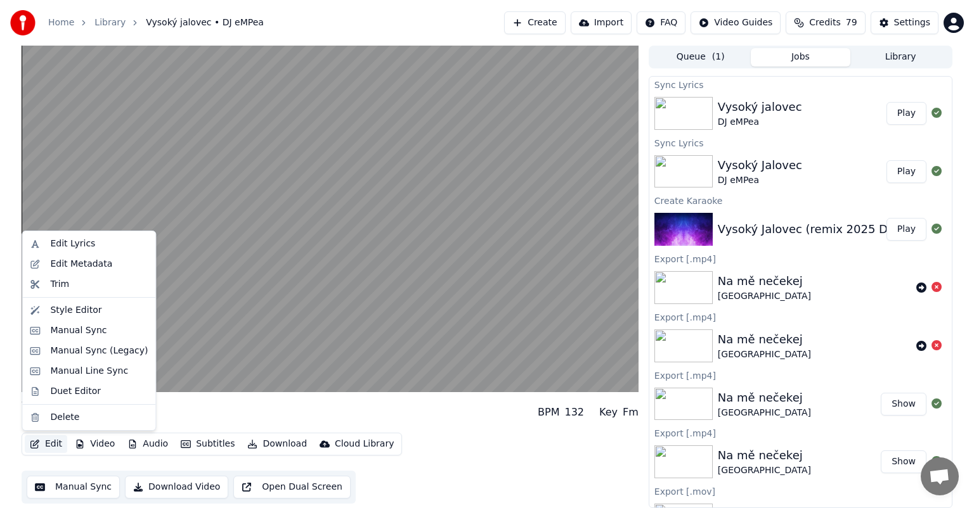
click at [0, 137] on div "Vysoký jalovec DJ eMPea BPM 132 Key Fm Edit Video Audio Subtitles Download Clou…" at bounding box center [487, 277] width 974 height 463
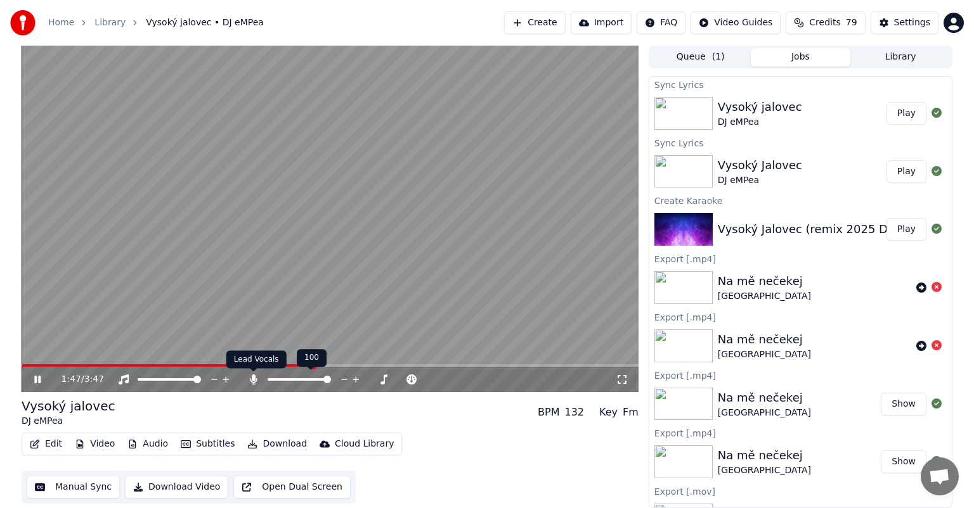
click at [254, 379] on icon at bounding box center [253, 380] width 7 height 10
click at [252, 377] on icon at bounding box center [253, 380] width 13 height 10
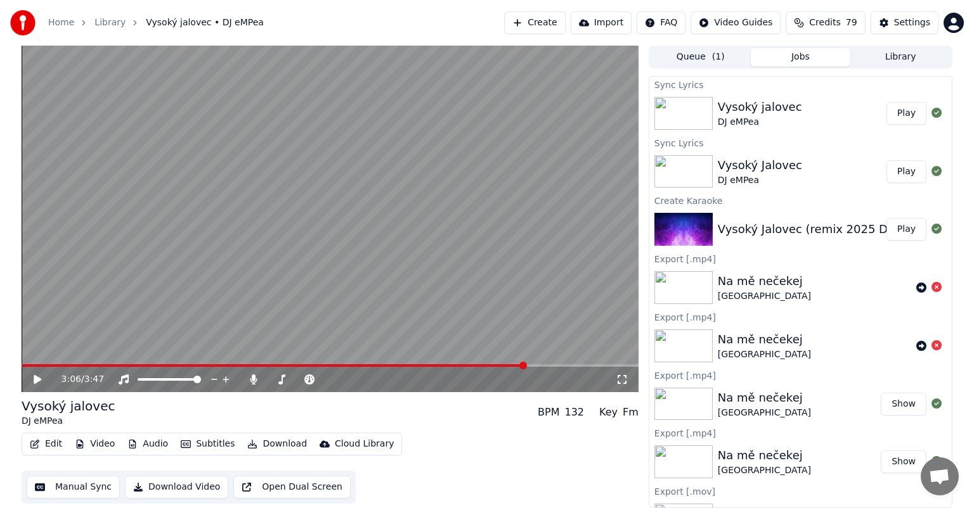
click at [526, 367] on span at bounding box center [274, 366] width 504 height 3
click at [515, 367] on span at bounding box center [274, 366] width 504 height 3
click at [593, 365] on span at bounding box center [308, 366] width 572 height 3
click at [566, 366] on span at bounding box center [311, 366] width 578 height 3
click at [251, 380] on icon at bounding box center [253, 380] width 13 height 10
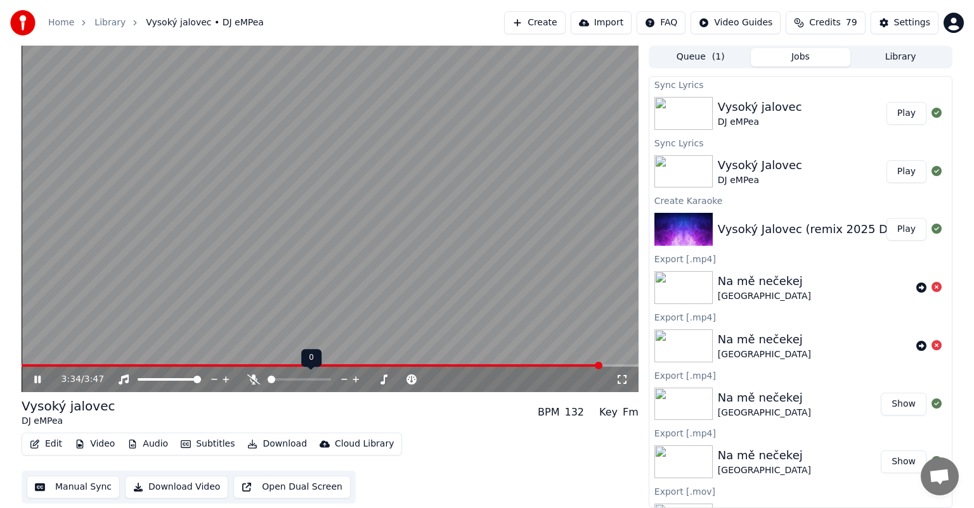
click at [251, 380] on icon at bounding box center [253, 380] width 13 height 10
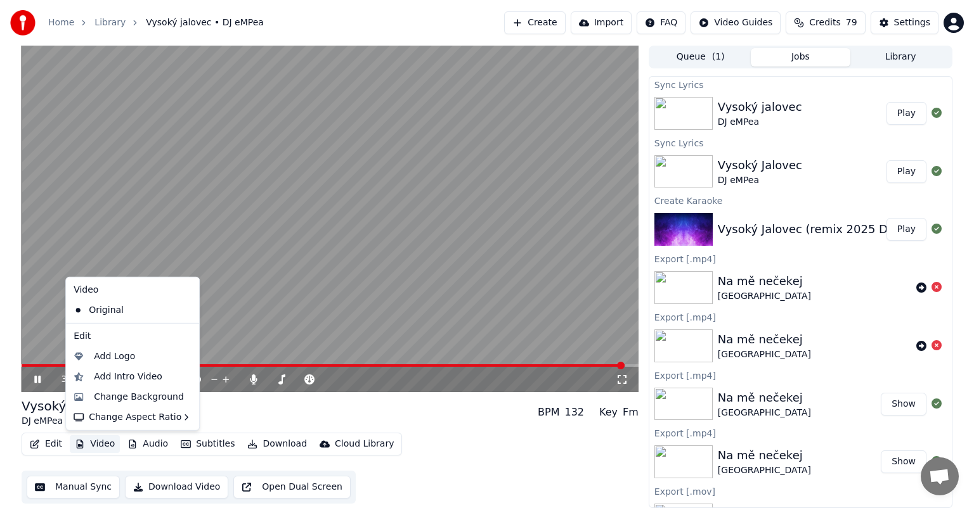
click at [101, 446] on button "Video" at bounding box center [95, 445] width 50 height 18
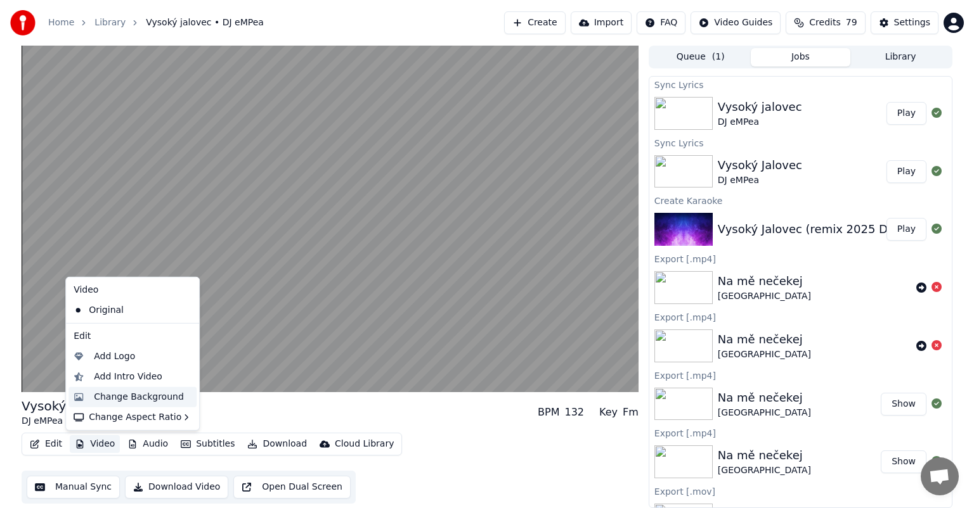
click at [120, 399] on div "Change Background" at bounding box center [139, 397] width 90 height 13
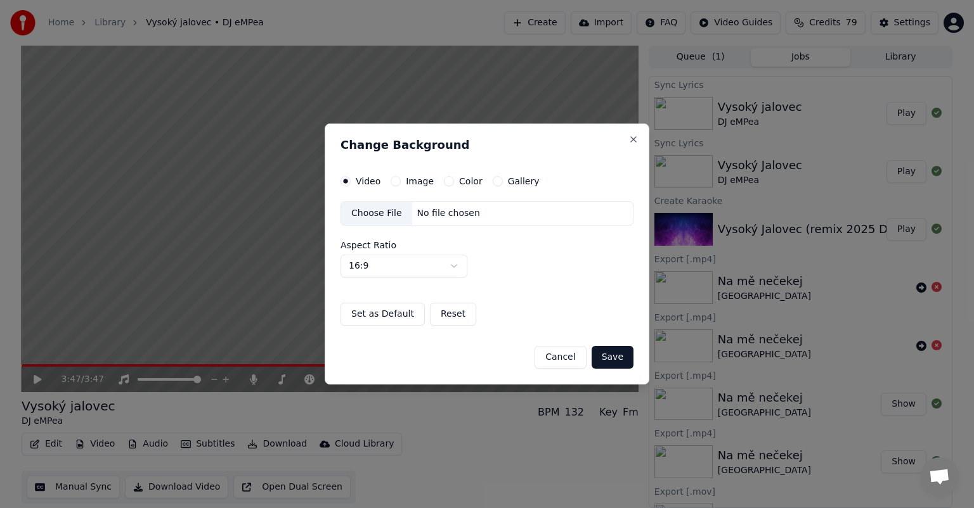
click at [391, 183] on button "Image" at bounding box center [396, 181] width 10 height 10
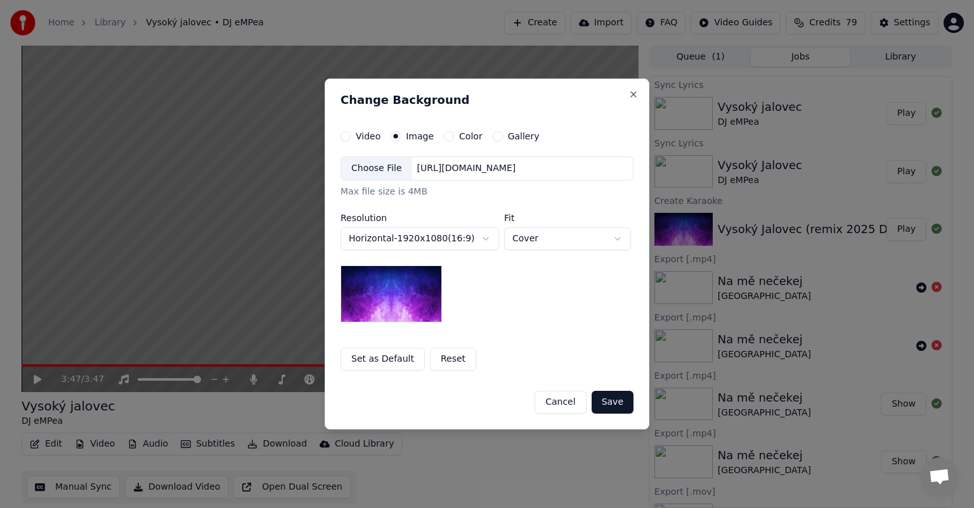
click at [611, 238] on body "**********" at bounding box center [487, 254] width 974 height 508
click at [618, 237] on body "**********" at bounding box center [487, 254] width 974 height 508
click at [616, 236] on body "**********" at bounding box center [487, 254] width 974 height 508
select select "*****"
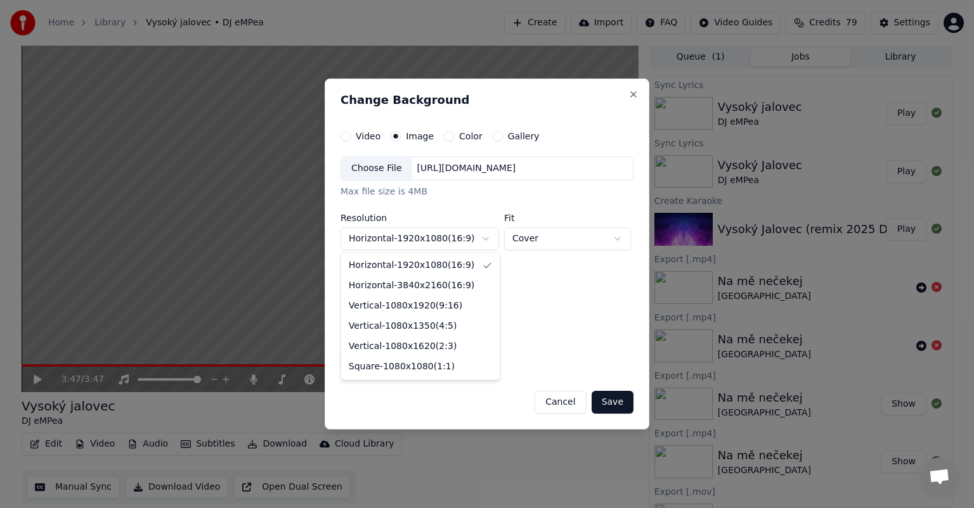
click at [484, 238] on body "**********" at bounding box center [487, 254] width 974 height 508
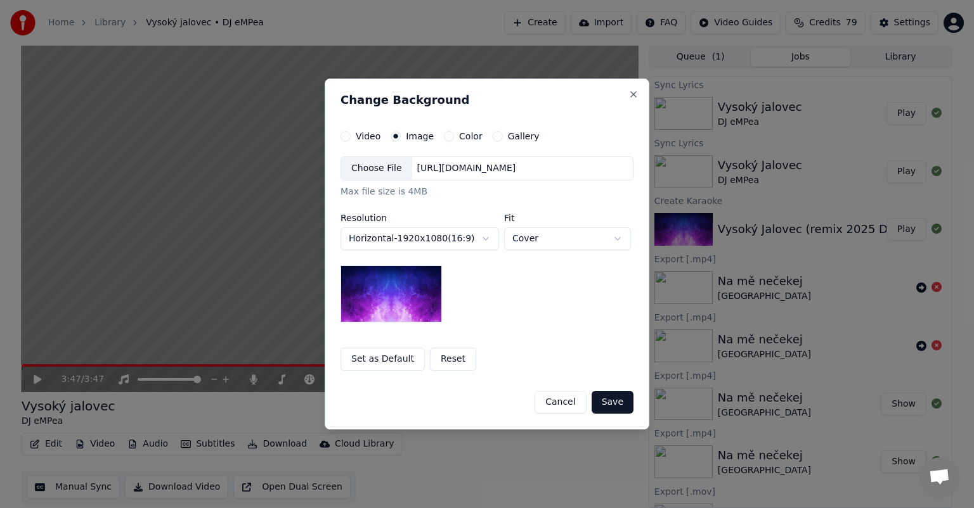
click at [484, 238] on body "**********" at bounding box center [487, 254] width 974 height 508
click at [446, 139] on button "Color" at bounding box center [449, 136] width 10 height 10
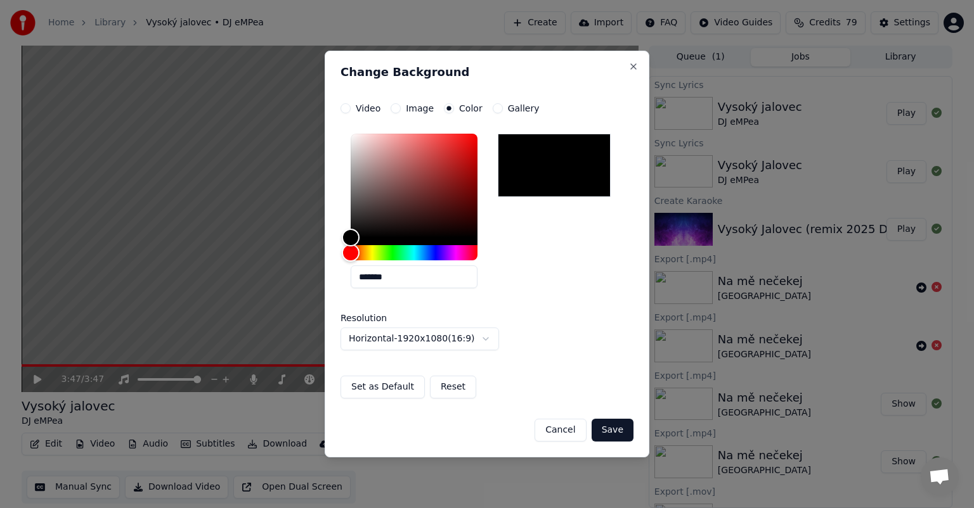
click at [493, 109] on button "Gallery" at bounding box center [498, 108] width 10 height 10
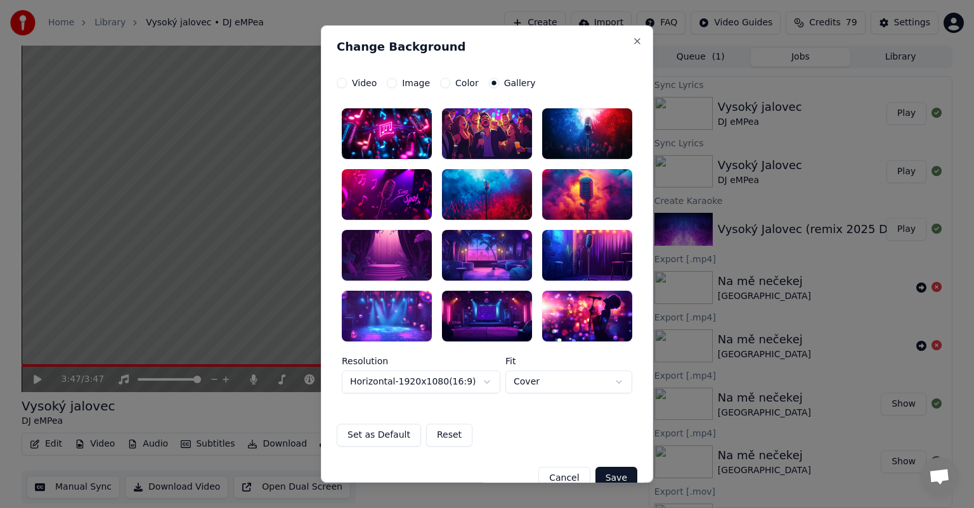
click at [475, 259] on div at bounding box center [487, 255] width 90 height 51
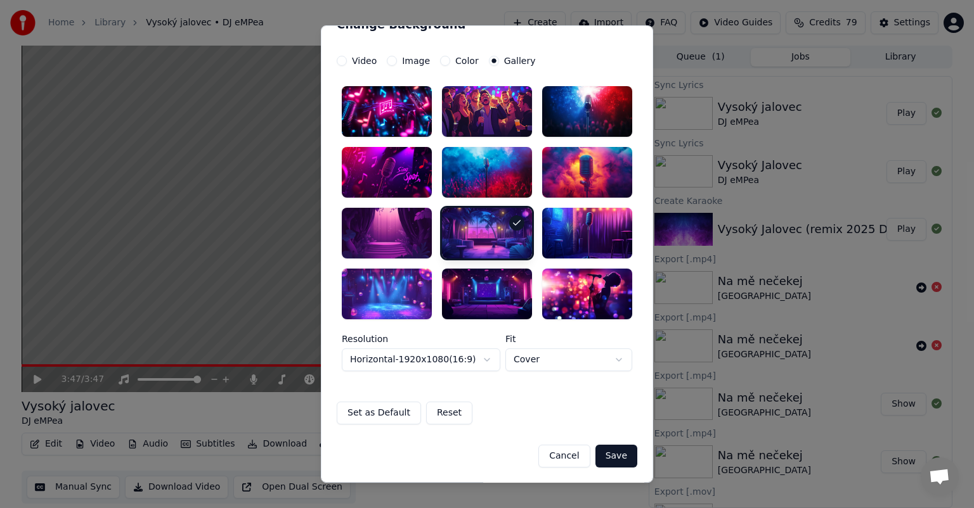
click at [601, 454] on button "Save" at bounding box center [616, 456] width 42 height 23
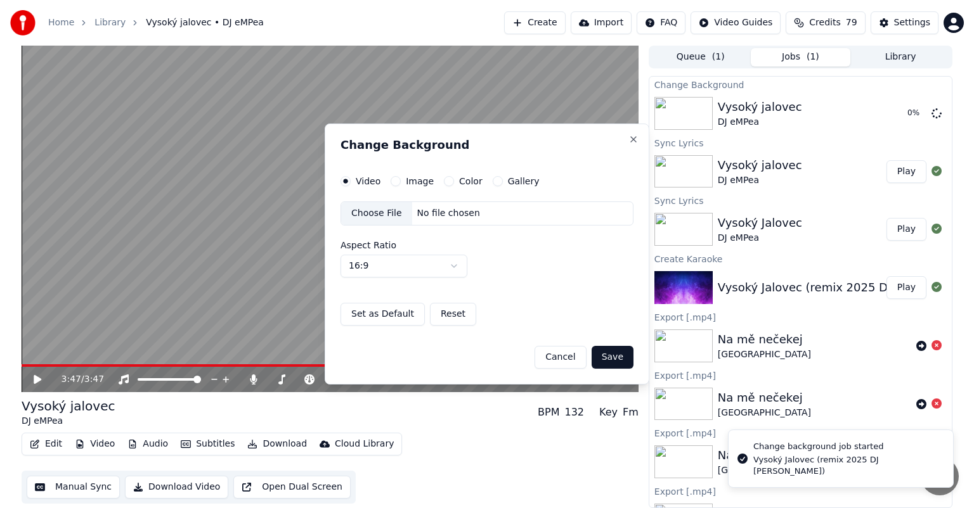
scroll to position [0, 0]
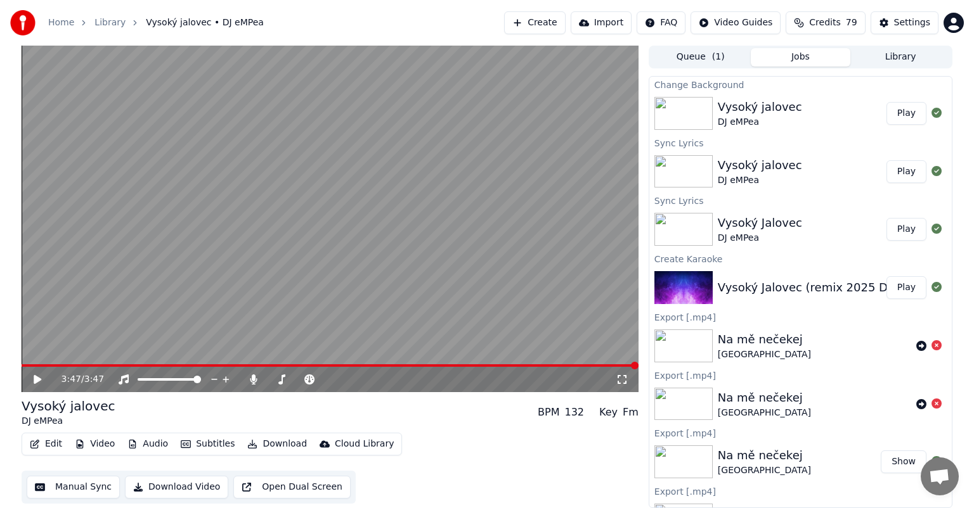
click at [890, 108] on button "Play" at bounding box center [906, 113] width 40 height 23
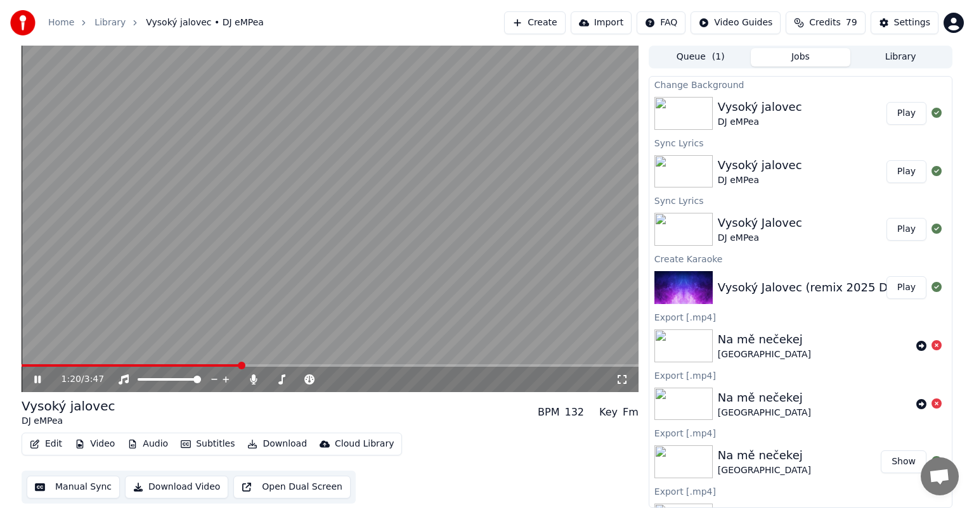
click at [271, 447] on button "Download" at bounding box center [277, 445] width 70 height 18
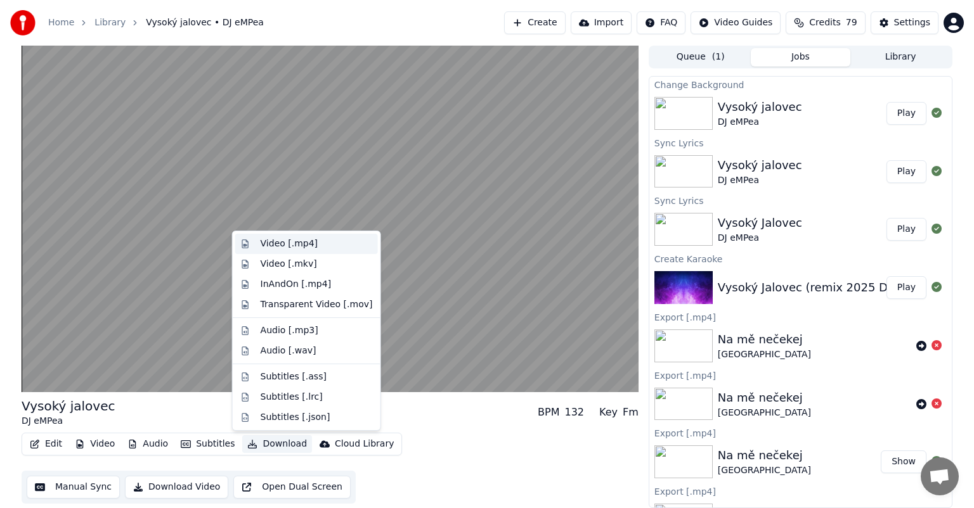
click at [297, 245] on div "Video [.mp4]" at bounding box center [289, 244] width 57 height 13
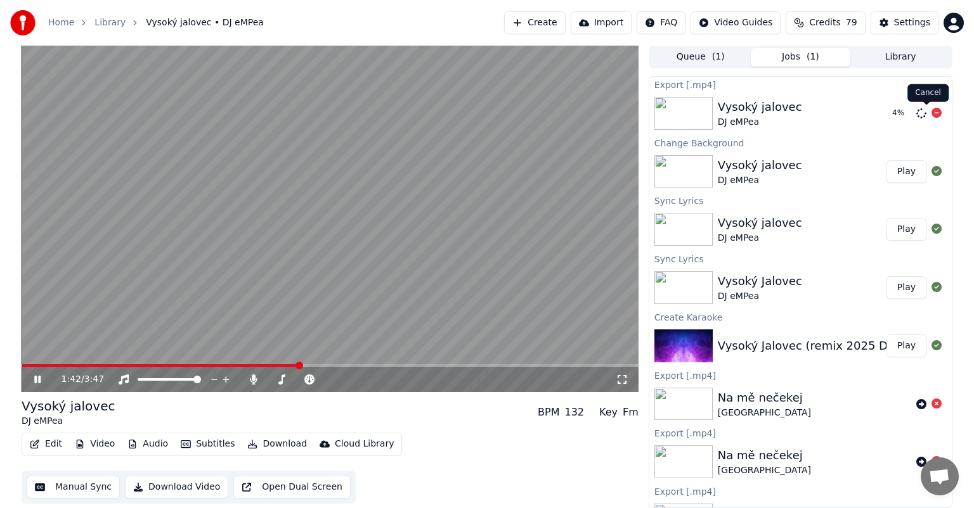
click at [931, 117] on icon at bounding box center [936, 113] width 10 height 10
click at [250, 380] on icon at bounding box center [253, 380] width 7 height 10
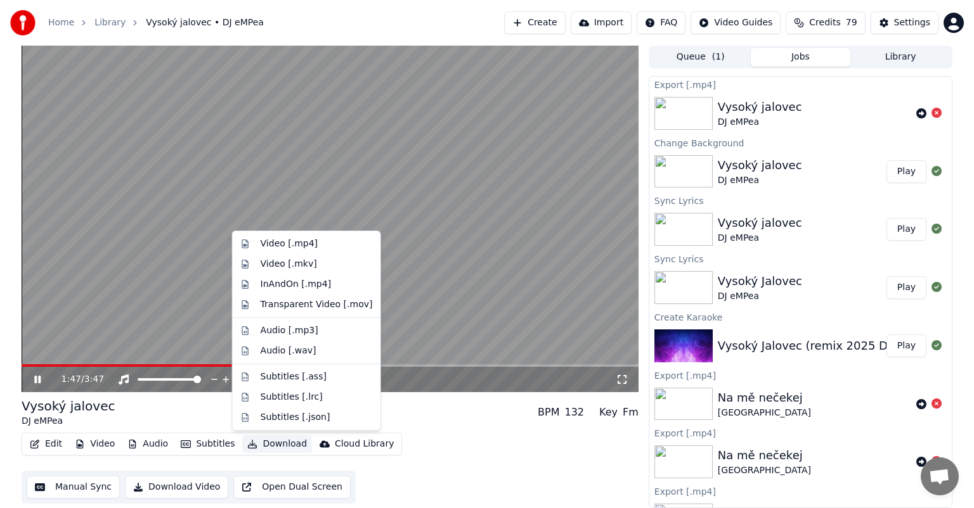
click at [269, 438] on button "Download" at bounding box center [277, 445] width 70 height 18
click at [287, 242] on div "Video [.mp4]" at bounding box center [289, 244] width 57 height 13
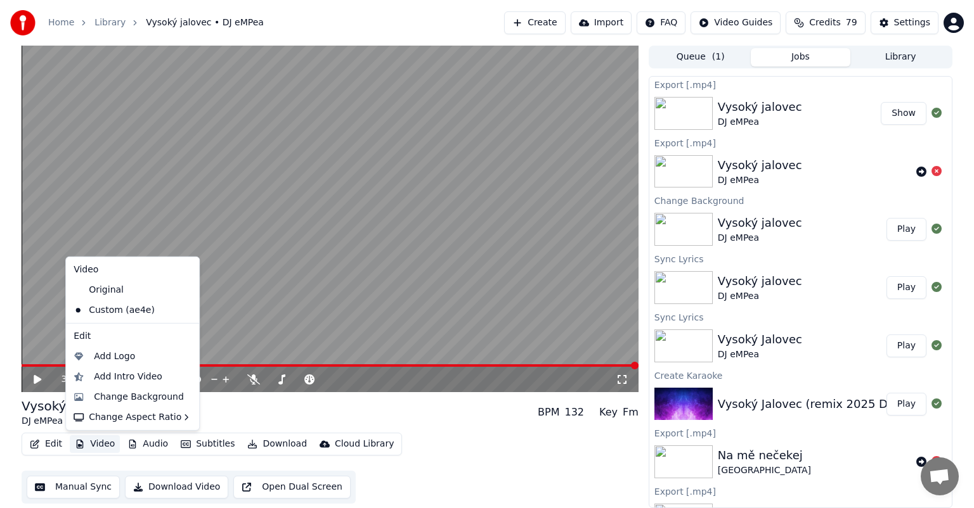
click at [98, 446] on button "Video" at bounding box center [95, 445] width 50 height 18
